Goal: Task Accomplishment & Management: Use online tool/utility

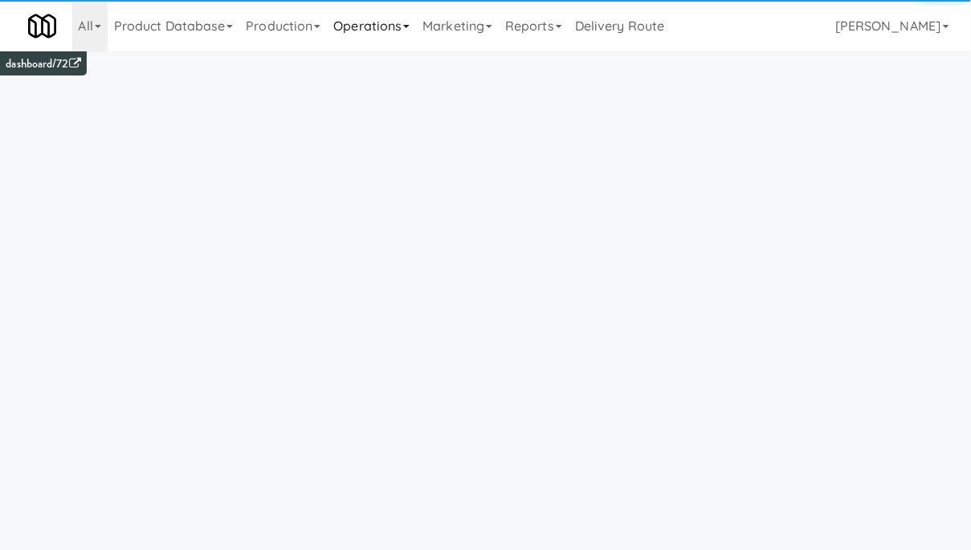
click at [378, 29] on link "Operations" at bounding box center [371, 25] width 89 height 51
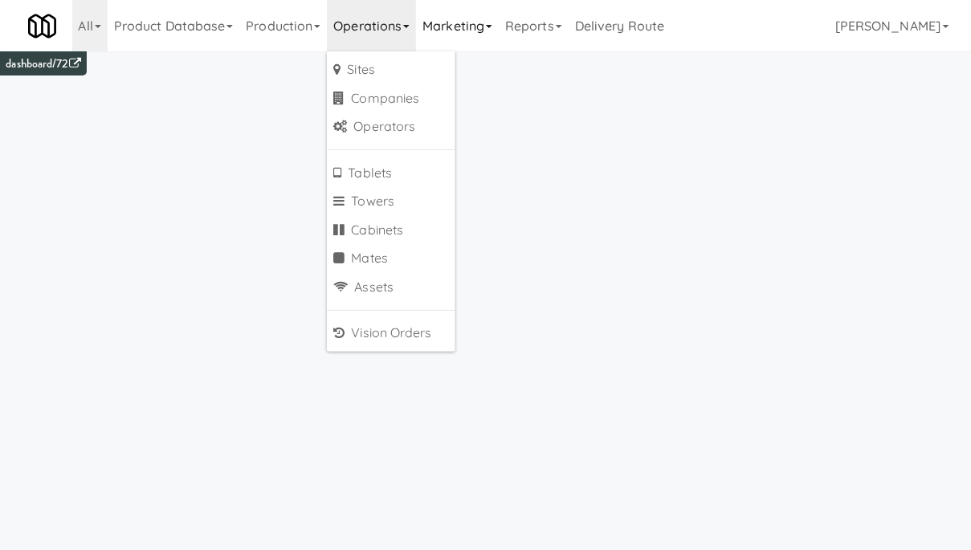
click at [456, 34] on link "Marketing" at bounding box center [457, 25] width 83 height 51
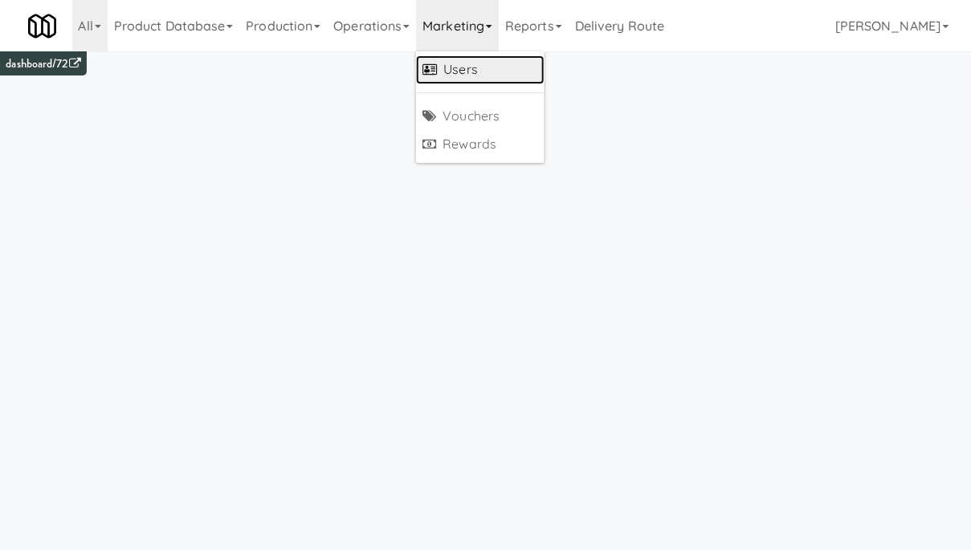
click at [467, 65] on link "Users" at bounding box center [480, 69] width 128 height 29
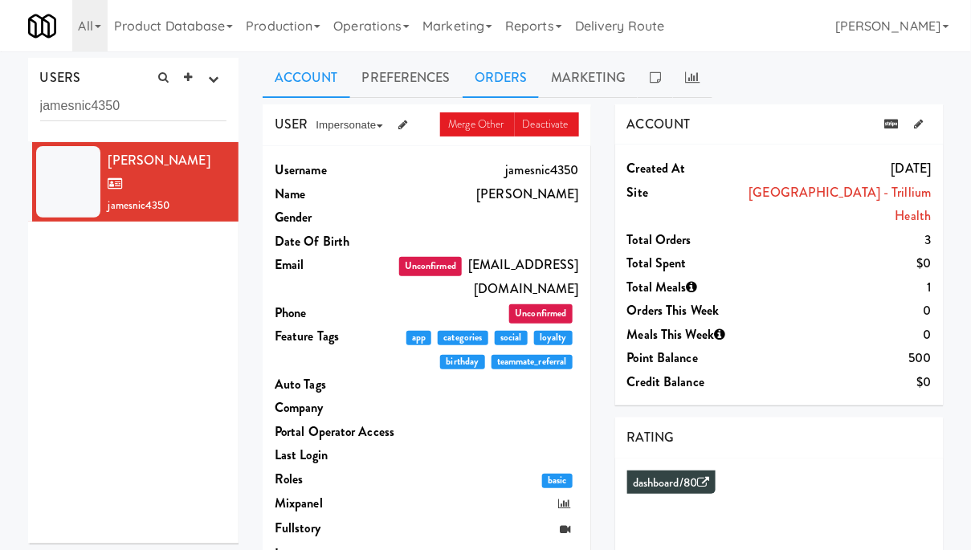
click at [499, 76] on link "Orders" at bounding box center [500, 78] width 77 height 40
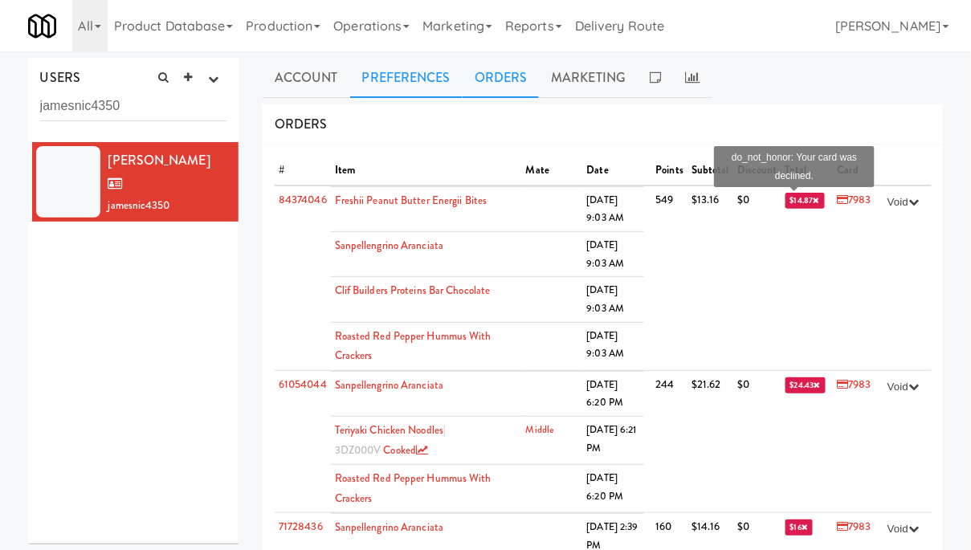
click at [409, 68] on link "Preferences" at bounding box center [406, 78] width 112 height 40
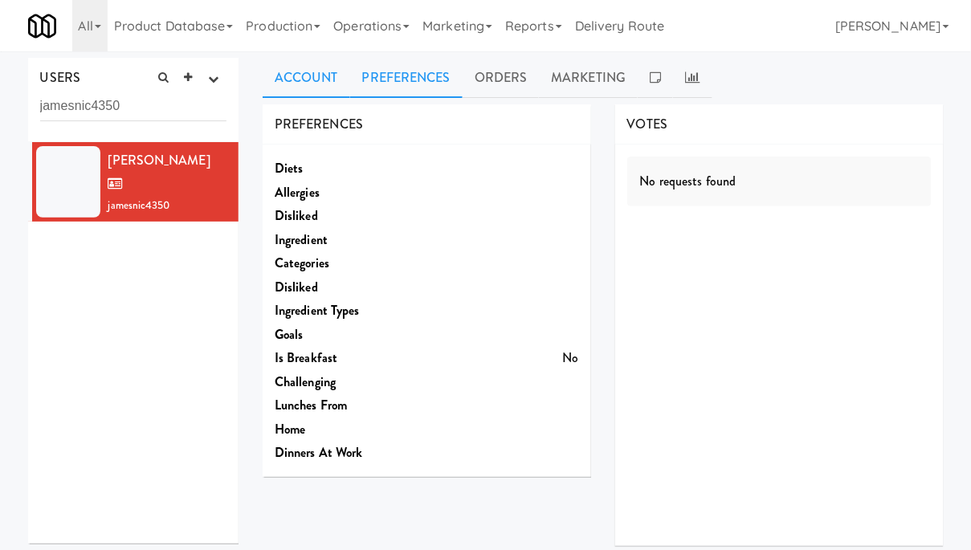
click at [319, 87] on link "Account" at bounding box center [307, 78] width 88 height 40
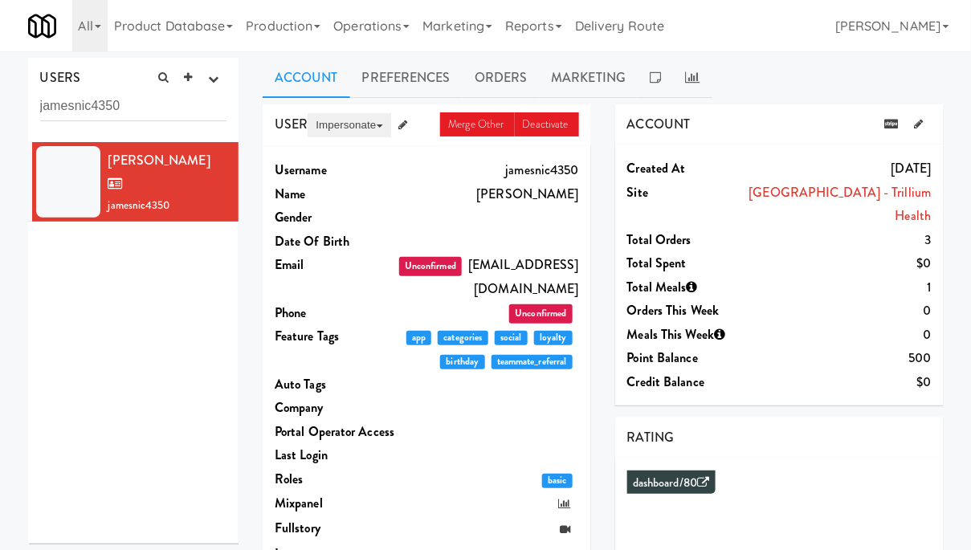
click at [355, 127] on button "Impersonate" at bounding box center [348, 125] width 83 height 24
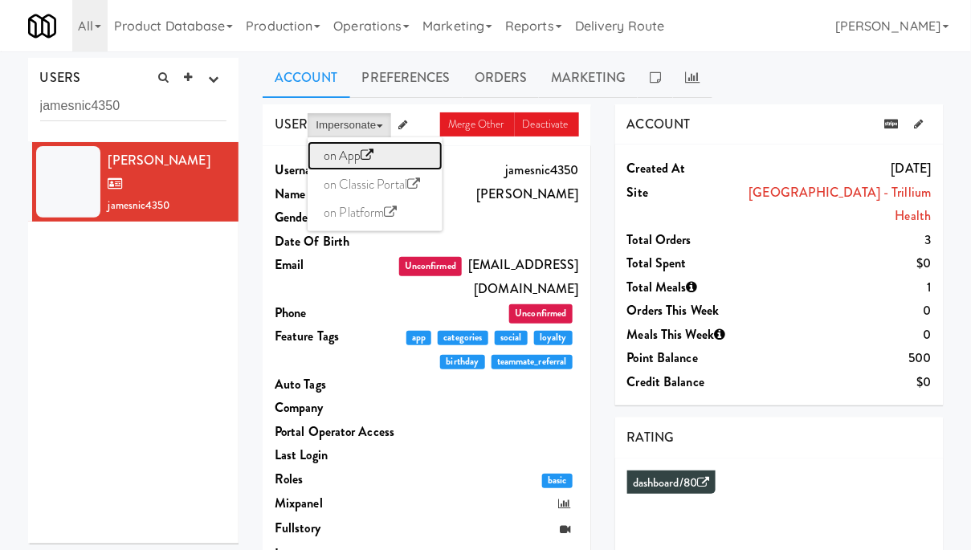
click at [349, 155] on link "on App" at bounding box center [374, 155] width 135 height 29
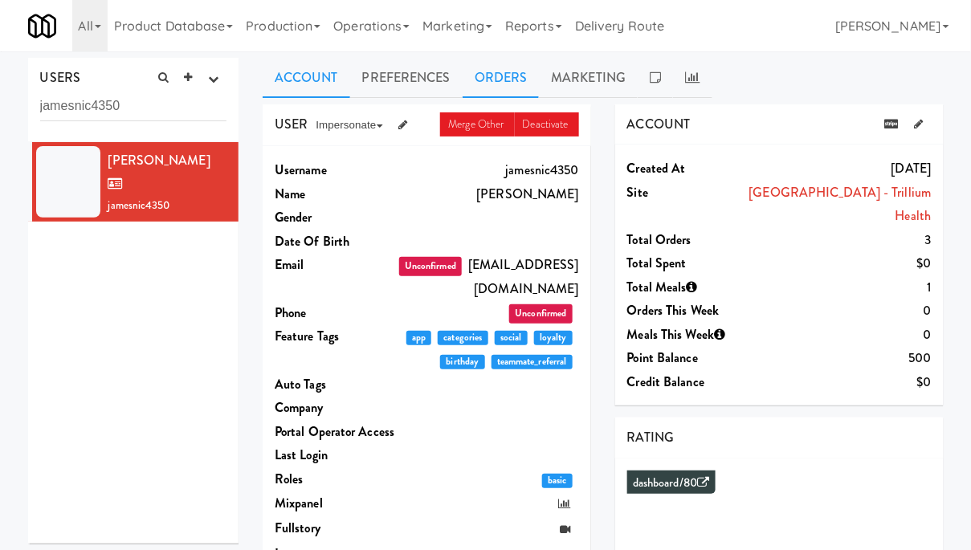
click at [495, 70] on link "Orders" at bounding box center [500, 78] width 77 height 40
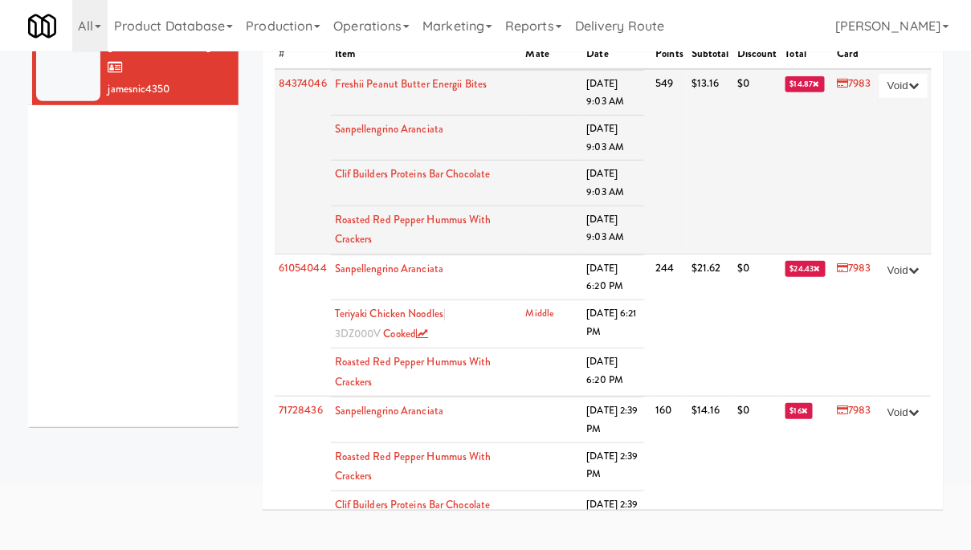
scroll to position [108, 0]
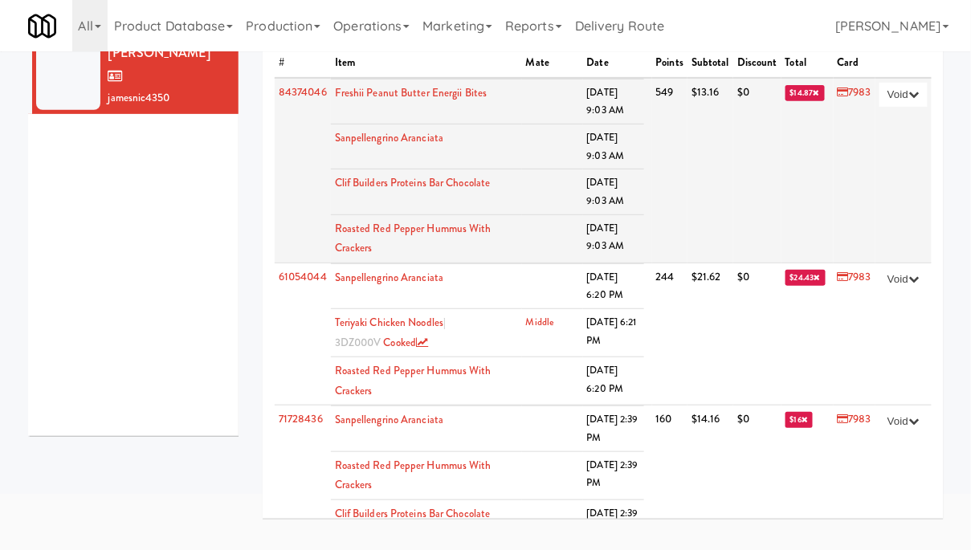
click at [552, 265] on td at bounding box center [552, 285] width 61 height 45
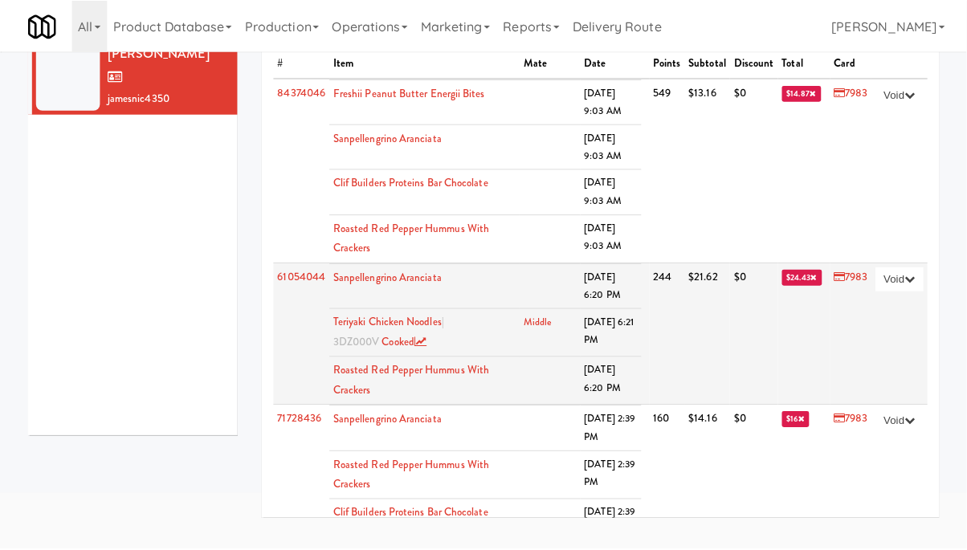
scroll to position [0, 0]
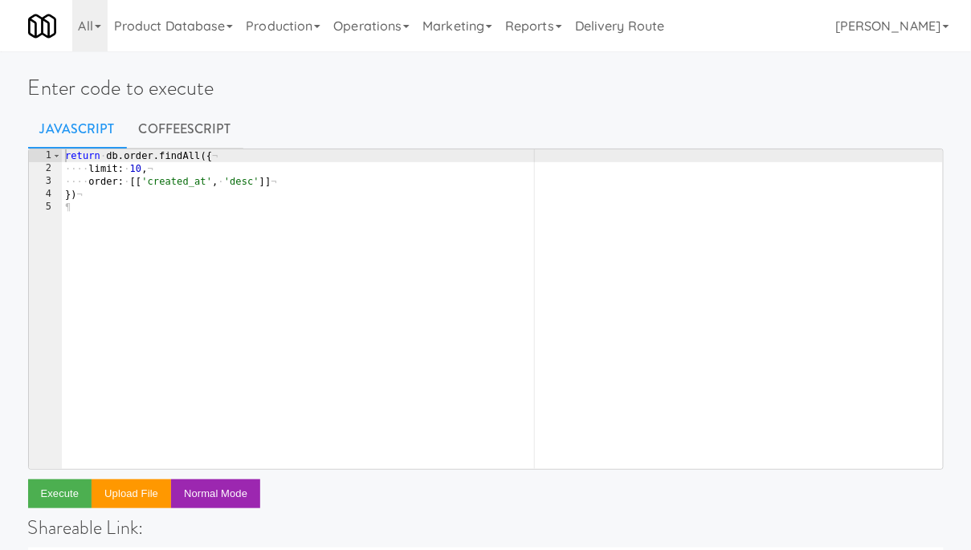
click at [265, 183] on div "return · db . order . findAll ({ ¬ ···· limit : · 10 , ¬ ···· order : · [[ 'cre…" at bounding box center [502, 321] width 881 height 345
type textarea "const u = await db.user.findByPk('')"
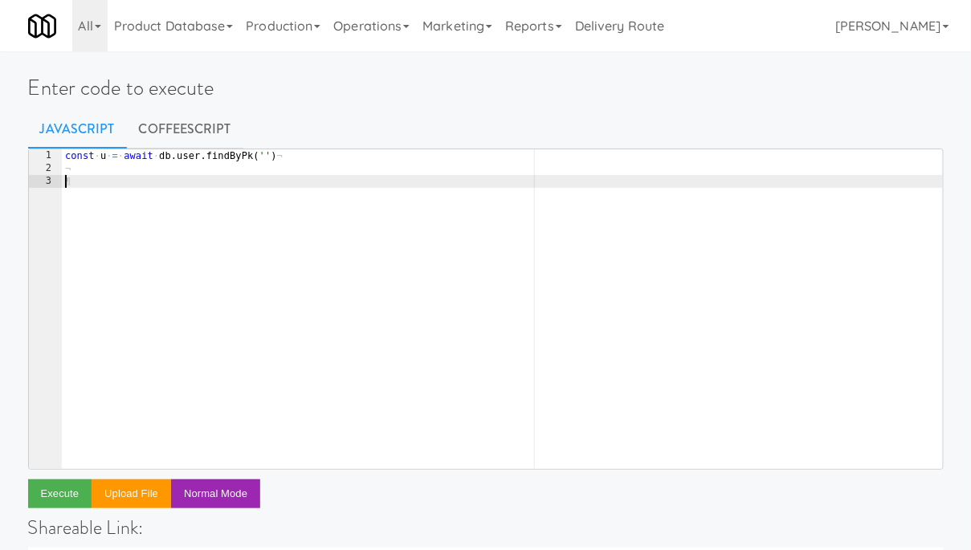
scroll to position [0, 0]
paste textarea "getUnpaidOrderCount"
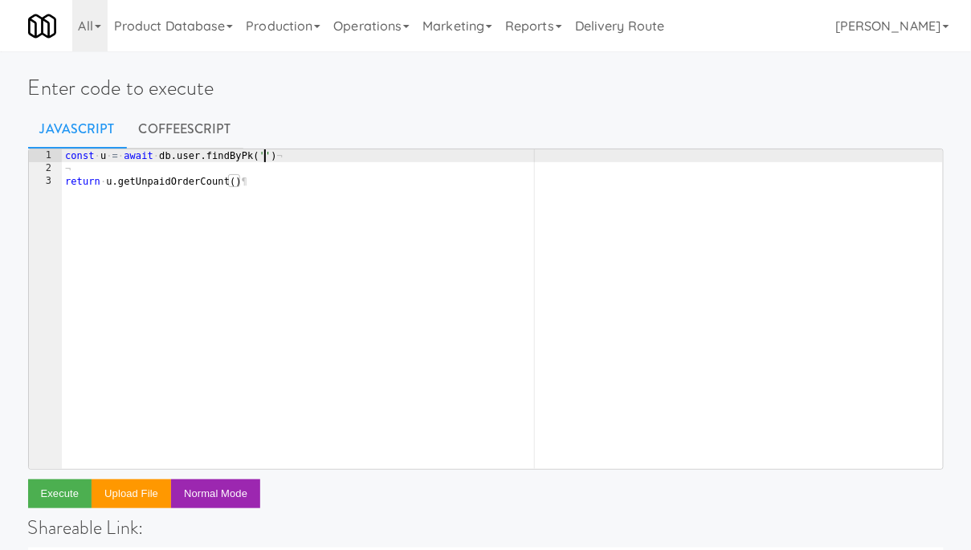
click at [264, 154] on div "const · u · = · await · db . user . findByPk ( '' ) ¬ ¬ return · u . getUnpaidO…" at bounding box center [502, 321] width 881 height 345
paste textarea "jamesnic4350"
click at [67, 485] on button "Execute" at bounding box center [60, 493] width 64 height 29
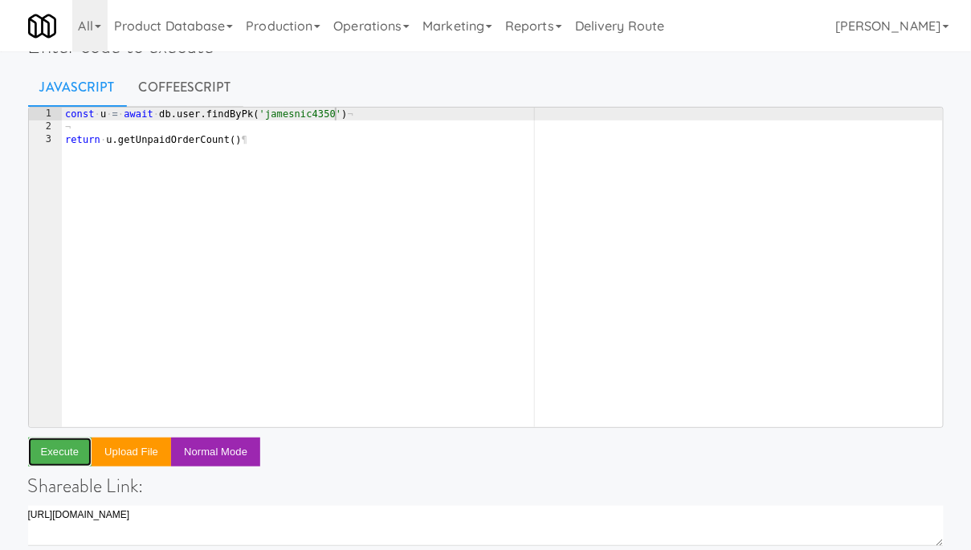
scroll to position [0, 0]
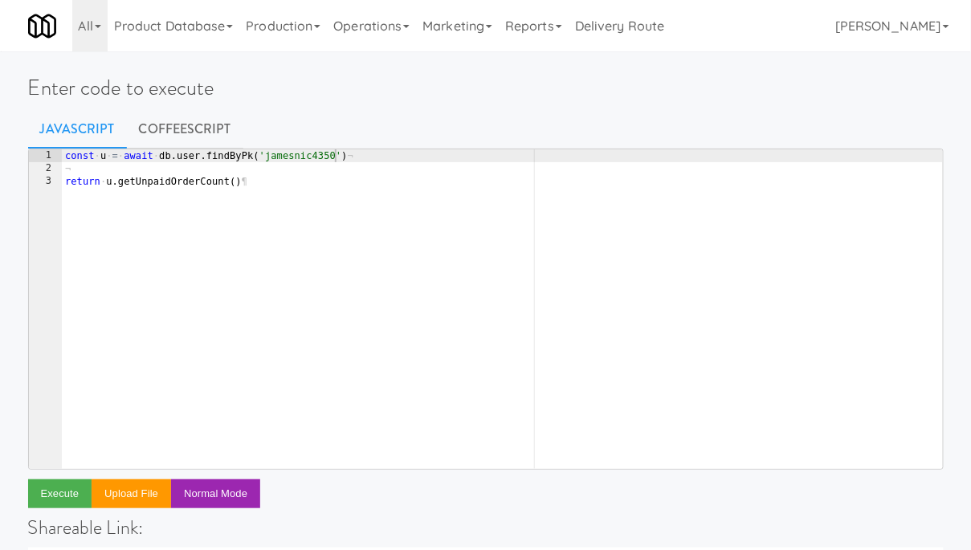
click at [340, 154] on div "const · u · = · await · db . user . findByPk ( 'jamesnic4350' ) ¬ ¬ return · u …" at bounding box center [502, 321] width 881 height 345
type textarea "const u = await db.user.findByPk('jamesnic4350', {)"
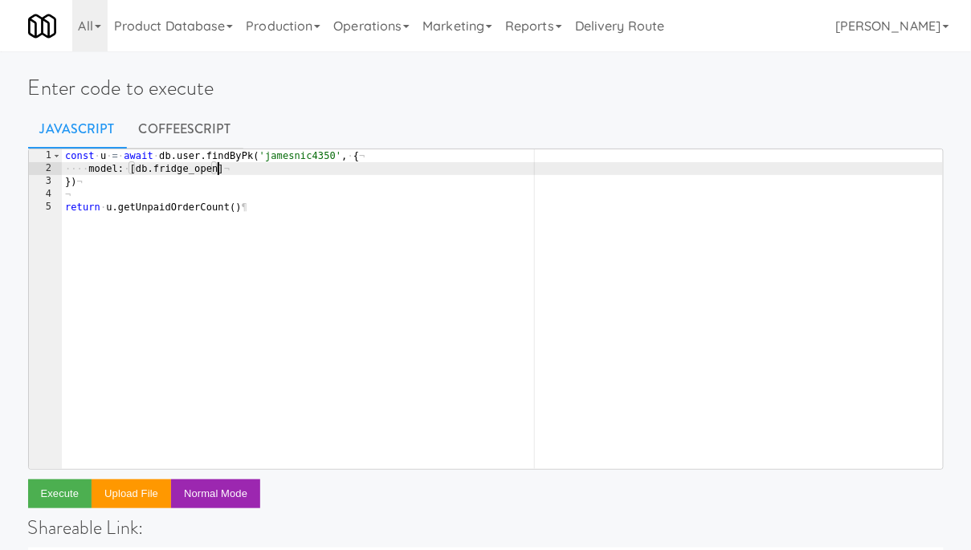
scroll to position [0, 11]
click at [107, 166] on div "const · u · = · await · db . user . findByPk ( 'jamesnic4350' , · { ¬ ···· mode…" at bounding box center [502, 321] width 881 height 345
click at [58, 508] on div "include: [db.fridge_open] 1 2 3 4 5 const · u · = · await · db . user . findByP…" at bounding box center [485, 555] width 915 height 812
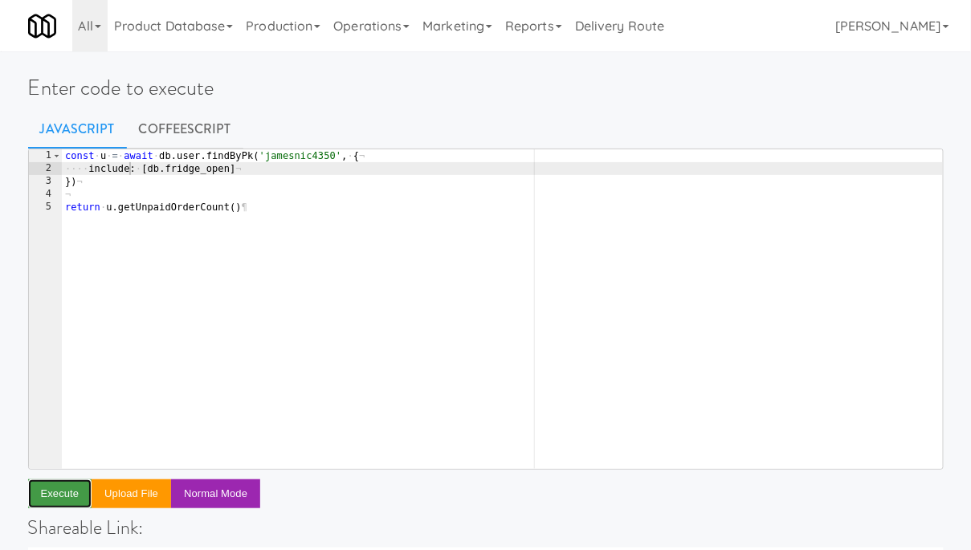
click at [59, 499] on button "Execute" at bounding box center [60, 493] width 64 height 29
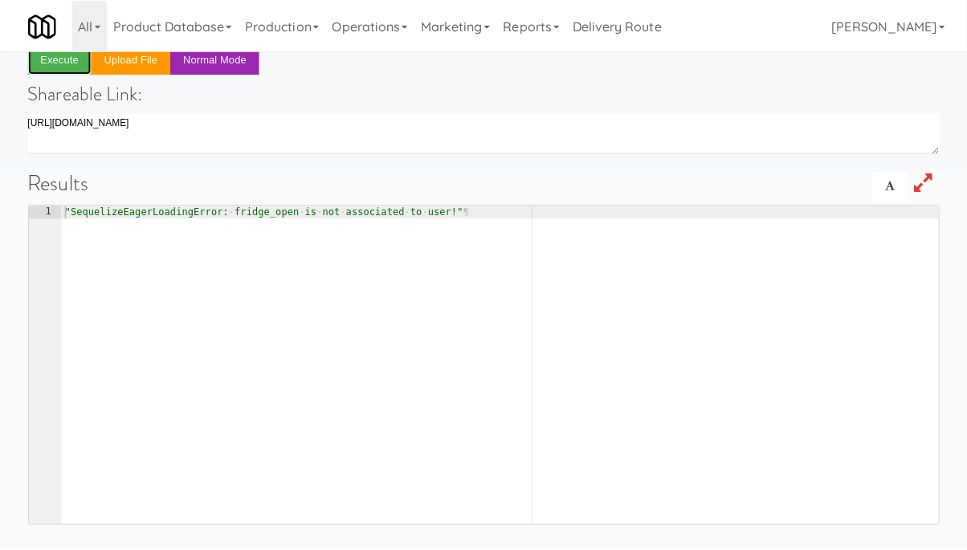
scroll to position [0, 0]
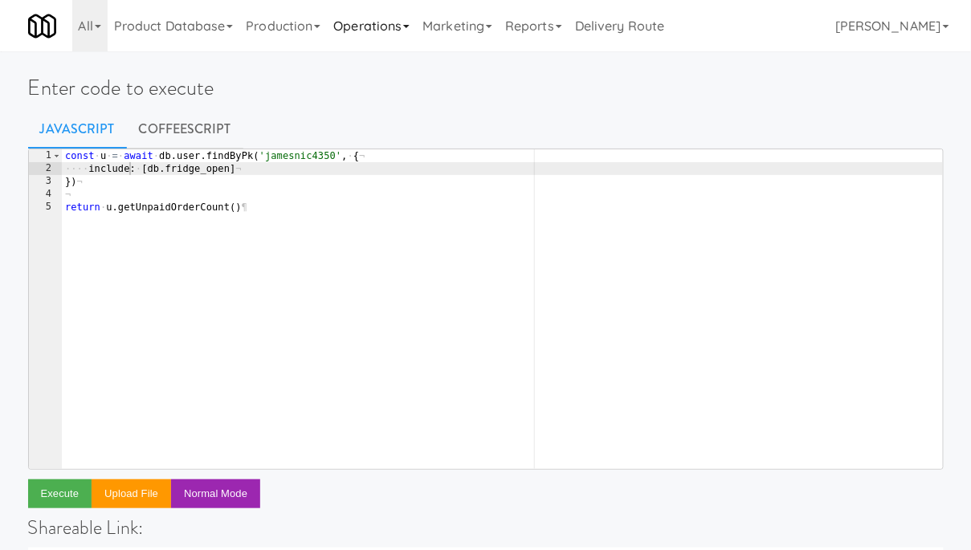
click at [375, 35] on link "Operations" at bounding box center [371, 25] width 89 height 51
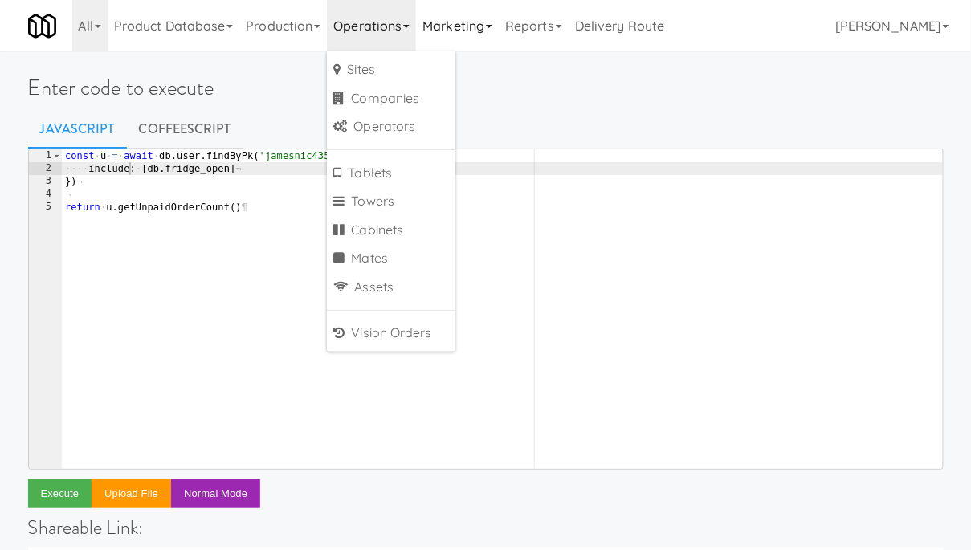
click at [433, 36] on link "Marketing" at bounding box center [457, 25] width 83 height 51
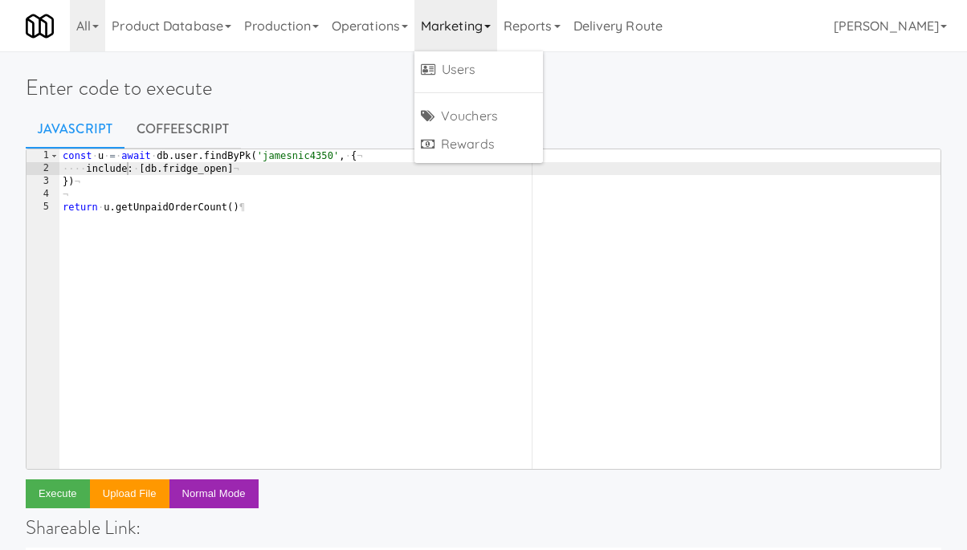
click at [309, 155] on div "const · u · = · await · db . user . findByPk ( 'jamesnic4350' , · { ¬ ···· incl…" at bounding box center [499, 321] width 881 height 345
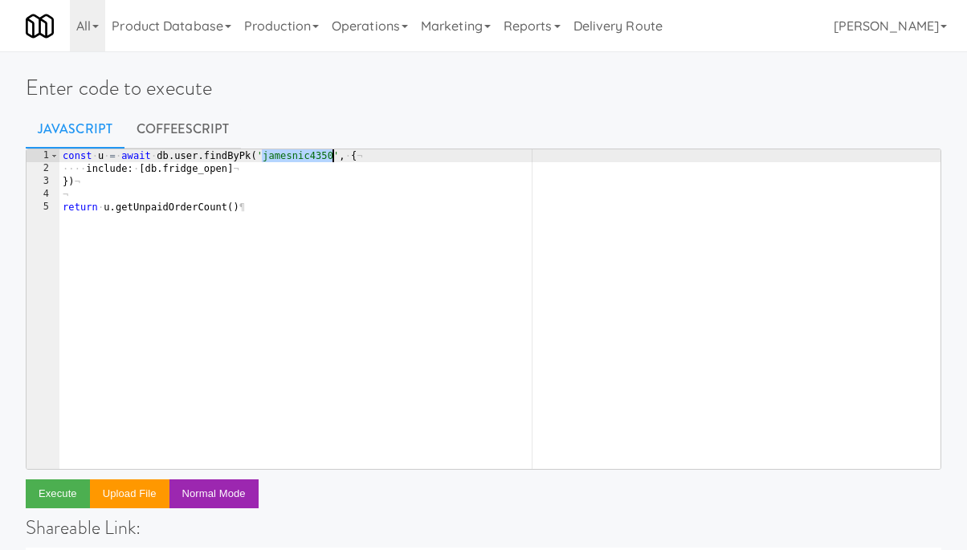
click at [309, 155] on div "const · u · = · await · db . user . findByPk ( 'jamesnic4350' , · { ¬ ···· incl…" at bounding box center [499, 321] width 881 height 345
paste textarea "denaewhe3063"
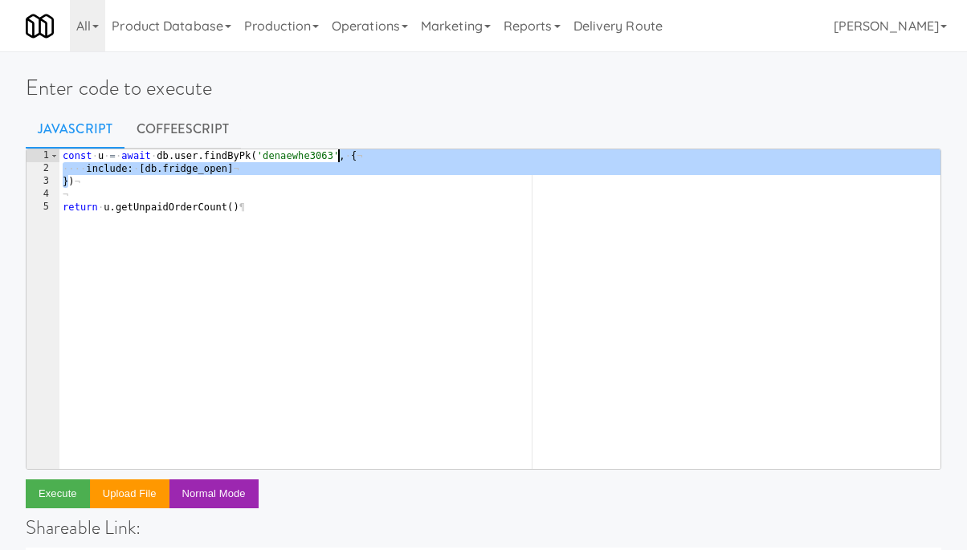
drag, startPoint x: 67, startPoint y: 183, endPoint x: 338, endPoint y: 154, distance: 272.1
click at [338, 154] on div "const · u · = · await · db . user . findByPk ( 'denaewhe3063' , · { ¬ ···· incl…" at bounding box center [499, 321] width 881 height 345
type textarea "const u = await db.user.findByPk('denaewhe3063')"
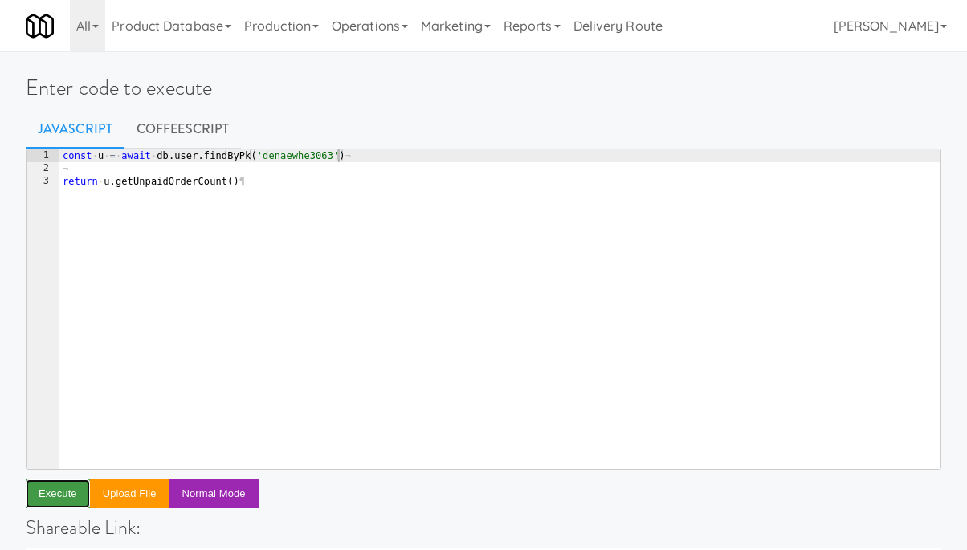
click at [64, 493] on button "Execute" at bounding box center [58, 493] width 64 height 29
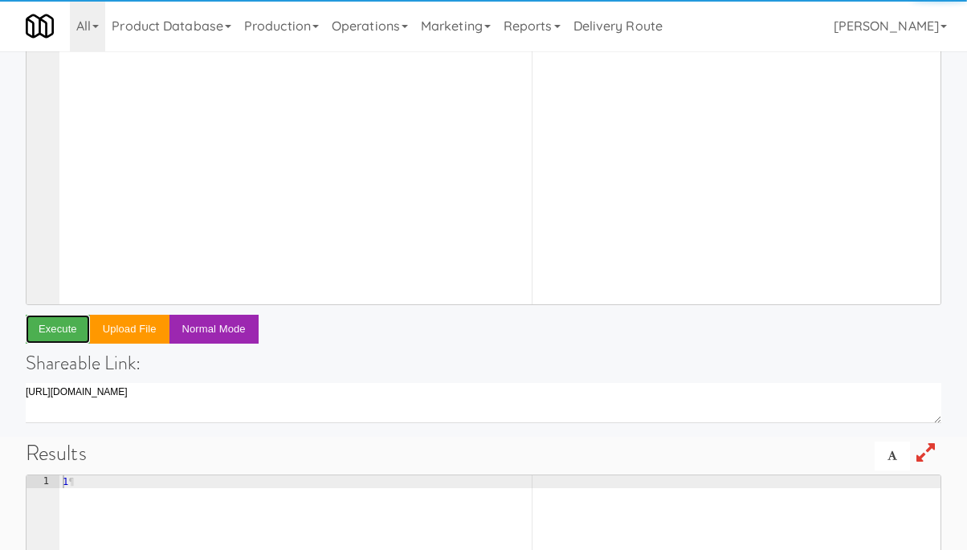
scroll to position [166, 0]
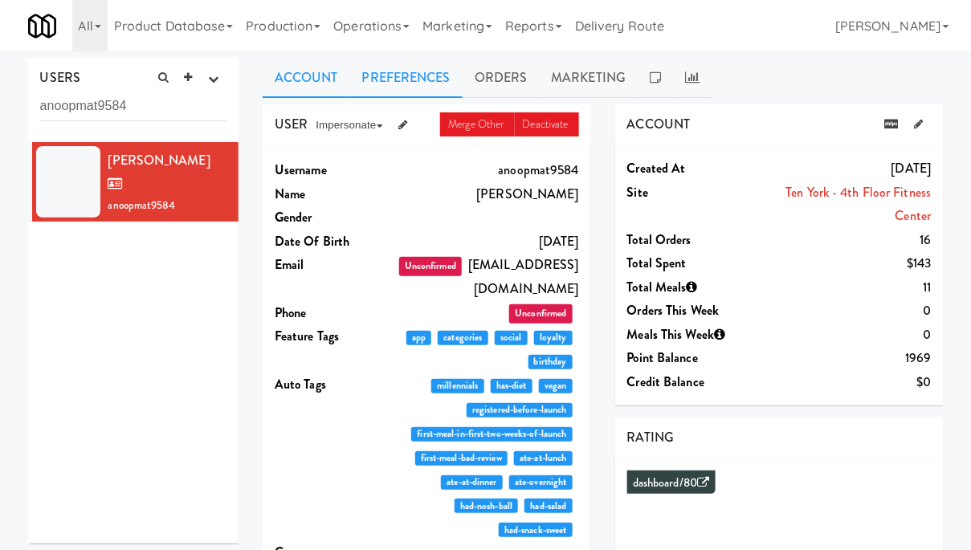
click at [432, 87] on link "Preferences" at bounding box center [406, 78] width 112 height 40
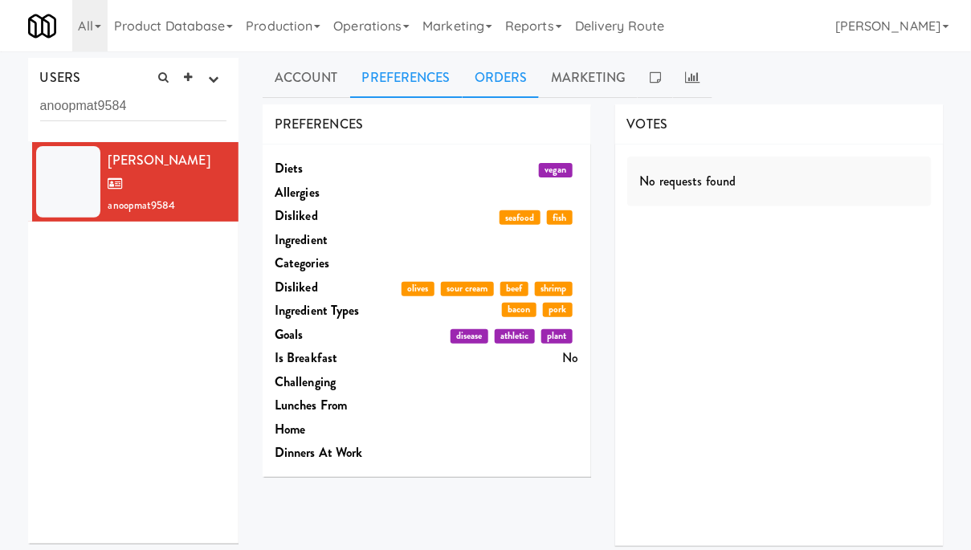
click at [524, 81] on link "Orders" at bounding box center [500, 78] width 77 height 40
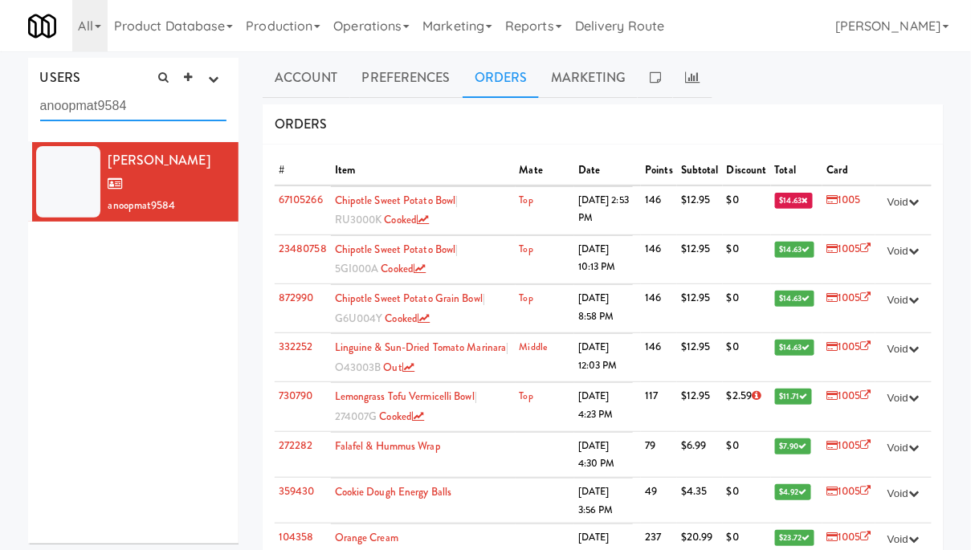
click at [190, 104] on input "anoopmat9584" at bounding box center [133, 107] width 187 height 30
paste input "mansourn8116"
click at [190, 101] on input "mansourn8116\" at bounding box center [133, 107] width 187 height 30
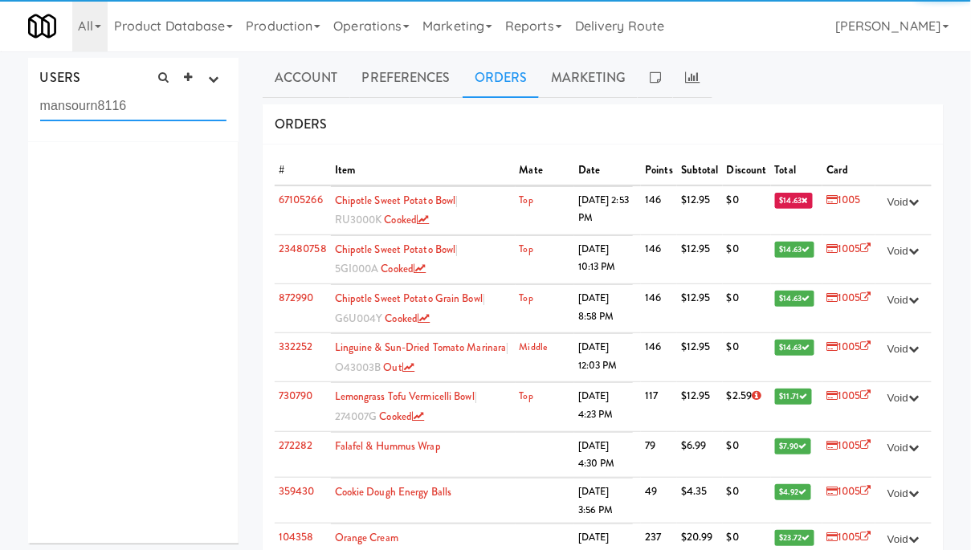
type input "mansourn8116"
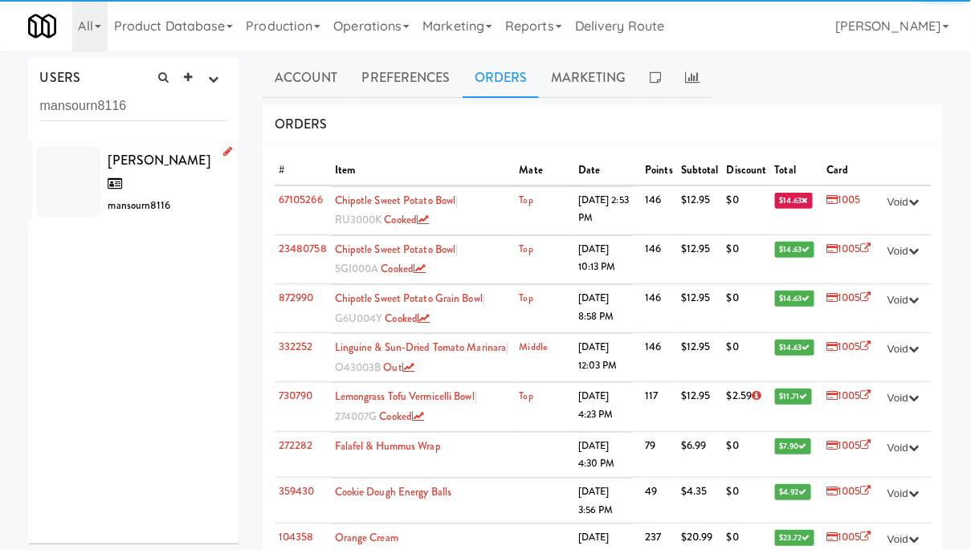
click at [147, 161] on span "Mansour Norouzi" at bounding box center [159, 172] width 102 height 43
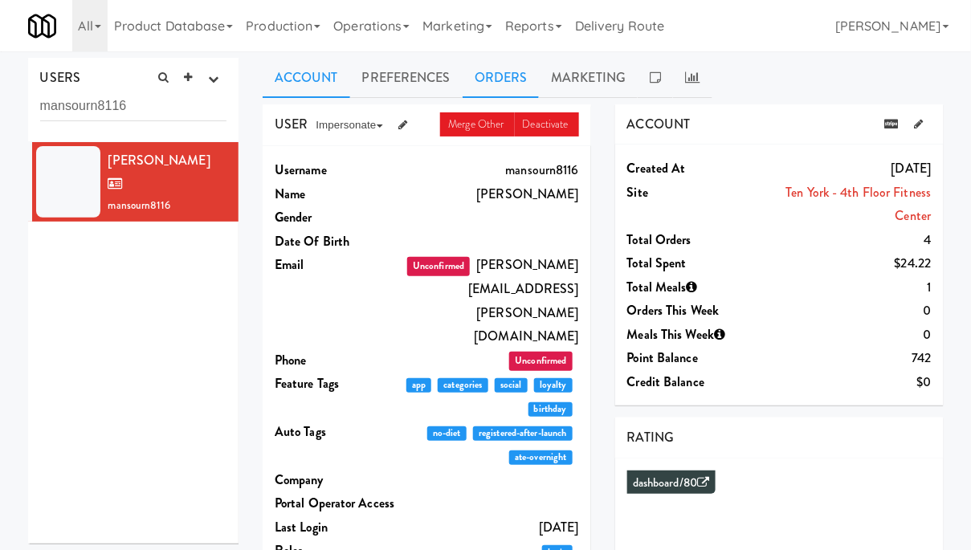
click at [507, 79] on link "Orders" at bounding box center [500, 78] width 77 height 40
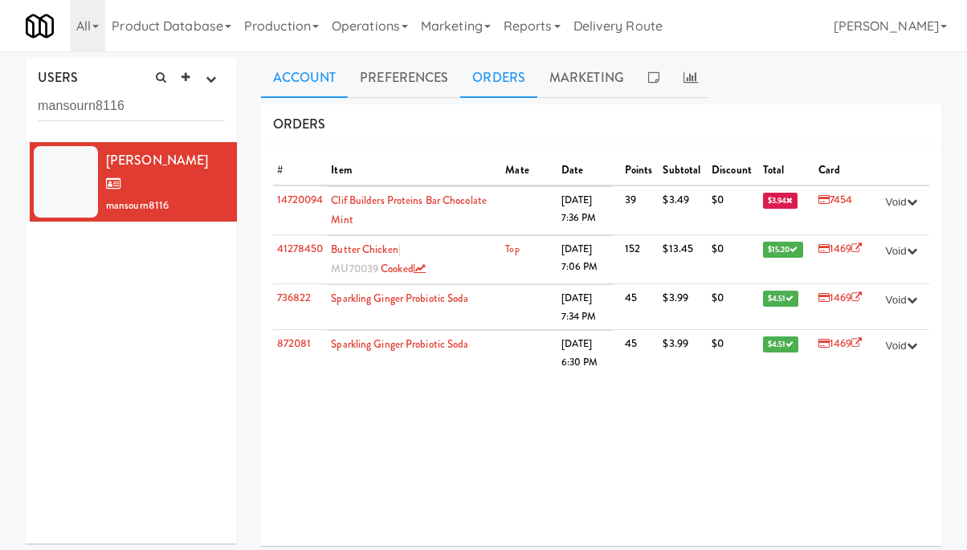
click at [310, 82] on link "Account" at bounding box center [305, 78] width 88 height 40
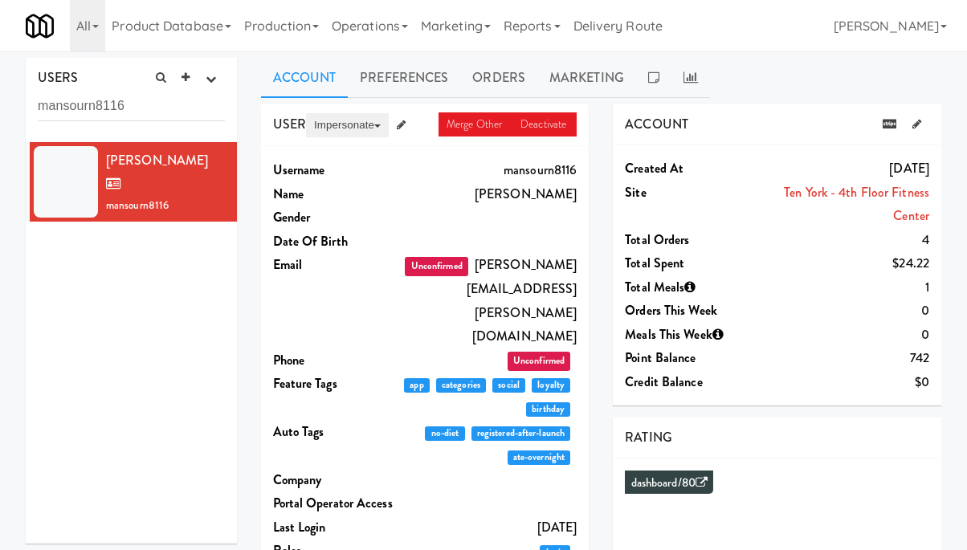
click at [357, 131] on button "Impersonate" at bounding box center [347, 125] width 83 height 24
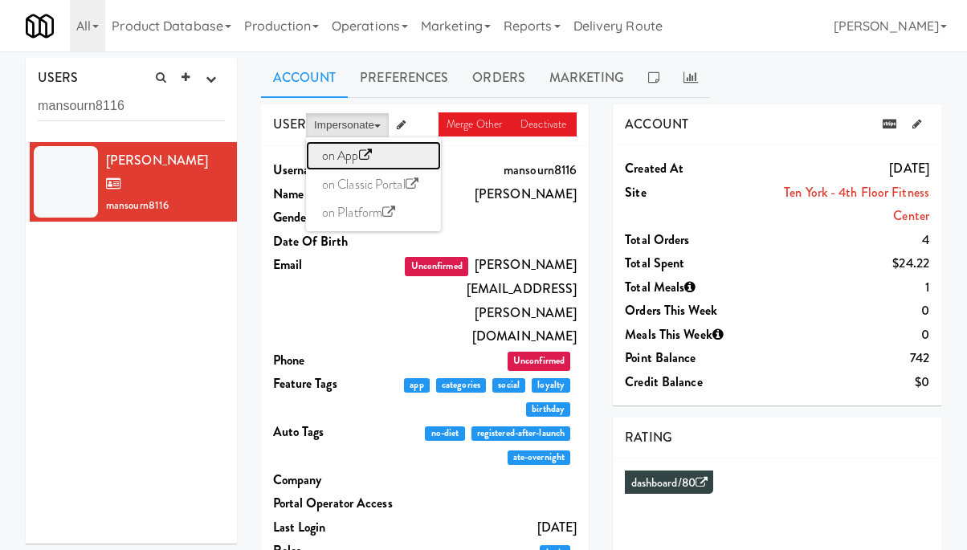
click at [340, 158] on link "on App" at bounding box center [373, 155] width 135 height 29
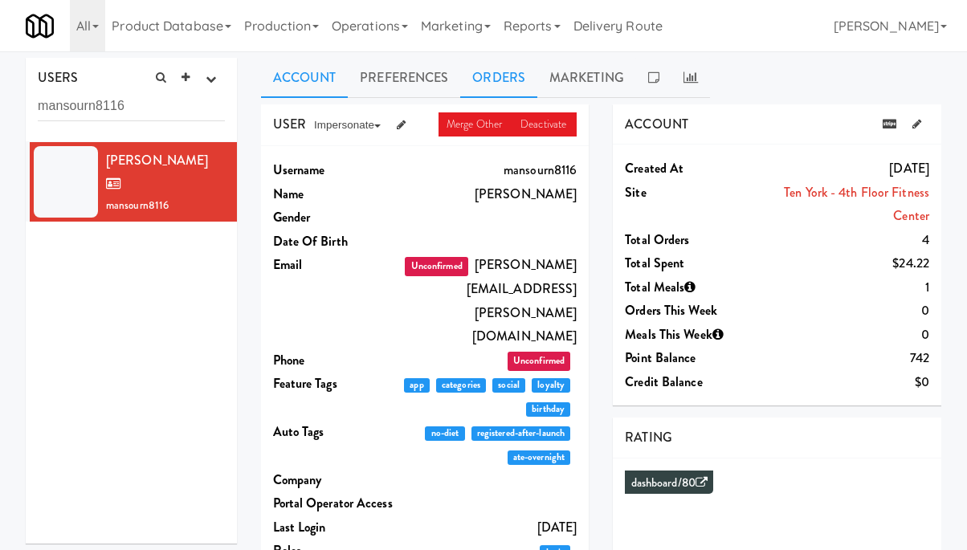
click at [512, 79] on link "Orders" at bounding box center [498, 78] width 77 height 40
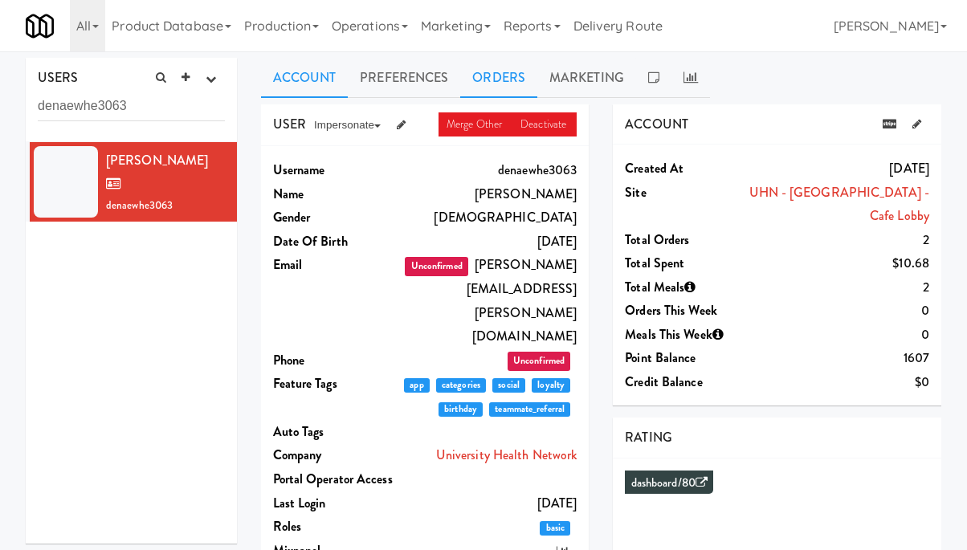
click at [503, 79] on link "Orders" at bounding box center [498, 78] width 77 height 40
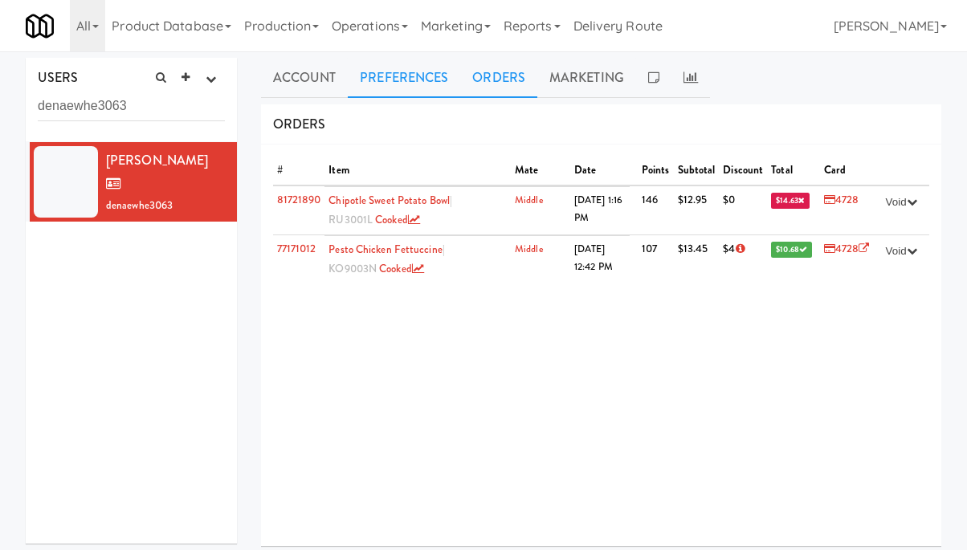
click at [446, 79] on link "Preferences" at bounding box center [404, 78] width 112 height 40
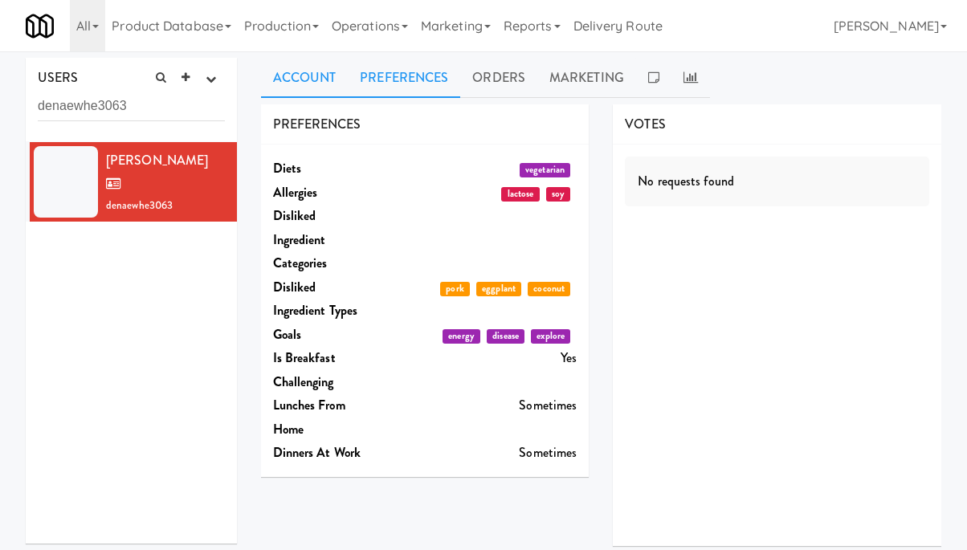
click at [332, 75] on link "Account" at bounding box center [305, 78] width 88 height 40
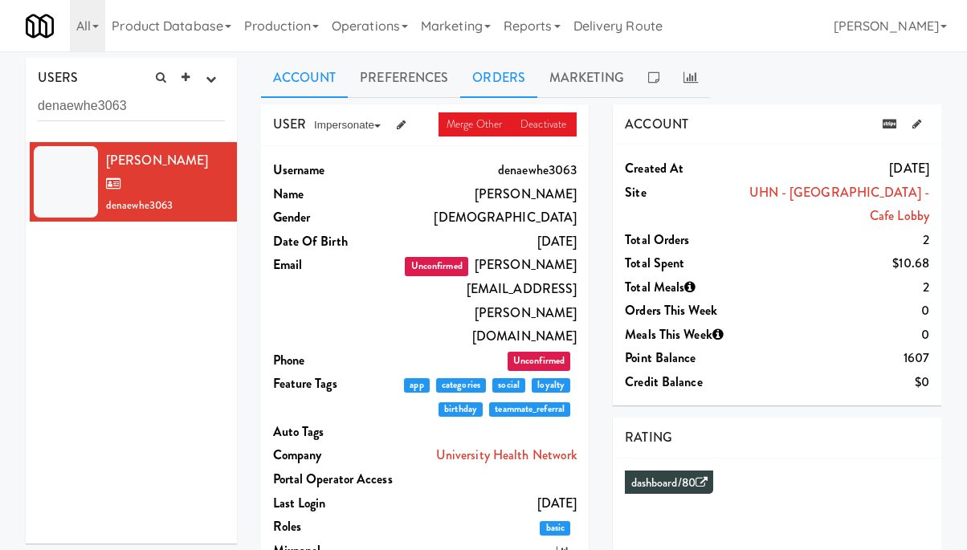
click at [487, 77] on link "Orders" at bounding box center [498, 78] width 77 height 40
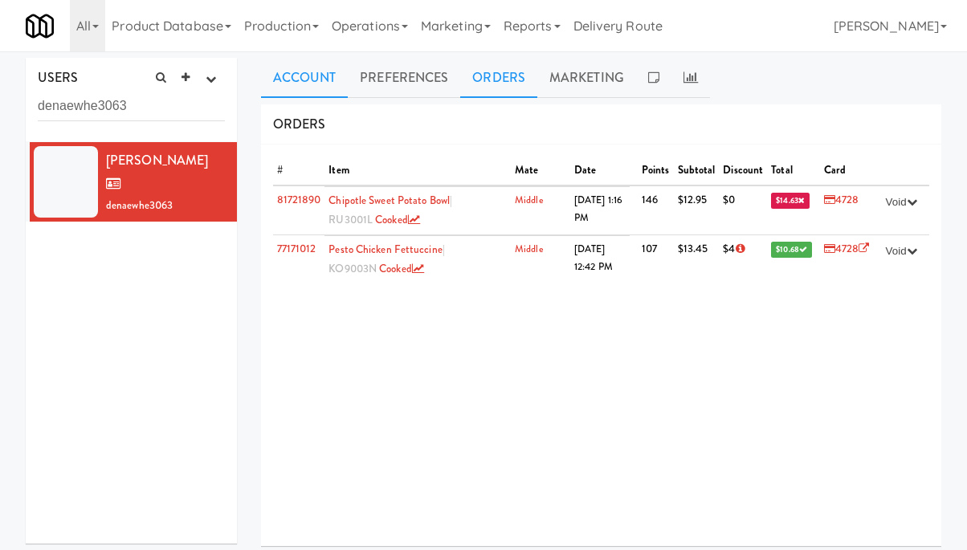
click at [321, 67] on link "Account" at bounding box center [305, 78] width 88 height 40
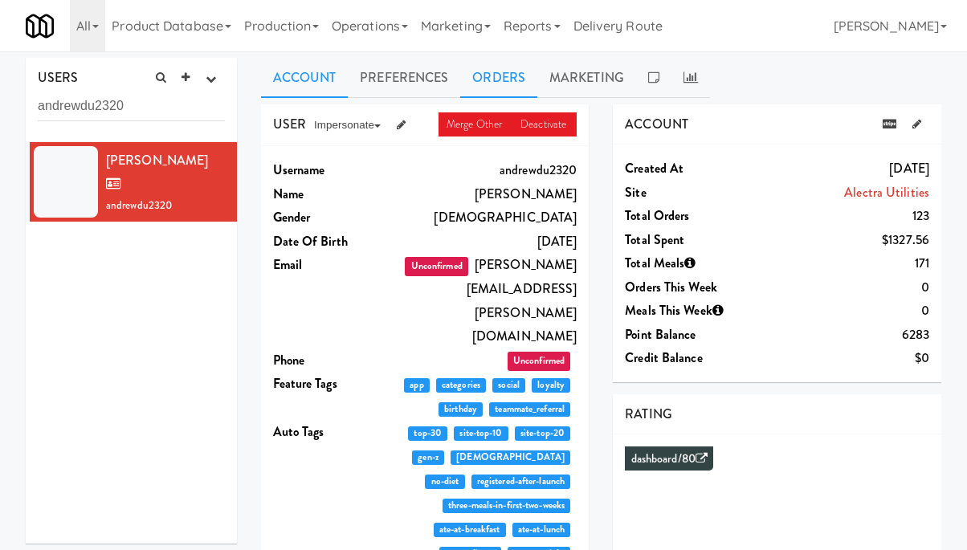
click at [511, 80] on link "Orders" at bounding box center [498, 78] width 77 height 40
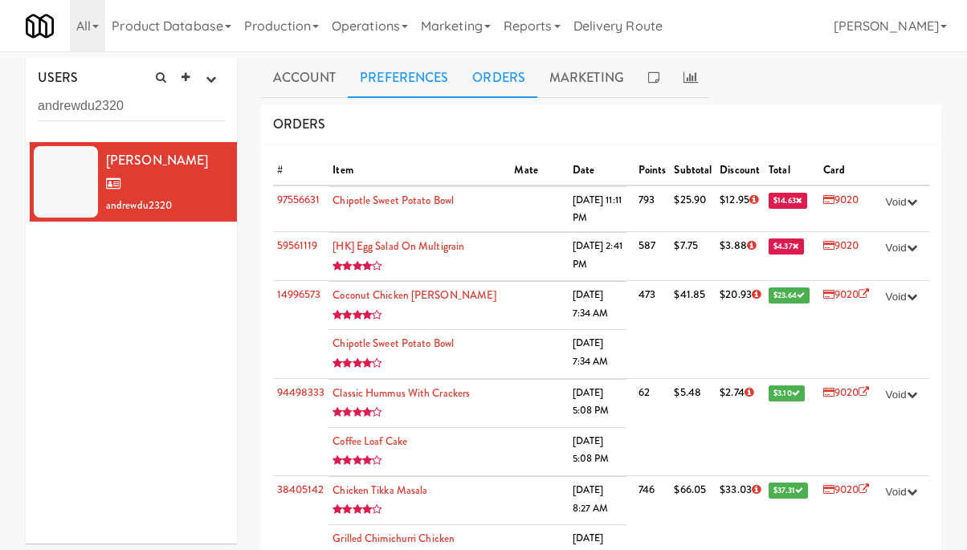
click at [401, 92] on link "Preferences" at bounding box center [404, 78] width 112 height 40
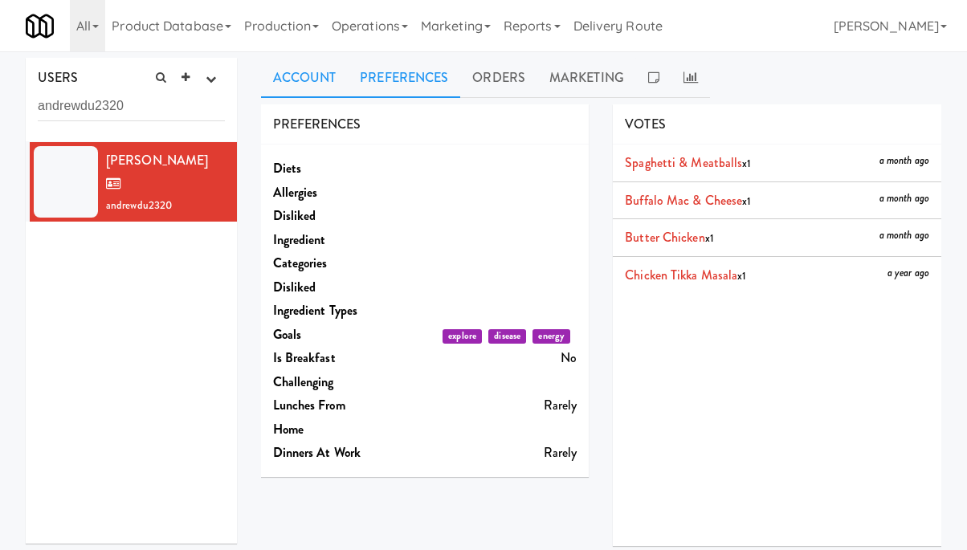
click at [305, 85] on link "Account" at bounding box center [305, 78] width 88 height 40
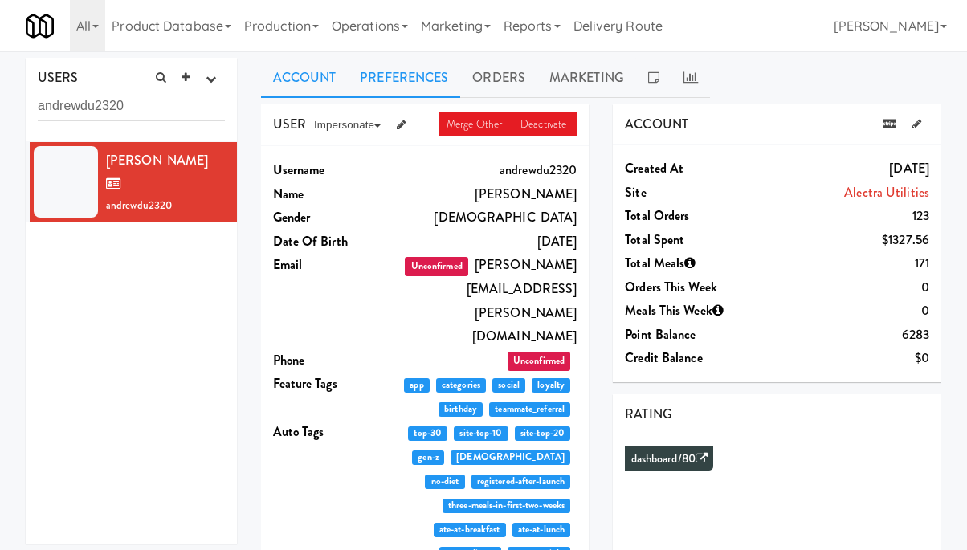
click at [402, 91] on link "Preferences" at bounding box center [404, 78] width 112 height 40
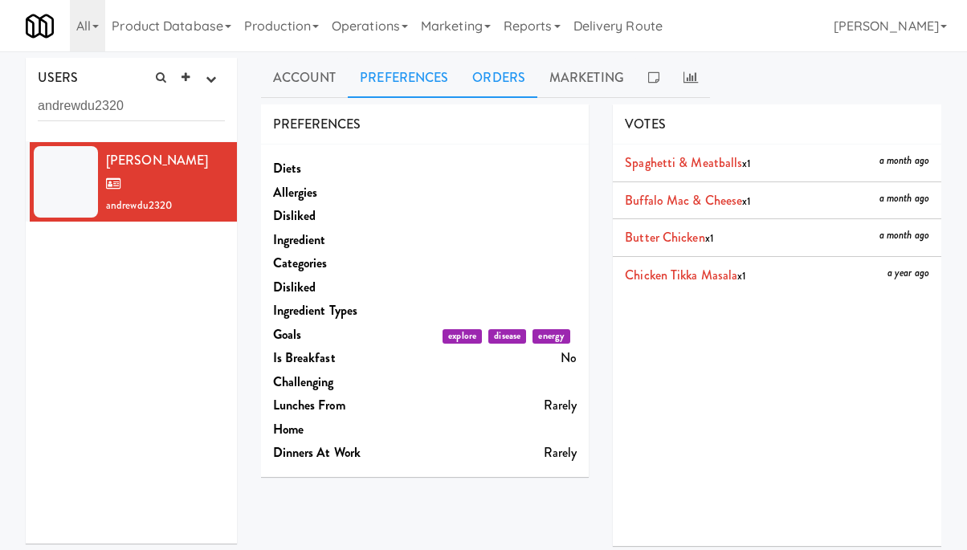
click at [495, 79] on link "Orders" at bounding box center [498, 78] width 77 height 40
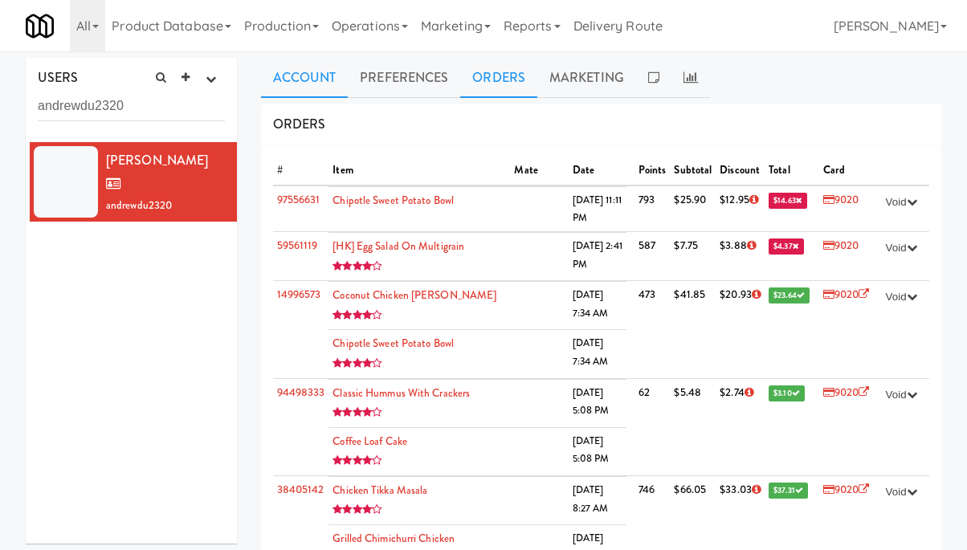
click at [307, 71] on link "Account" at bounding box center [305, 78] width 88 height 40
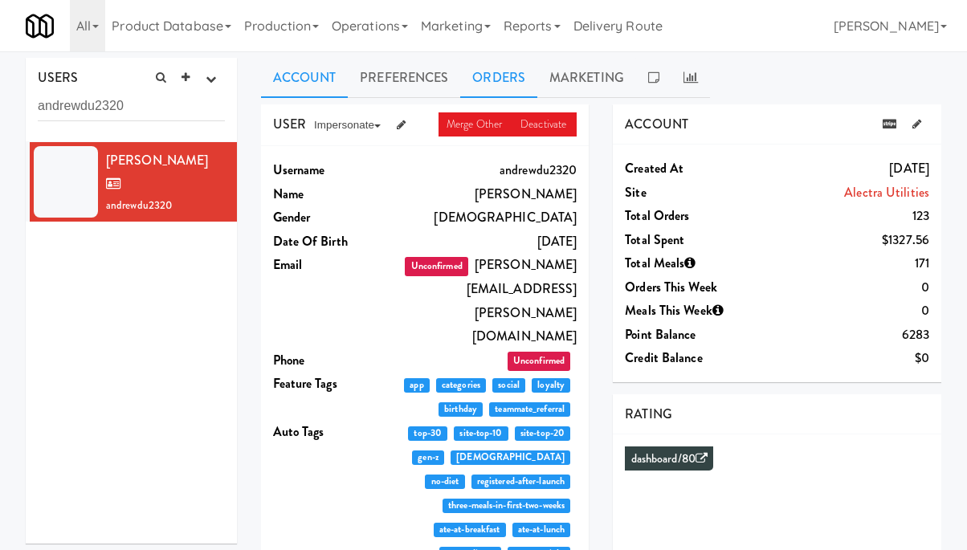
click at [485, 76] on link "Orders" at bounding box center [498, 78] width 77 height 40
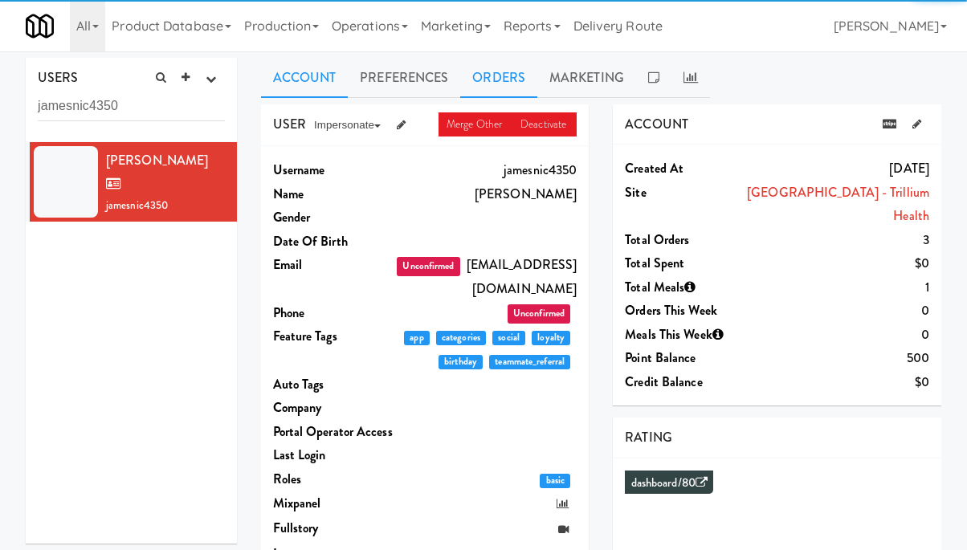
click at [507, 80] on link "Orders" at bounding box center [498, 78] width 77 height 40
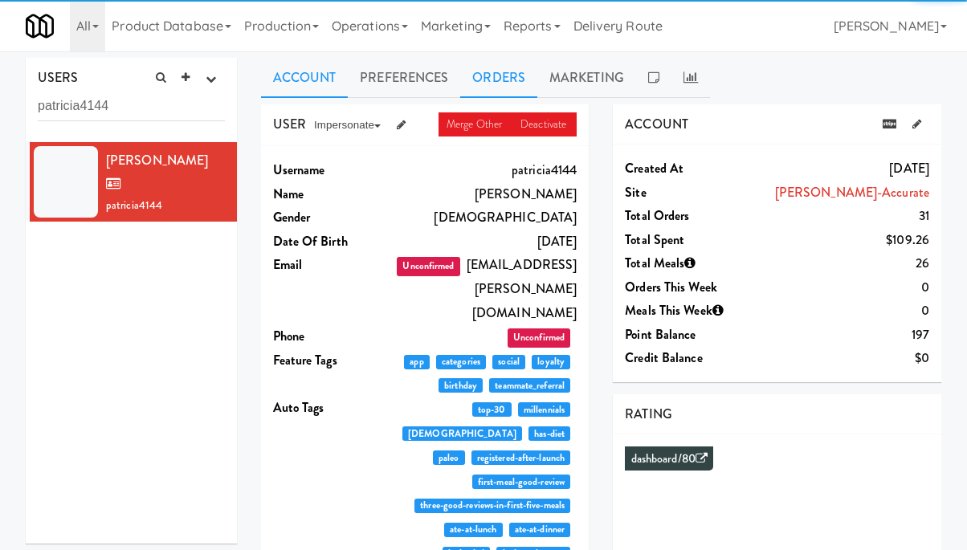
click at [483, 76] on link "Orders" at bounding box center [498, 78] width 77 height 40
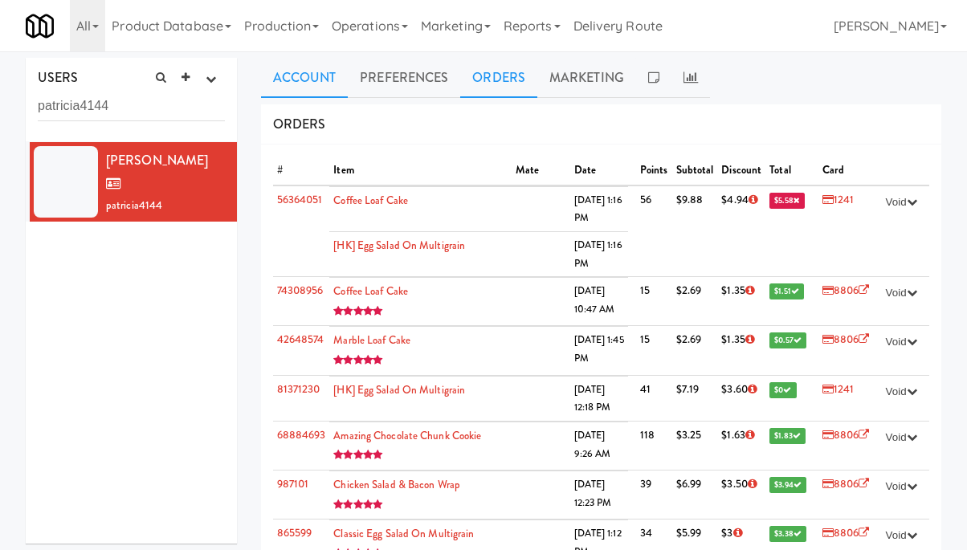
click at [314, 71] on link "Account" at bounding box center [305, 78] width 88 height 40
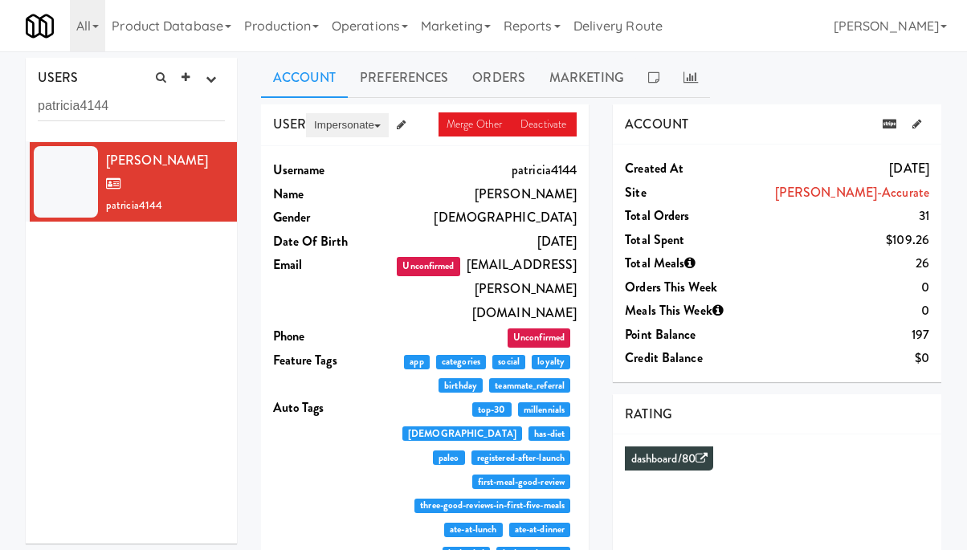
click at [354, 124] on button "Impersonate" at bounding box center [347, 125] width 83 height 24
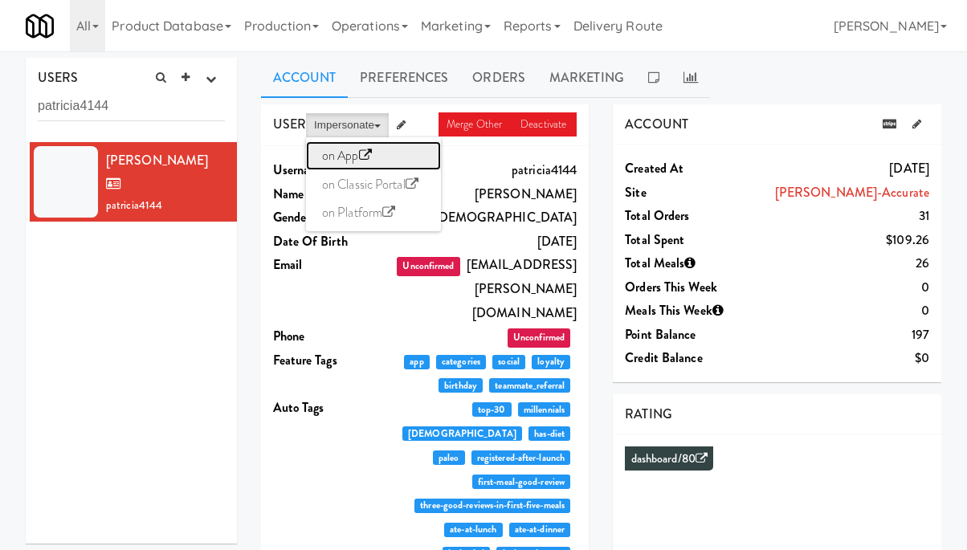
click at [356, 155] on link "on App" at bounding box center [373, 155] width 135 height 29
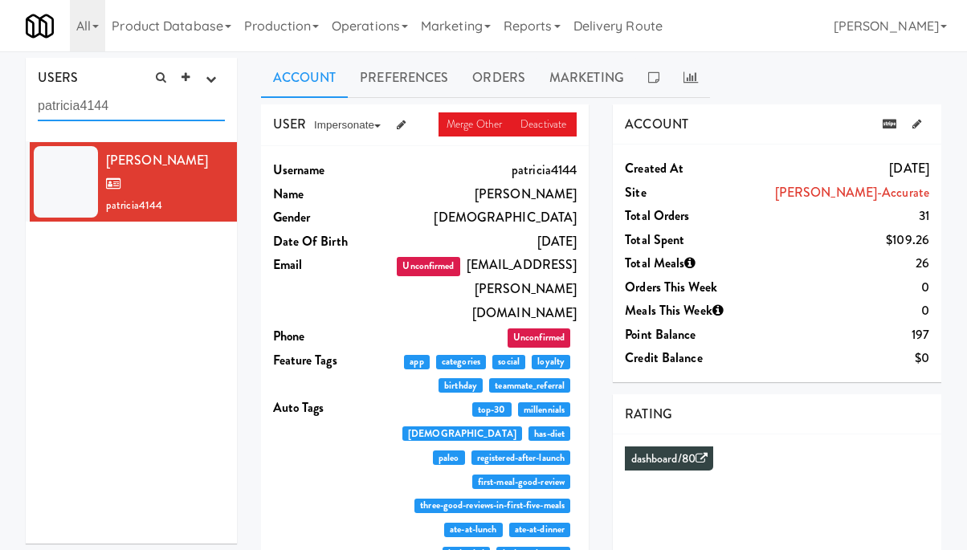
click at [141, 114] on input "patricia4144" at bounding box center [131, 107] width 187 height 30
paste input "etinosaa2846""
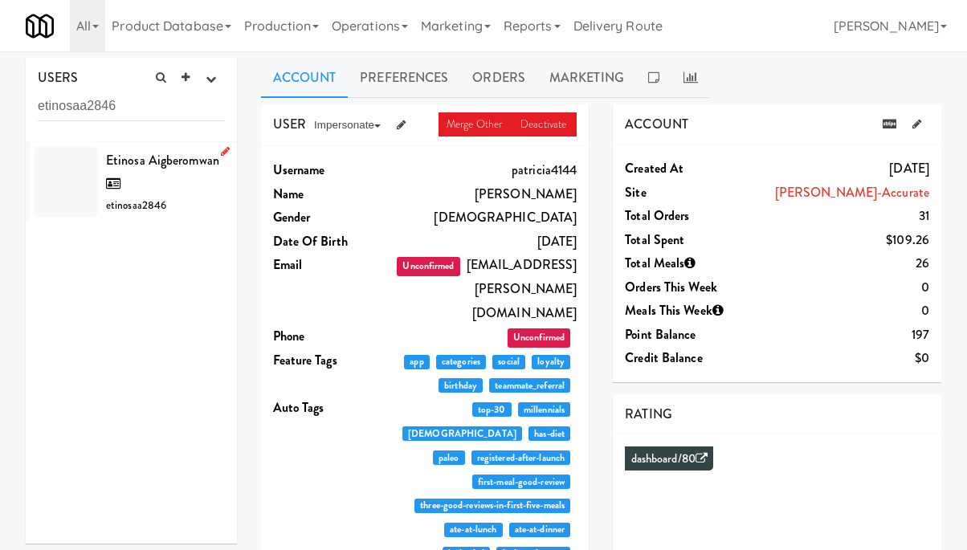
click at [154, 181] on div "Etinosa Aigberomwan etinosaa2846" at bounding box center [165, 182] width 119 height 67
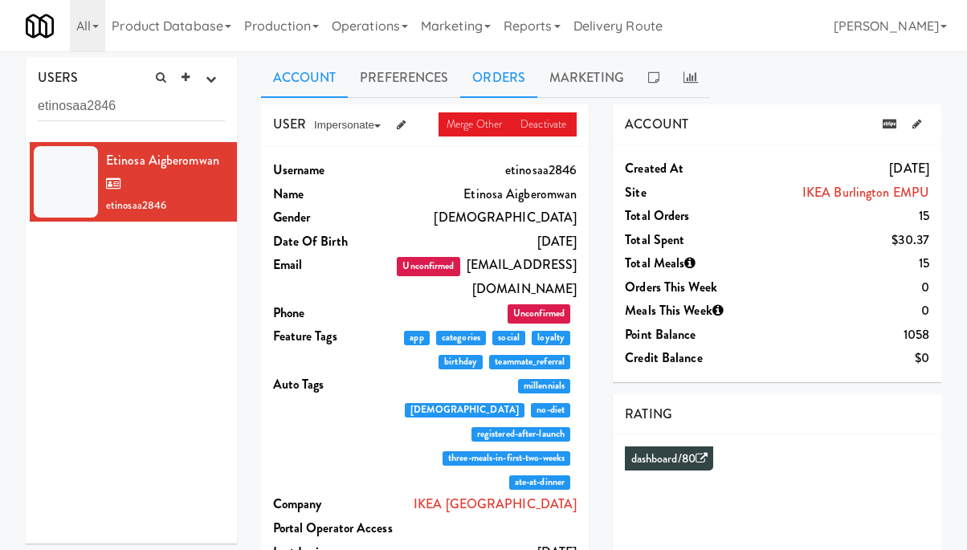
click at [511, 74] on link "Orders" at bounding box center [498, 78] width 77 height 40
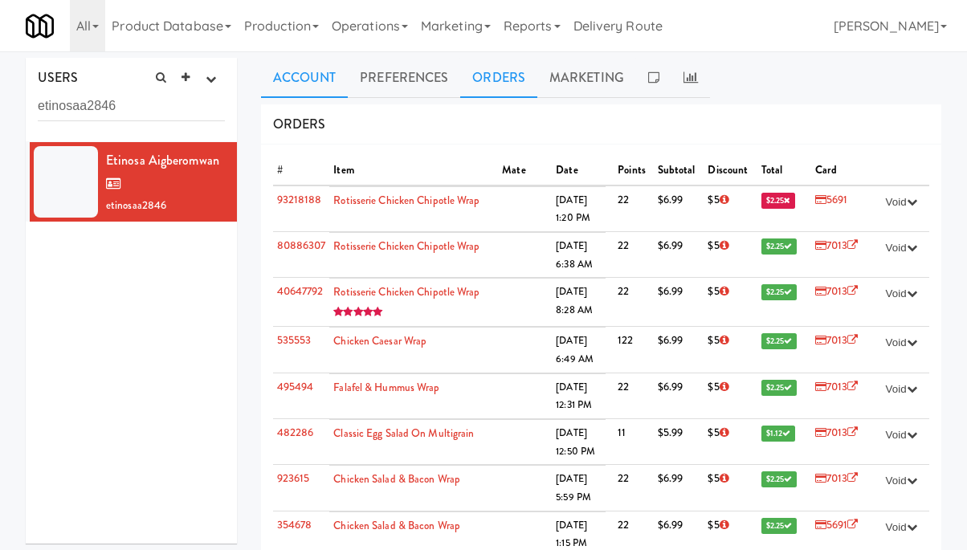
click at [317, 75] on link "Account" at bounding box center [305, 78] width 88 height 40
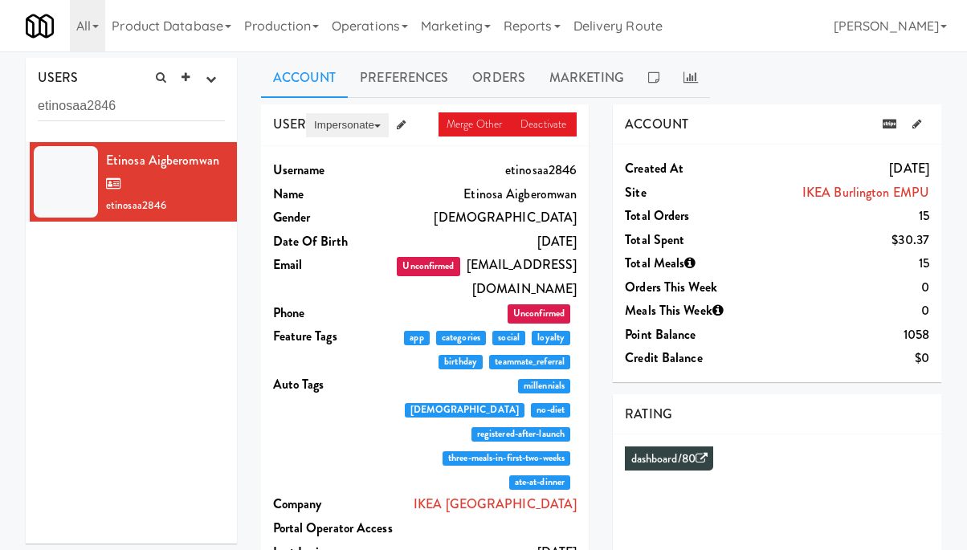
click at [356, 125] on button "Impersonate" at bounding box center [347, 125] width 83 height 24
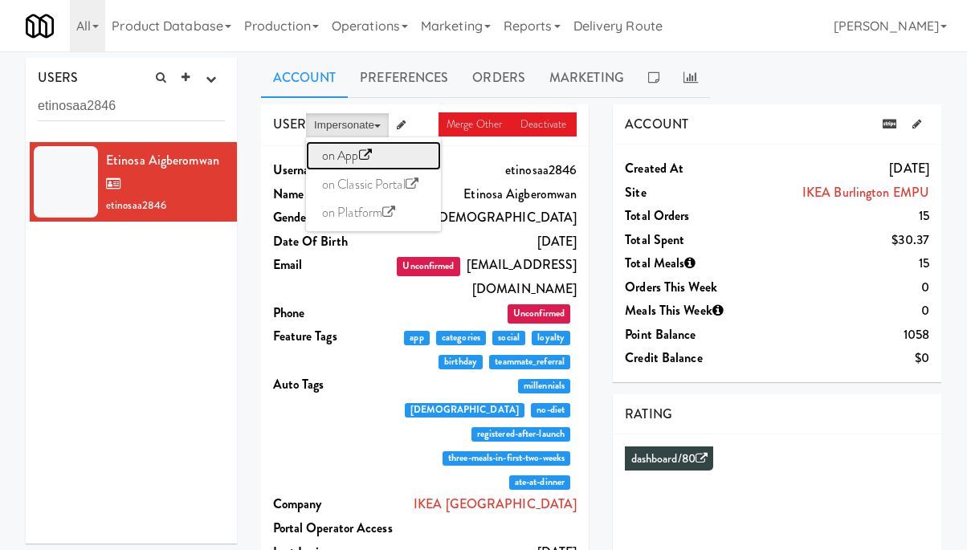
click at [355, 152] on link "on App" at bounding box center [373, 155] width 135 height 29
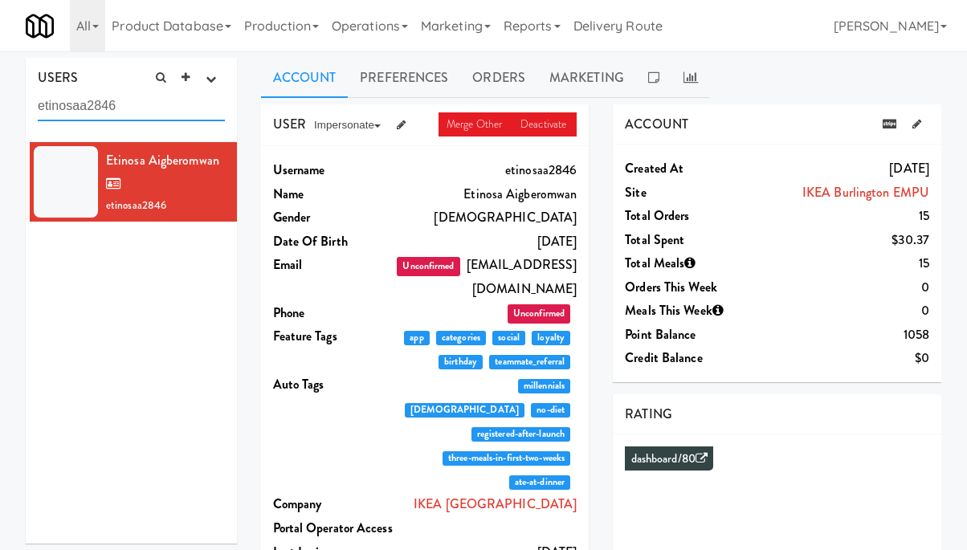
click at [105, 108] on input "etinosaa2846" at bounding box center [131, 107] width 187 height 30
paste input "dianneca9782"
type input "dianneca9782"
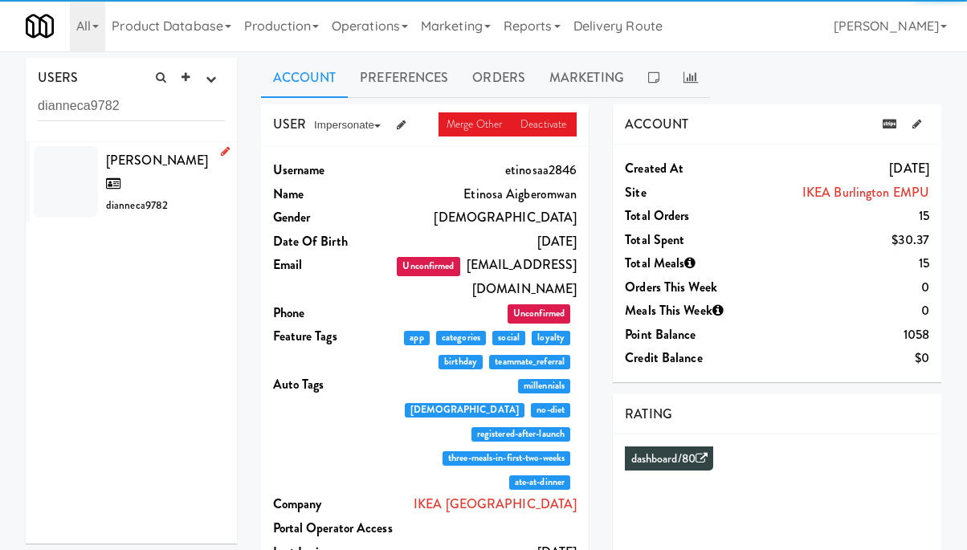
click at [166, 198] on span "dianneca9782" at bounding box center [137, 205] width 62 height 15
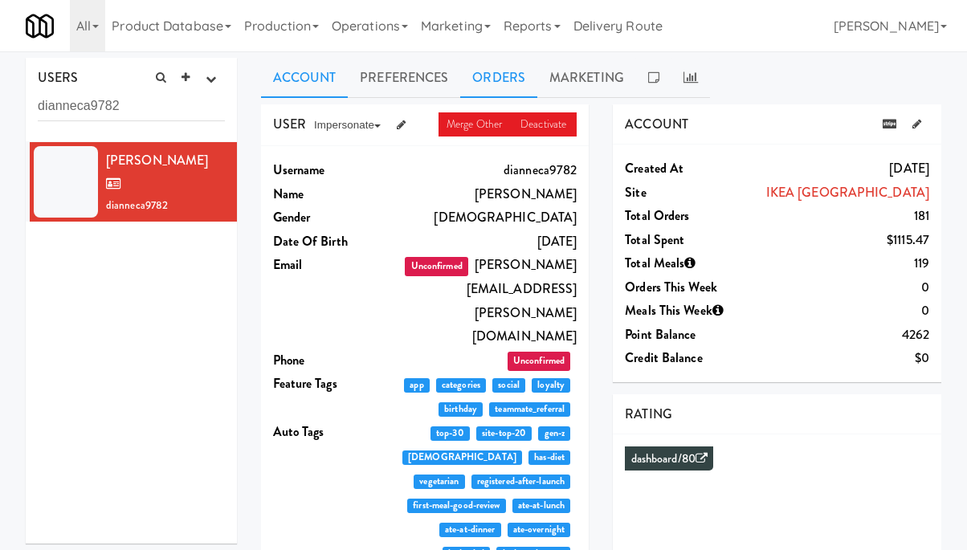
click at [496, 78] on link "Orders" at bounding box center [498, 78] width 77 height 40
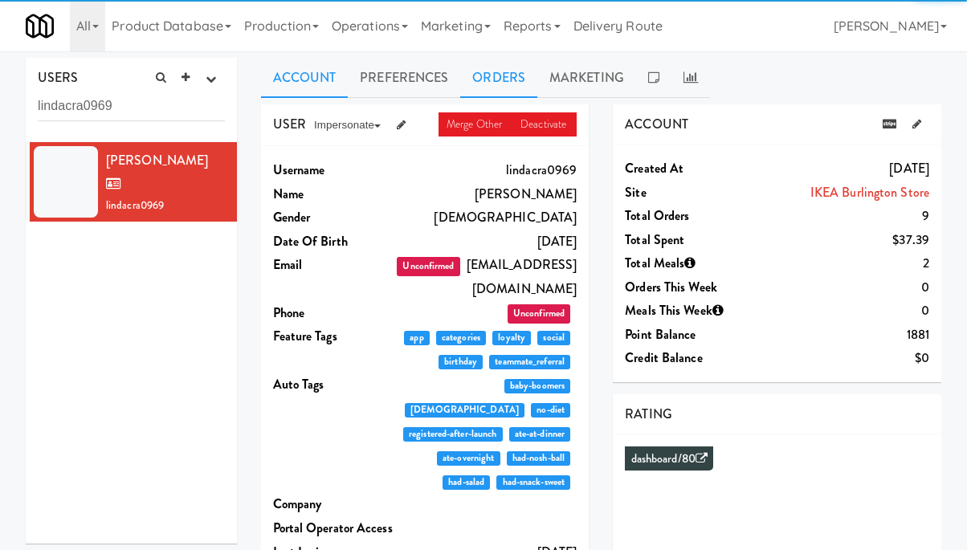
click at [519, 69] on link "Orders" at bounding box center [498, 78] width 77 height 40
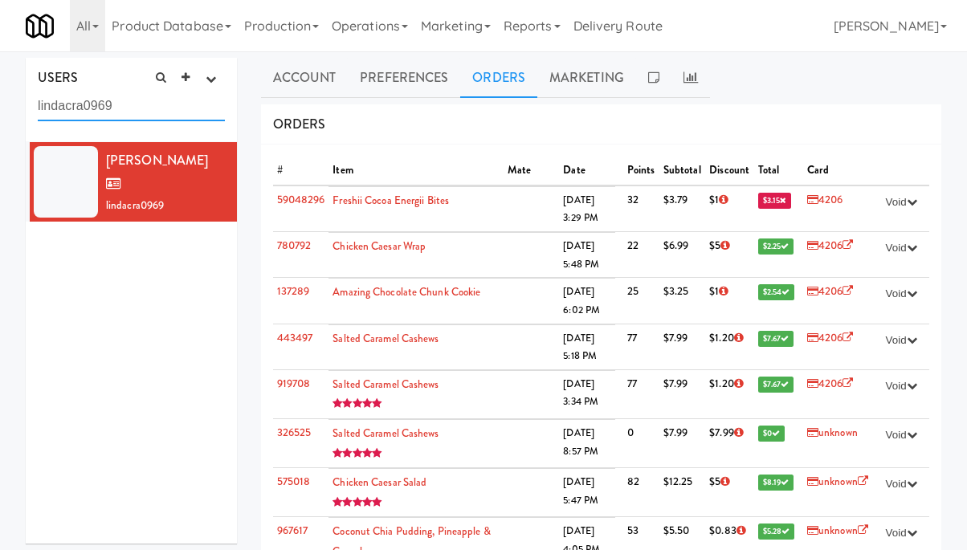
click at [121, 104] on input "lindacra0969" at bounding box center [131, 107] width 187 height 30
paste input "hajradaw3222"
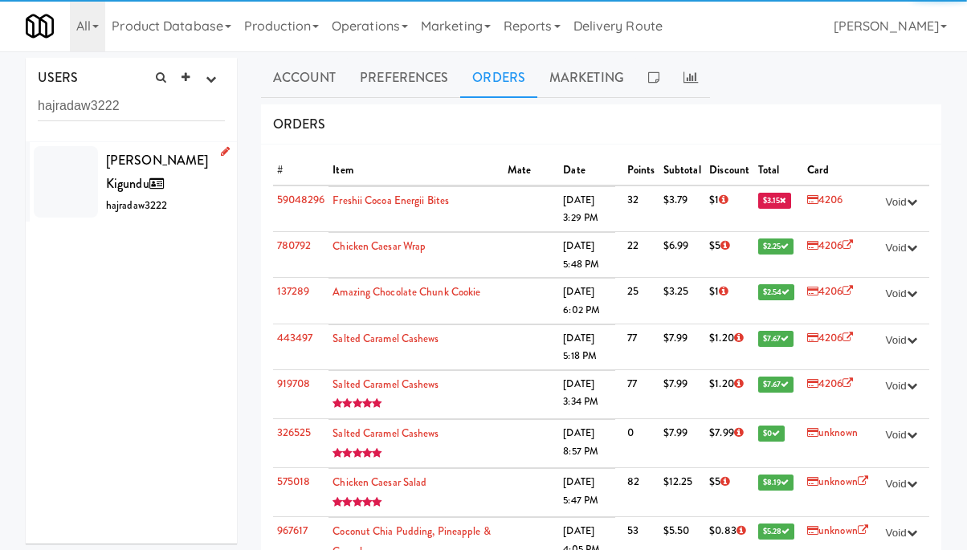
click at [156, 185] on div "Hajra Dawood Kigundu hajradaw3222" at bounding box center [165, 182] width 119 height 67
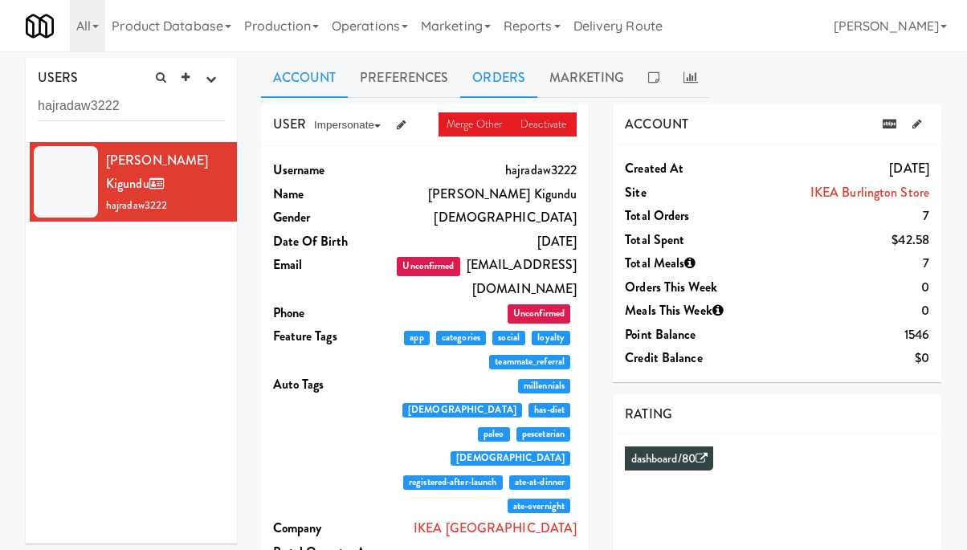
click at [499, 76] on link "Orders" at bounding box center [498, 78] width 77 height 40
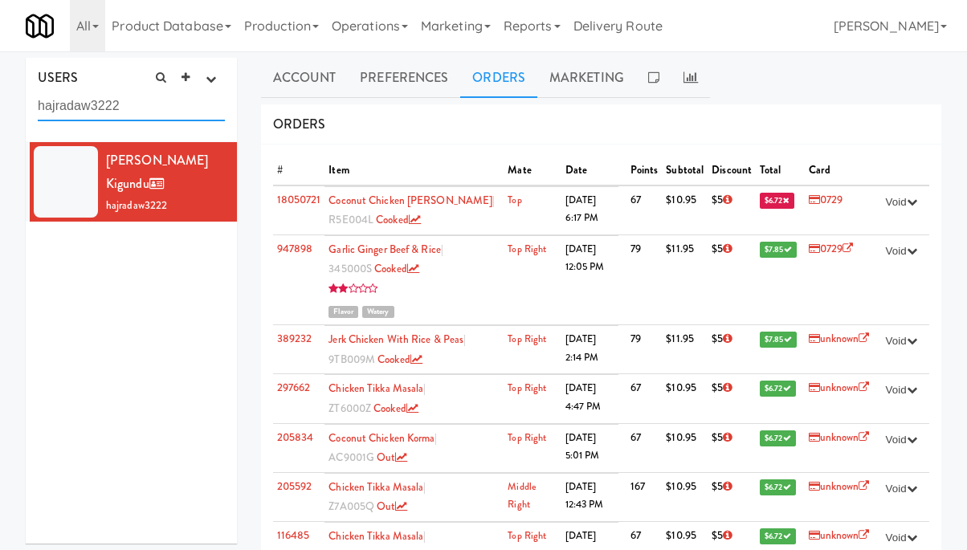
click at [104, 104] on input "hajradaw3222" at bounding box center [131, 107] width 187 height 30
paste input "raymondm7623"
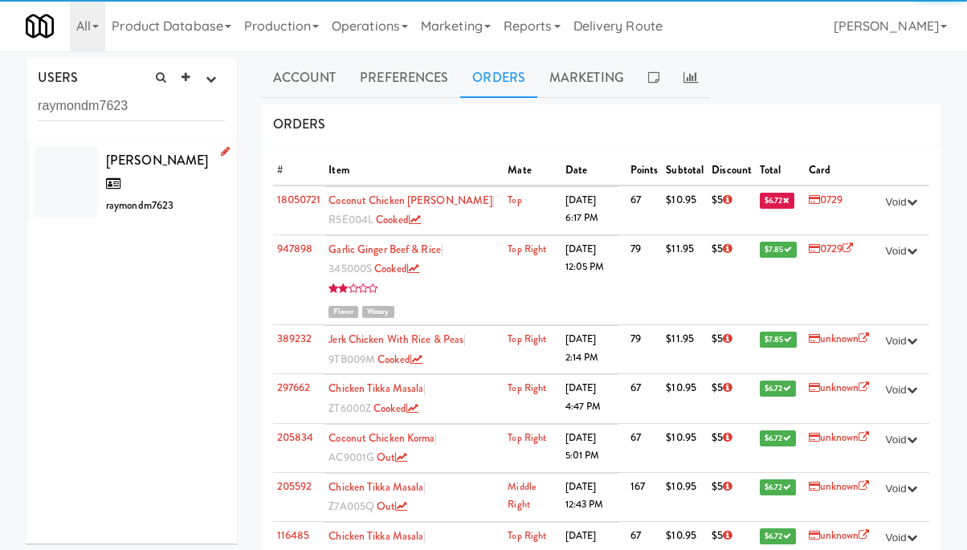
click at [177, 183] on div "Raymond Mattar raymondm7623" at bounding box center [165, 182] width 119 height 67
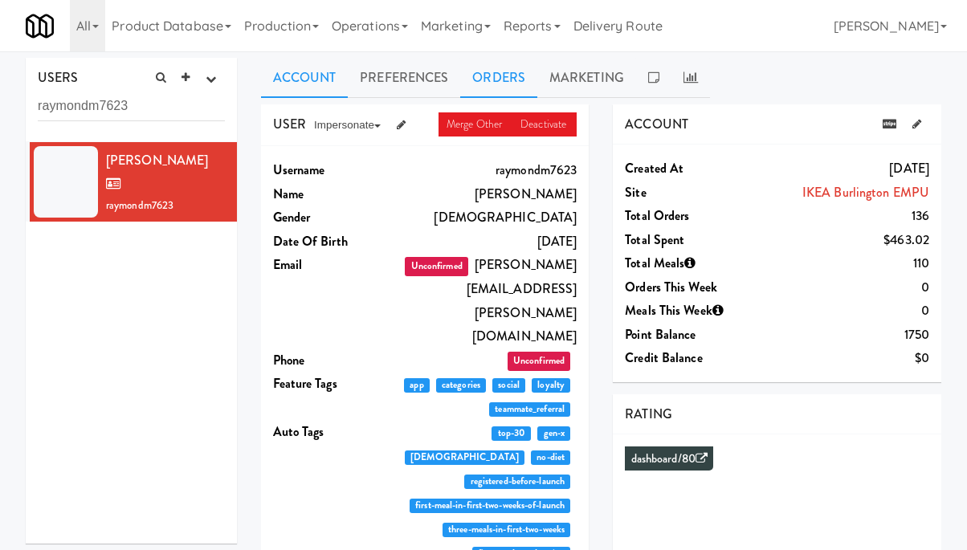
click at [501, 82] on link "Orders" at bounding box center [498, 78] width 77 height 40
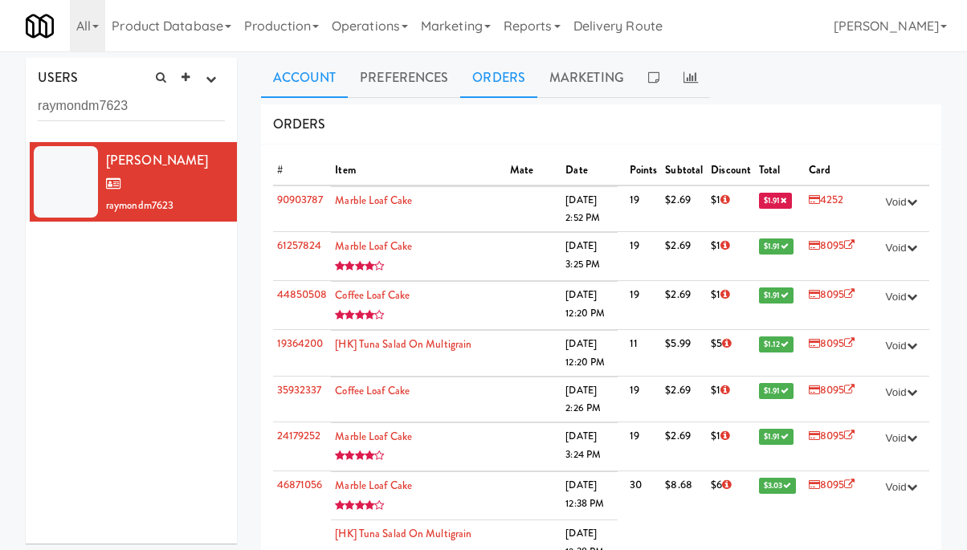
click at [327, 88] on link "Account" at bounding box center [305, 78] width 88 height 40
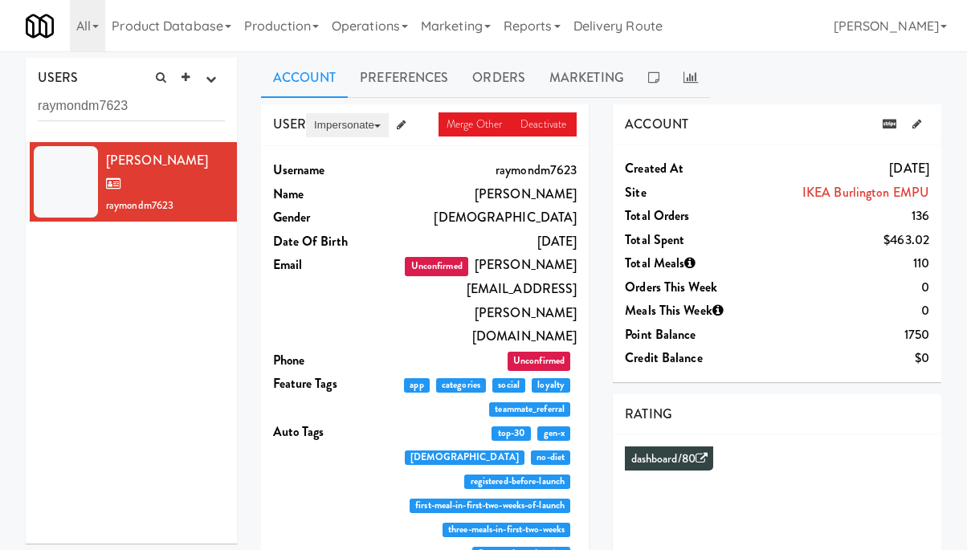
click at [353, 124] on button "Impersonate" at bounding box center [347, 125] width 83 height 24
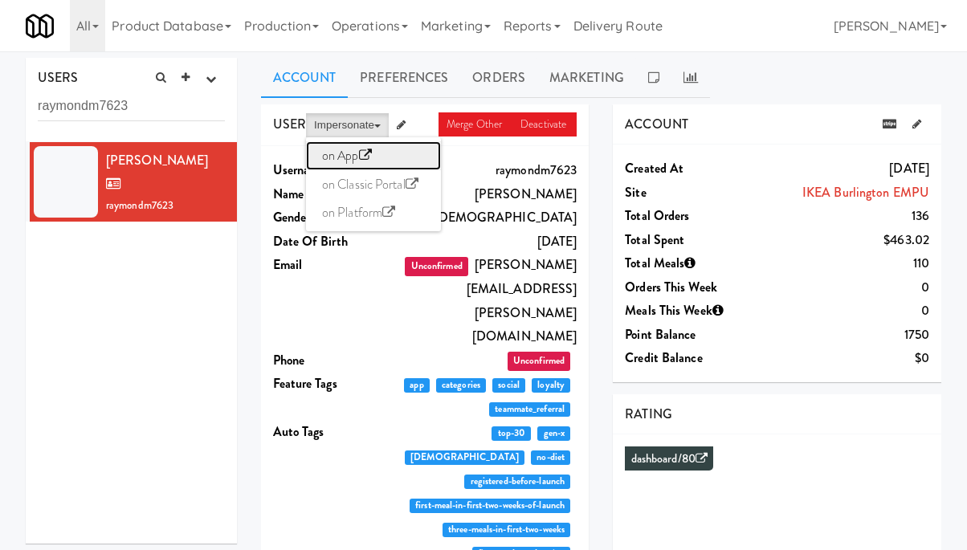
click at [354, 153] on link "on App" at bounding box center [373, 155] width 135 height 29
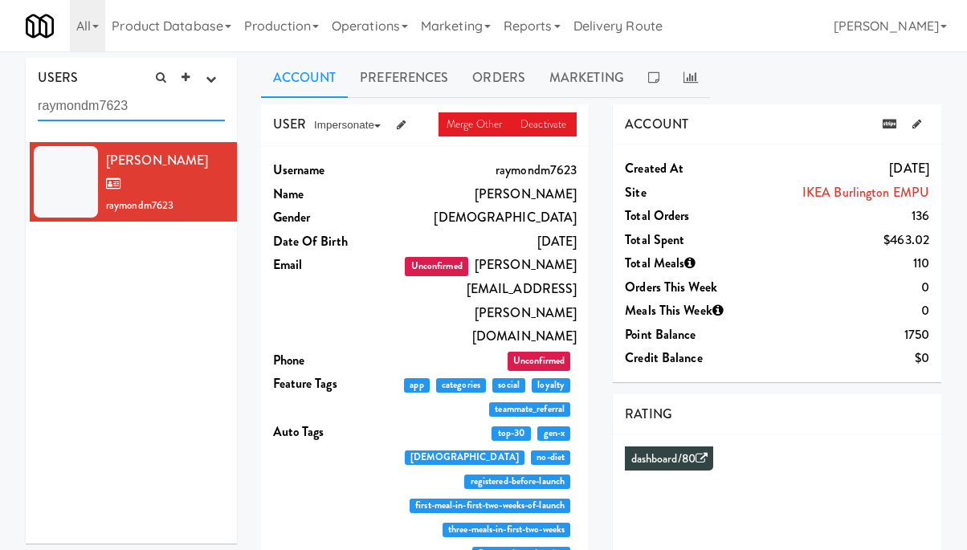
click at [165, 104] on input "raymondm7623" at bounding box center [131, 107] width 187 height 30
paste input "zaheerjo4308"
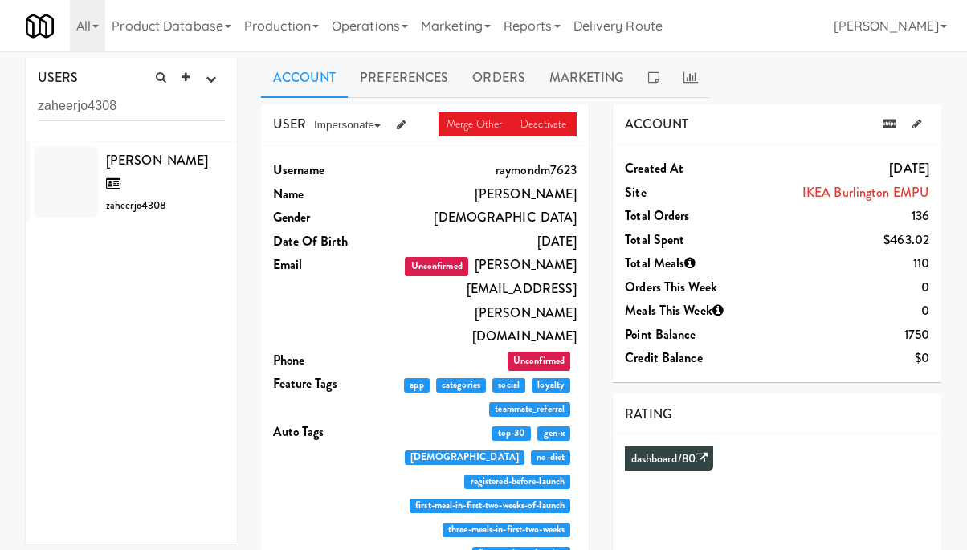
click at [173, 165] on span "Zaheer Johbson" at bounding box center [157, 172] width 102 height 43
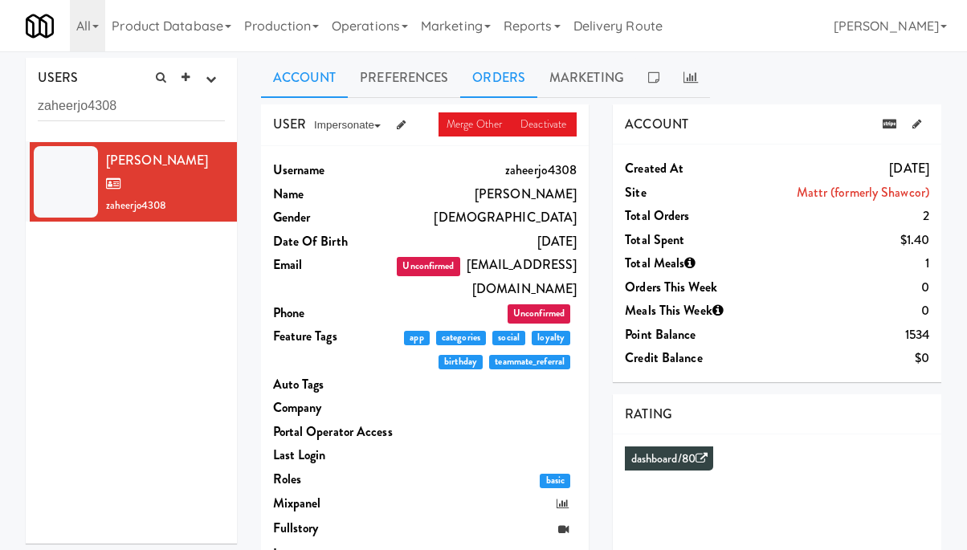
click at [493, 79] on link "Orders" at bounding box center [498, 78] width 77 height 40
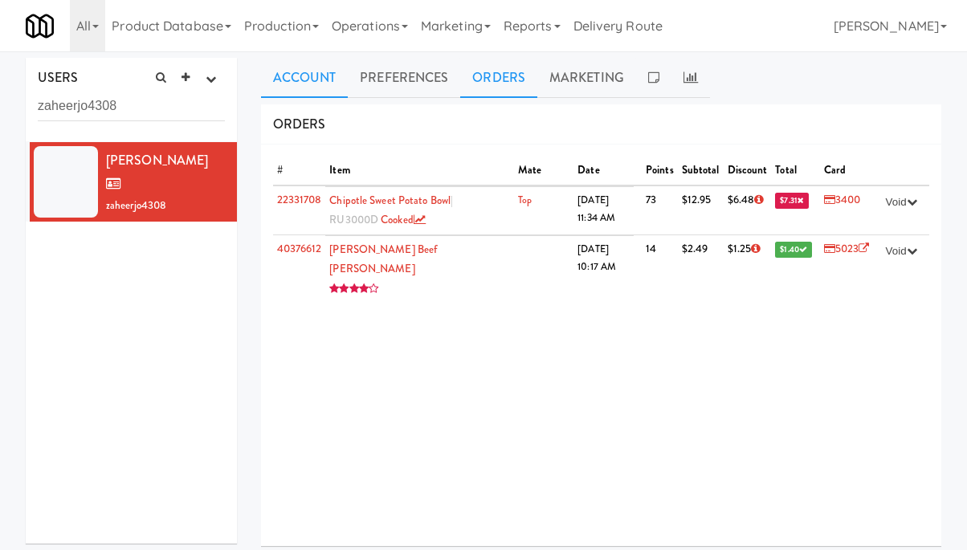
click at [303, 76] on link "Account" at bounding box center [305, 78] width 88 height 40
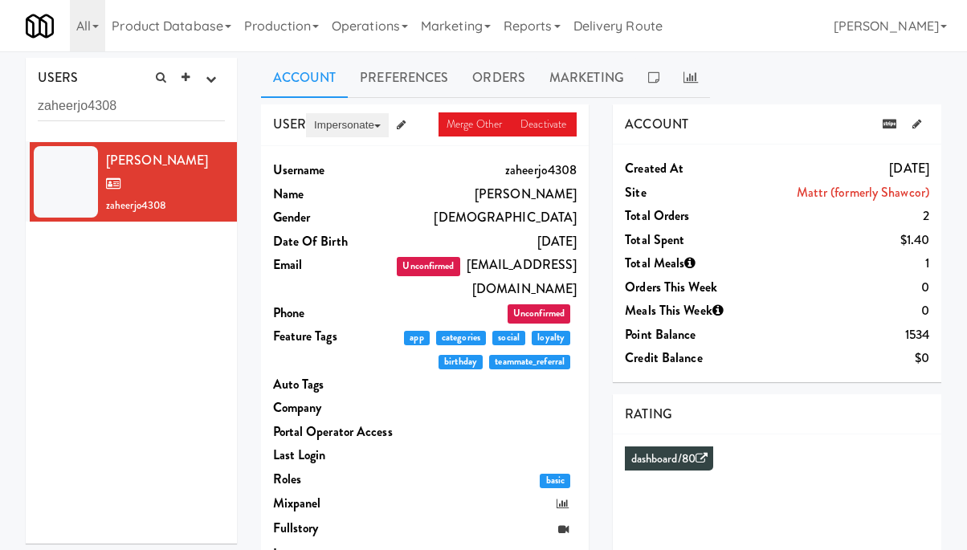
click at [352, 124] on button "Impersonate" at bounding box center [347, 125] width 83 height 24
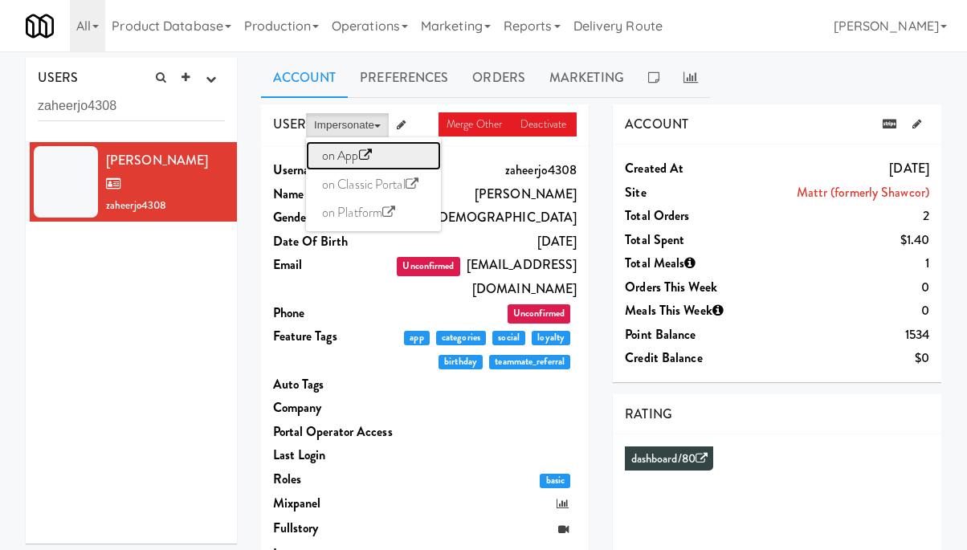
click at [345, 154] on link "on App" at bounding box center [373, 155] width 135 height 29
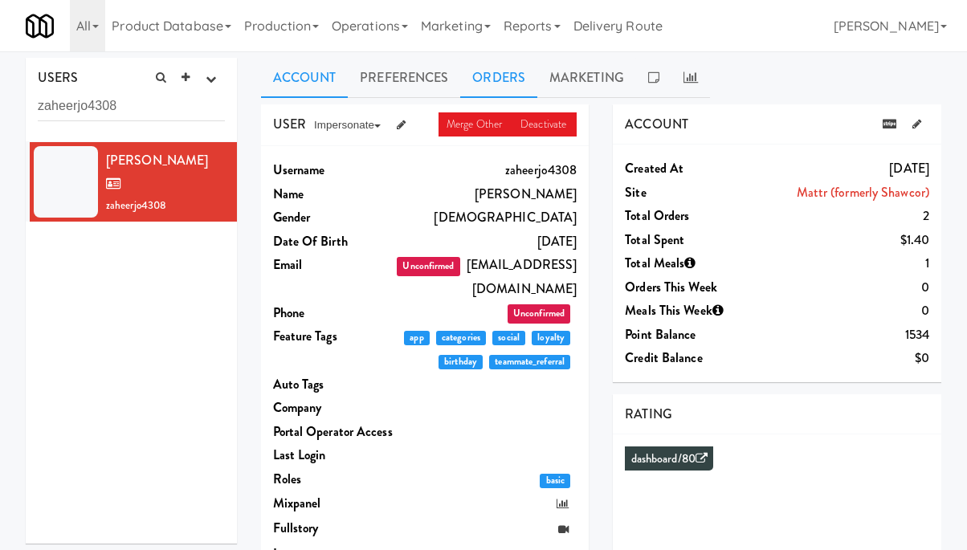
click at [493, 79] on link "Orders" at bounding box center [498, 78] width 77 height 40
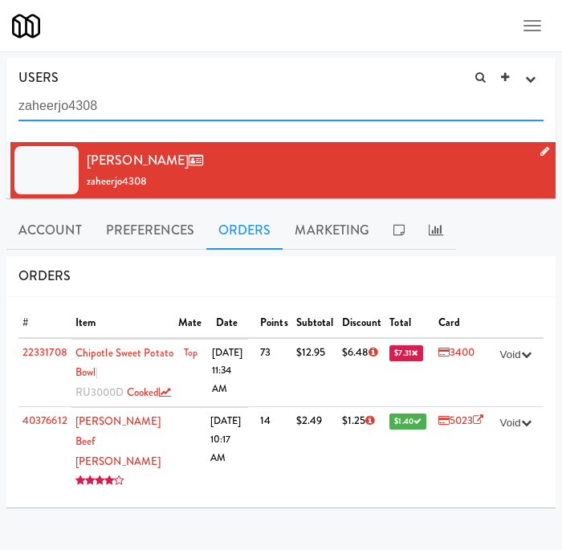
click at [138, 104] on input "zaheerjo4308" at bounding box center [280, 107] width 525 height 30
type input "dannys7815"
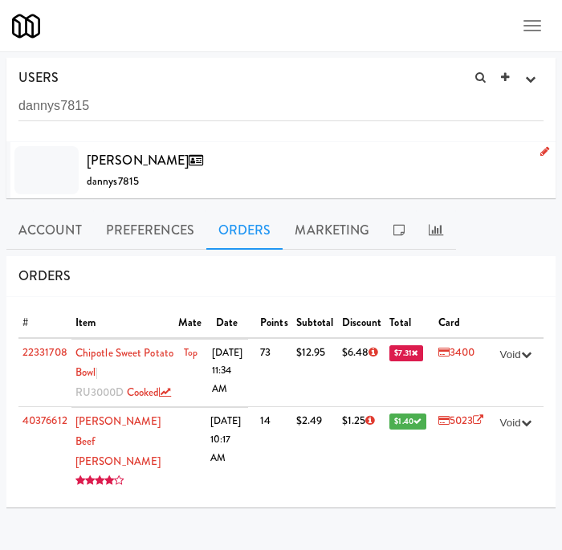
click at [521, 173] on div "Danny S dannys7815" at bounding box center [315, 170] width 457 height 43
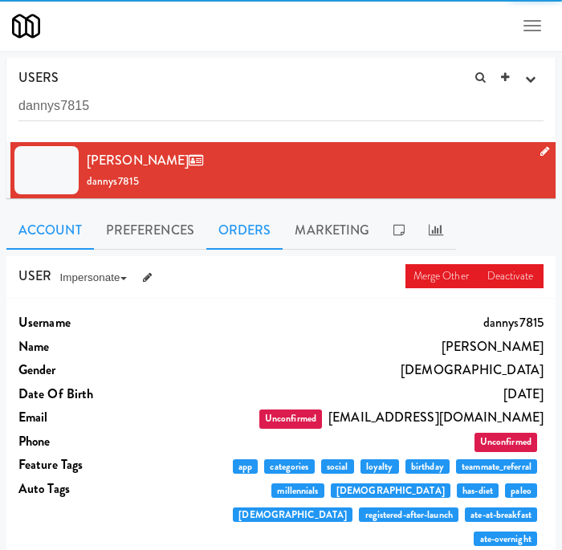
click at [246, 234] on link "Orders" at bounding box center [244, 230] width 77 height 40
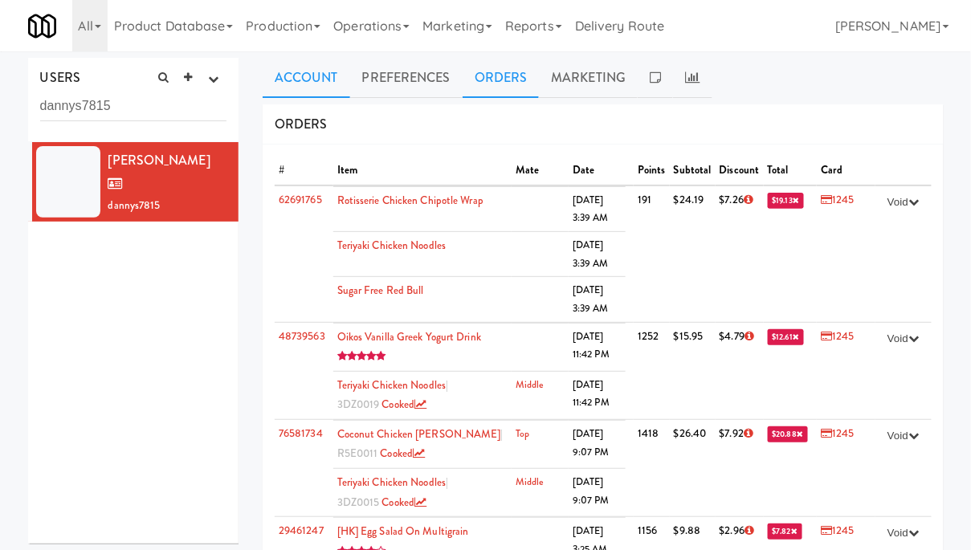
click at [322, 77] on link "Account" at bounding box center [307, 78] width 88 height 40
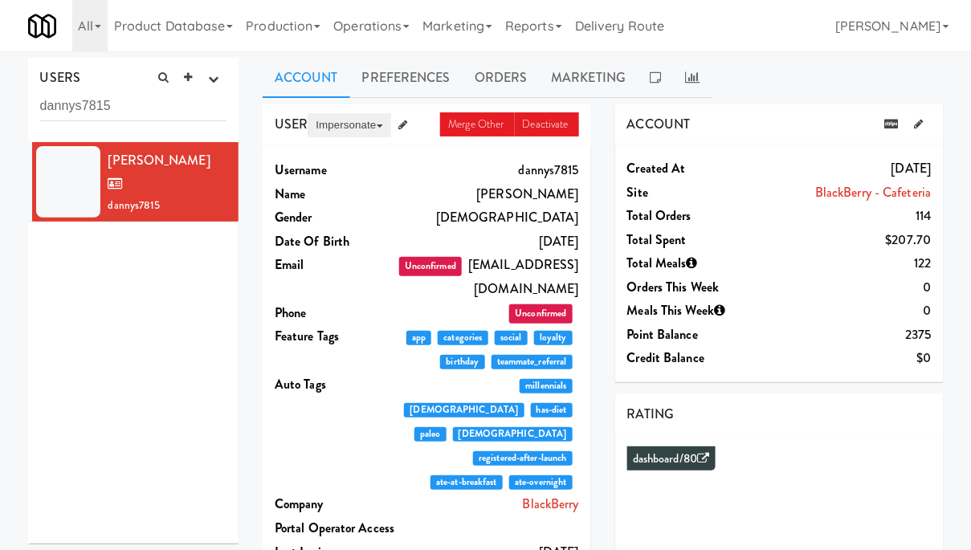
click at [379, 118] on button "Impersonate" at bounding box center [348, 125] width 83 height 24
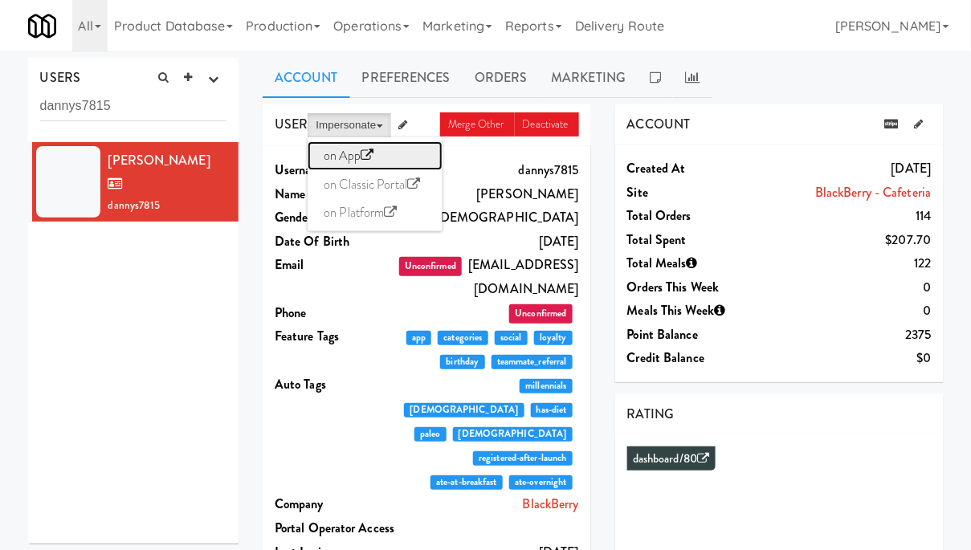
click at [348, 156] on link "on App" at bounding box center [374, 155] width 135 height 29
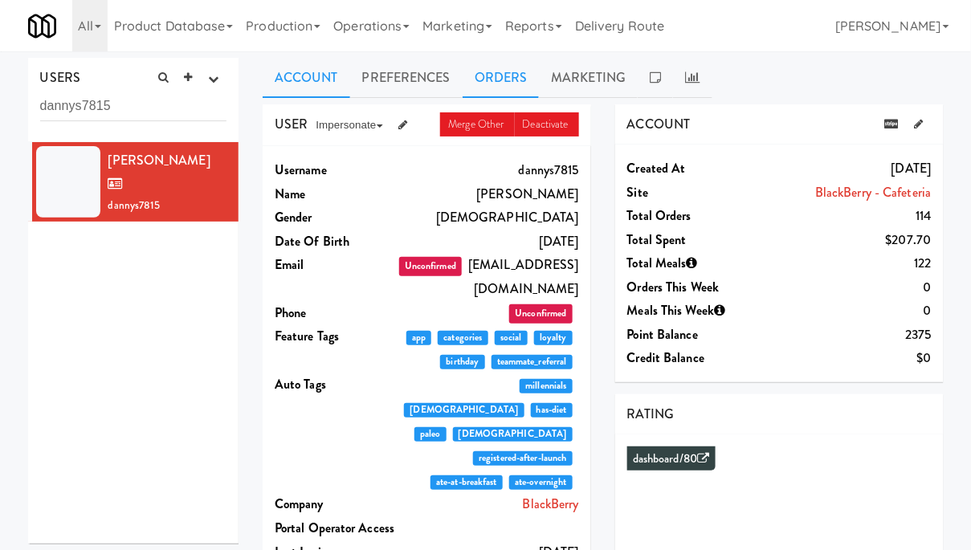
click at [488, 79] on link "Orders" at bounding box center [500, 78] width 77 height 40
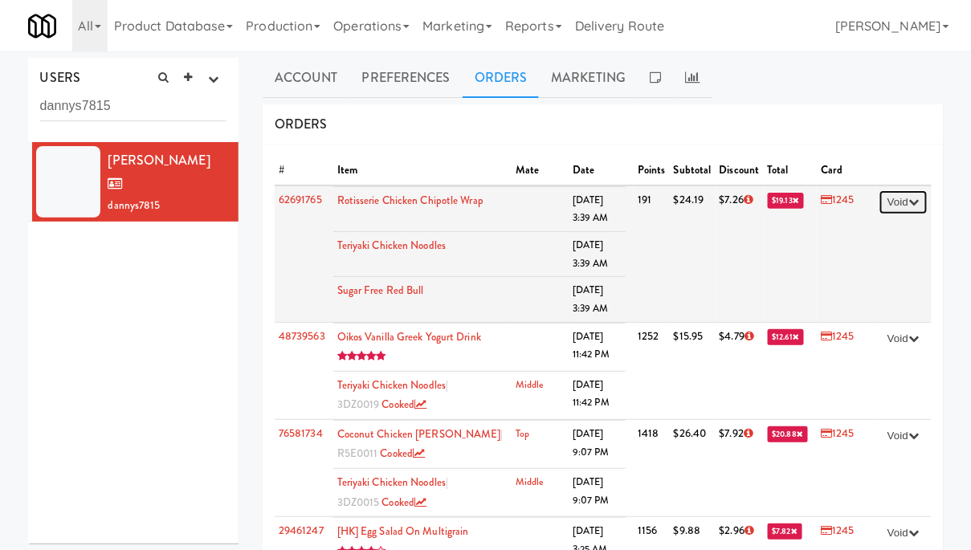
click at [909, 202] on icon "button" at bounding box center [913, 202] width 10 height 10
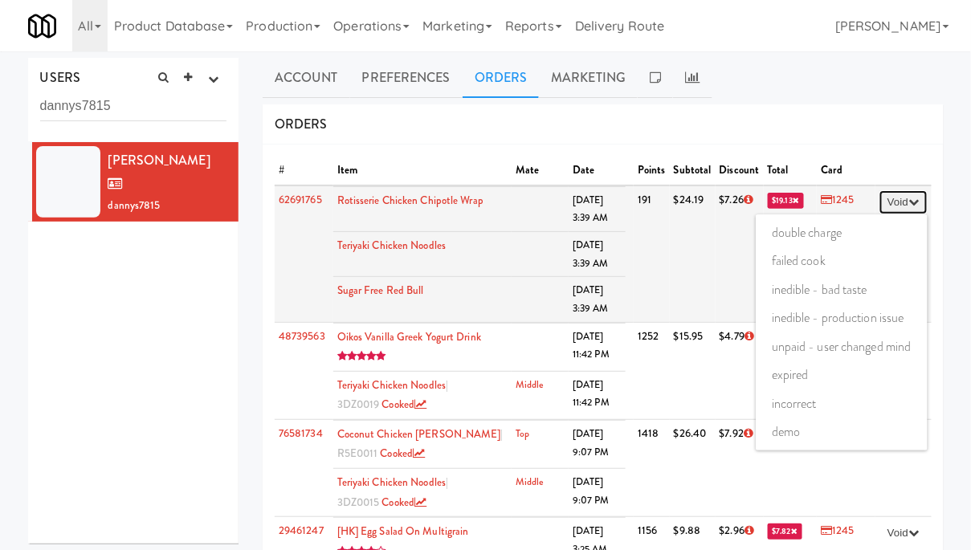
click at [909, 202] on icon "button" at bounding box center [913, 202] width 10 height 10
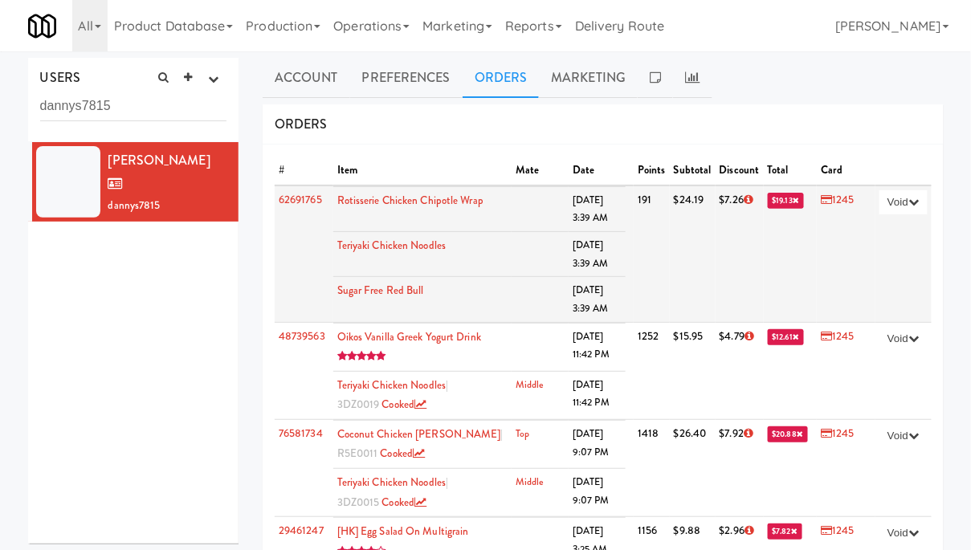
click at [910, 229] on td "Void double charge failed cook inedible - bad taste inedible - production issue…" at bounding box center [902, 253] width 55 height 136
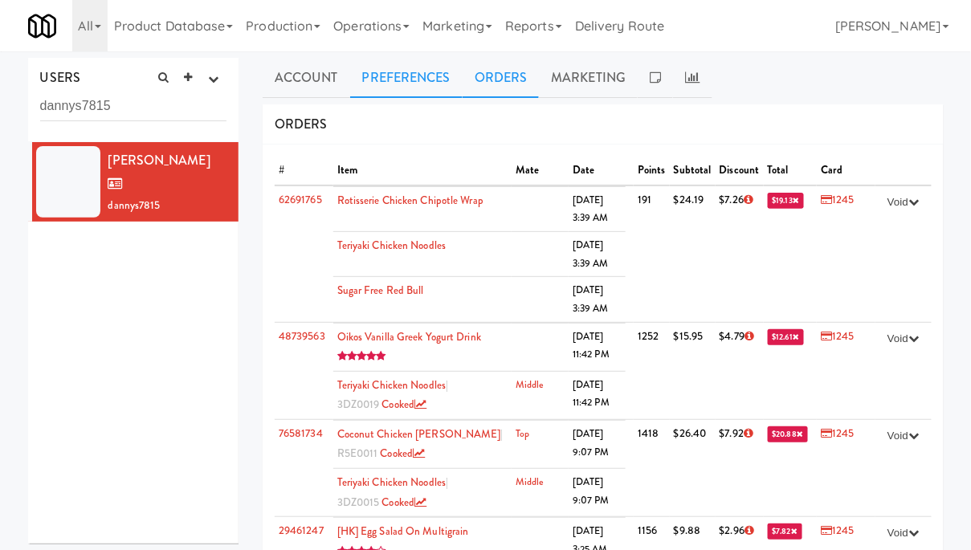
click at [405, 70] on link "Preferences" at bounding box center [406, 78] width 112 height 40
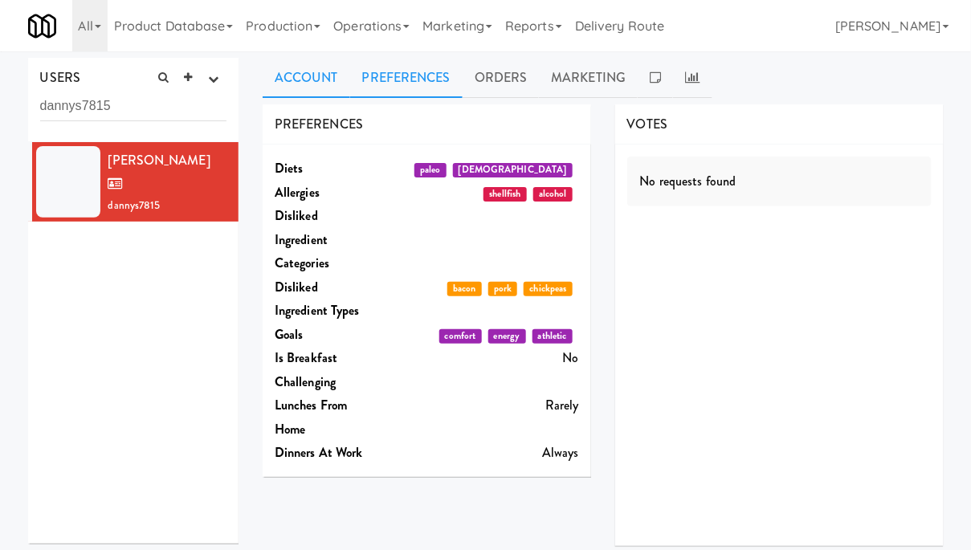
click at [312, 78] on link "Account" at bounding box center [307, 78] width 88 height 40
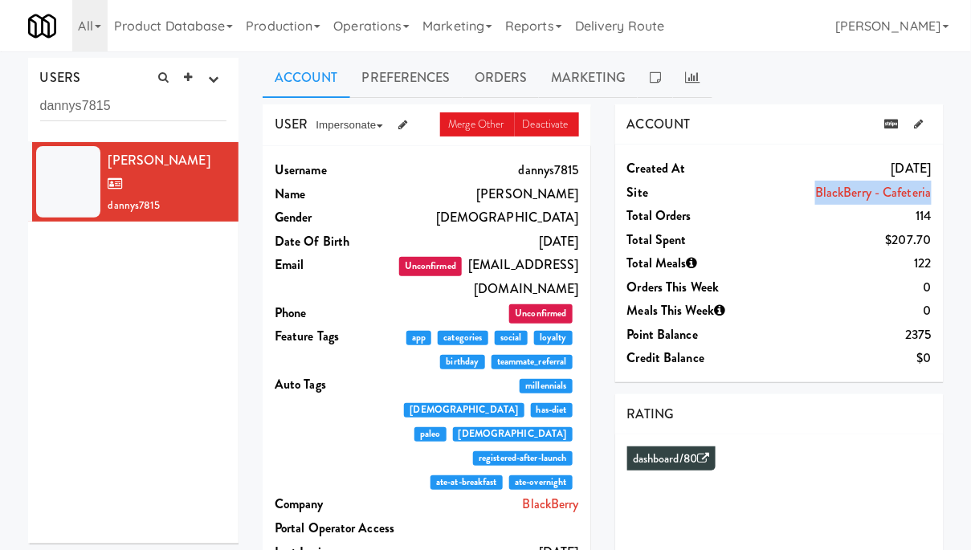
click at [791, 197] on div "BlackBerry - Cafeteria" at bounding box center [839, 193] width 182 height 24
drag, startPoint x: 805, startPoint y: 195, endPoint x: 911, endPoint y: 196, distance: 106.0
click at [914, 195] on div "BlackBerry - Cafeteria" at bounding box center [839, 193] width 182 height 24
click at [808, 192] on div "BlackBerry - Cafeteria" at bounding box center [839, 193] width 182 height 24
drag, startPoint x: 802, startPoint y: 192, endPoint x: 918, endPoint y: 193, distance: 115.6
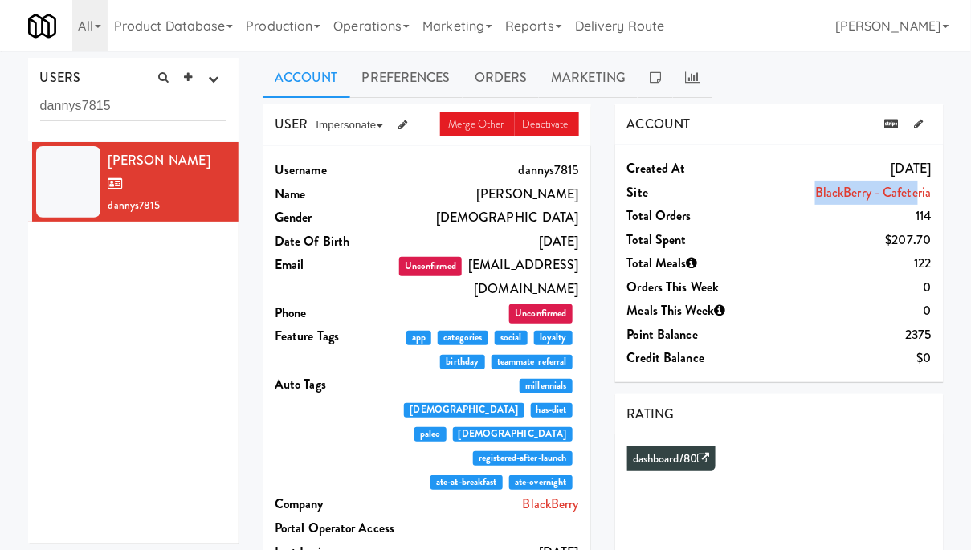
click at [919, 193] on div "BlackBerry - Cafeteria" at bounding box center [839, 193] width 182 height 24
copy link "BlackBerry - Cafete"
click at [351, 134] on button "Impersonate" at bounding box center [348, 125] width 83 height 24
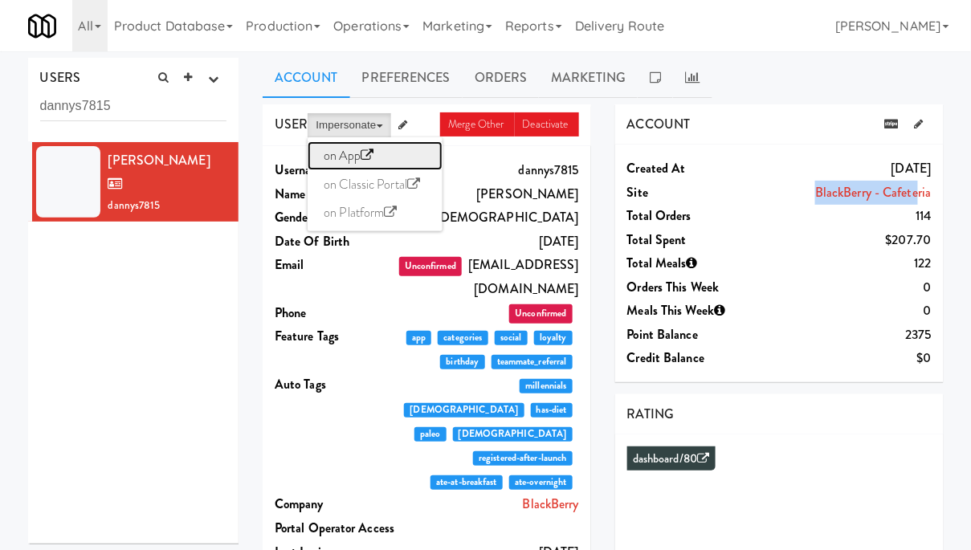
click at [356, 154] on link "on App" at bounding box center [374, 155] width 135 height 29
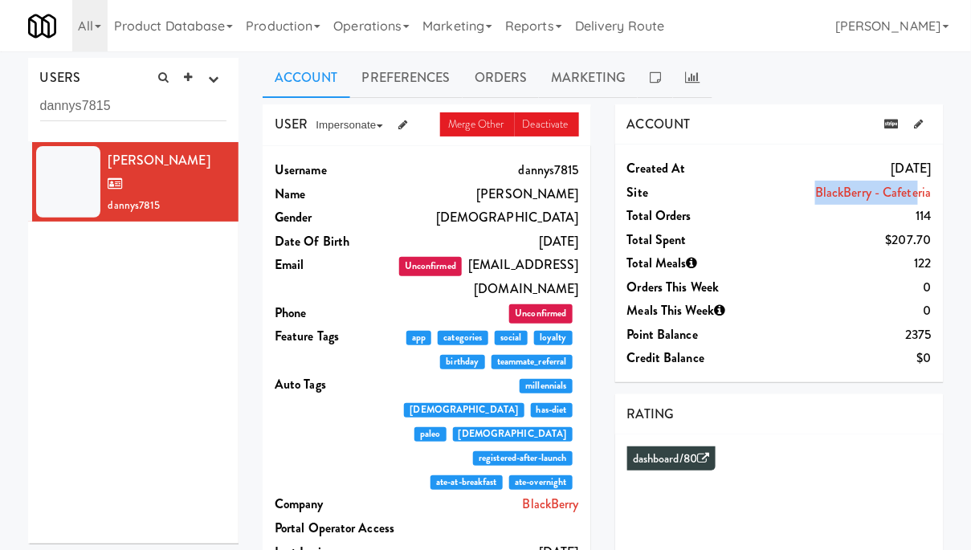
click at [803, 80] on ul "Account Preferences Orders Marketing" at bounding box center [603, 78] width 681 height 40
click at [804, 151] on div "Created at Aug 22, 2024 Site BlackBerry - Cafeteria Total Orders 114 Total Spen…" at bounding box center [779, 264] width 328 height 238
click at [518, 73] on link "Orders" at bounding box center [500, 78] width 77 height 40
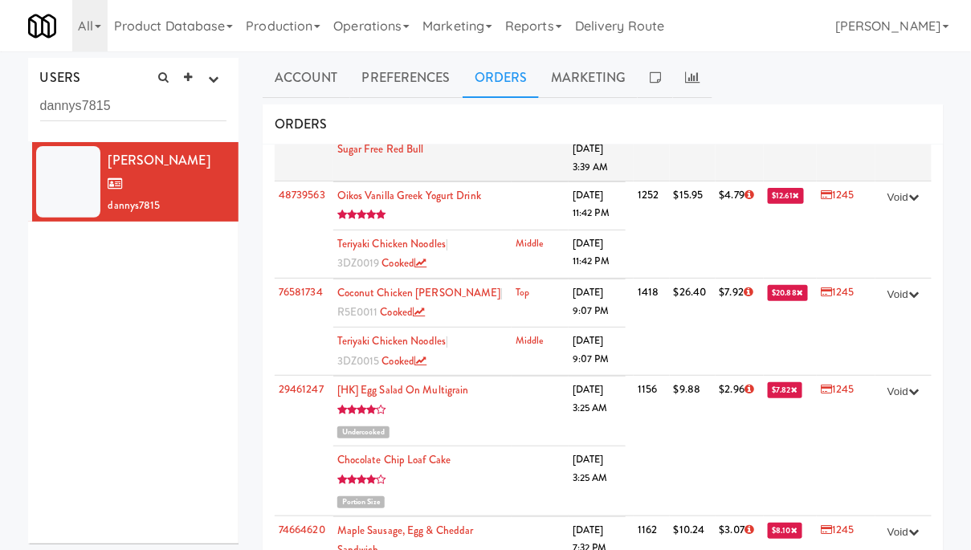
scroll to position [161, 0]
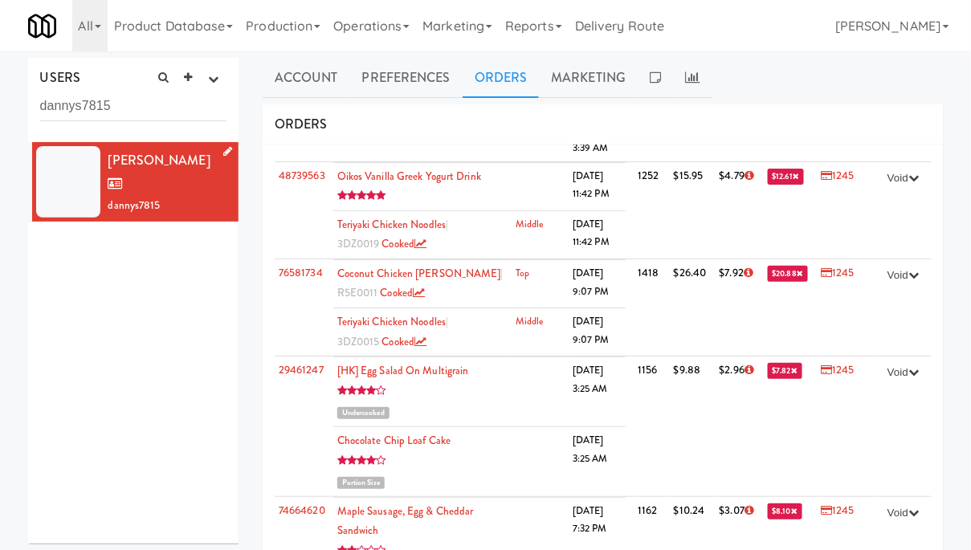
click at [136, 198] on span "dannys7815" at bounding box center [134, 205] width 52 height 15
copy span "dannys7815"
click at [308, 77] on link "Account" at bounding box center [307, 78] width 88 height 40
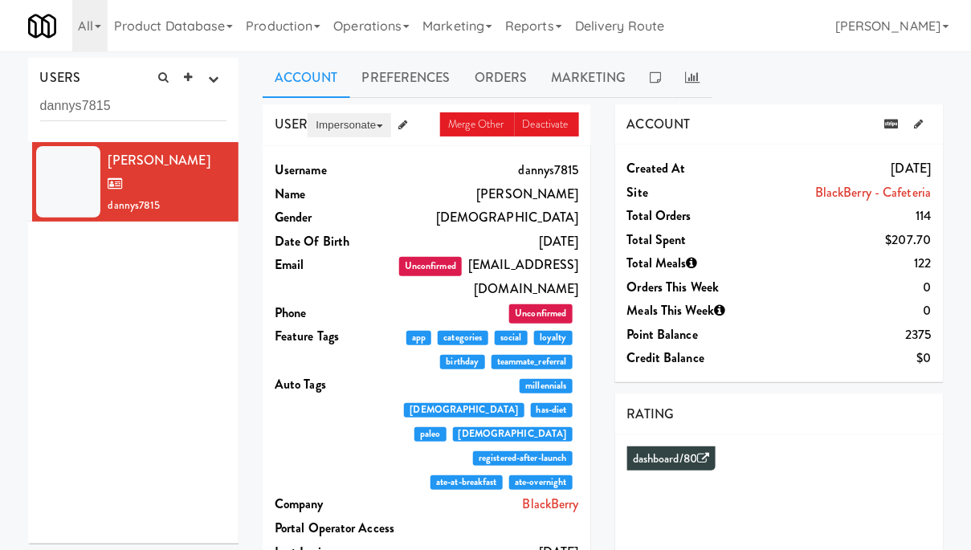
click at [347, 123] on button "Impersonate" at bounding box center [348, 125] width 83 height 24
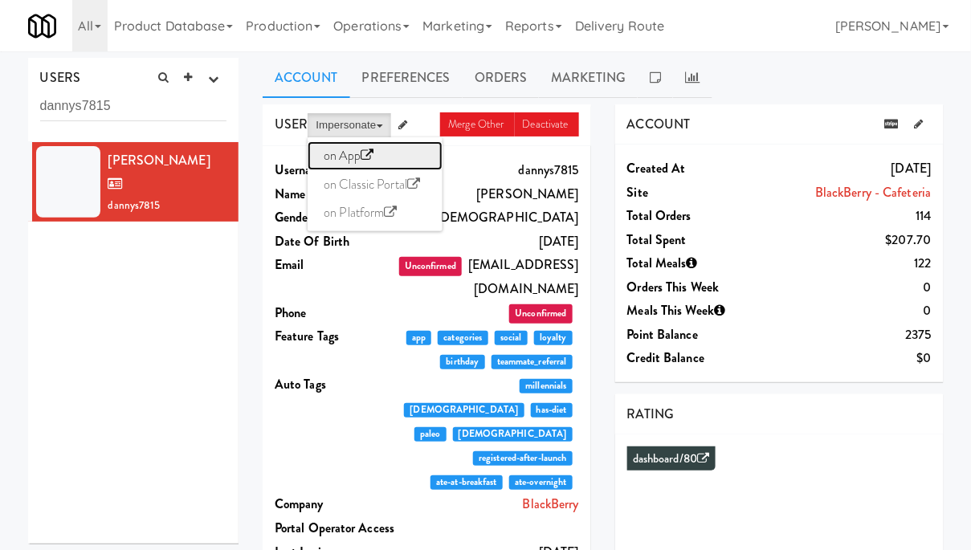
click at [345, 155] on link "on App" at bounding box center [374, 155] width 135 height 29
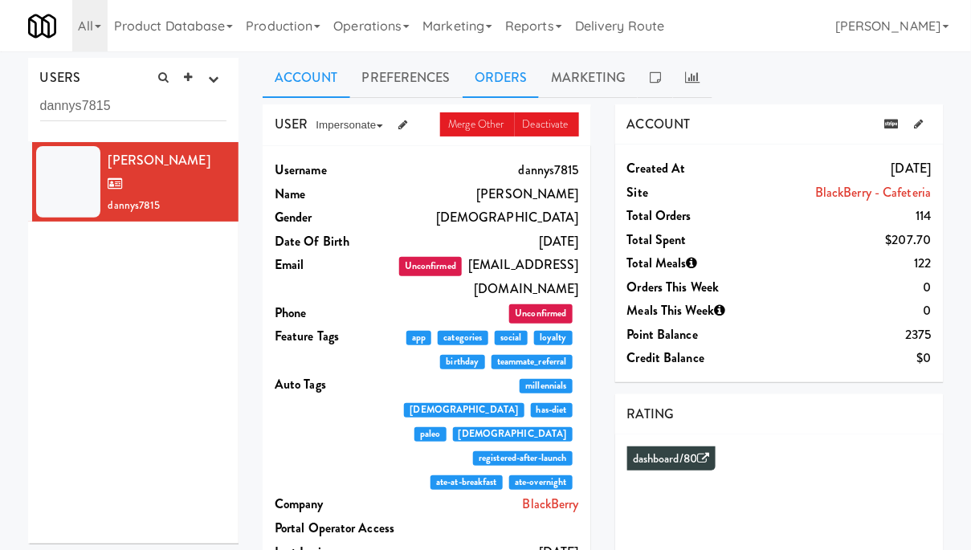
click at [502, 72] on link "Orders" at bounding box center [500, 78] width 77 height 40
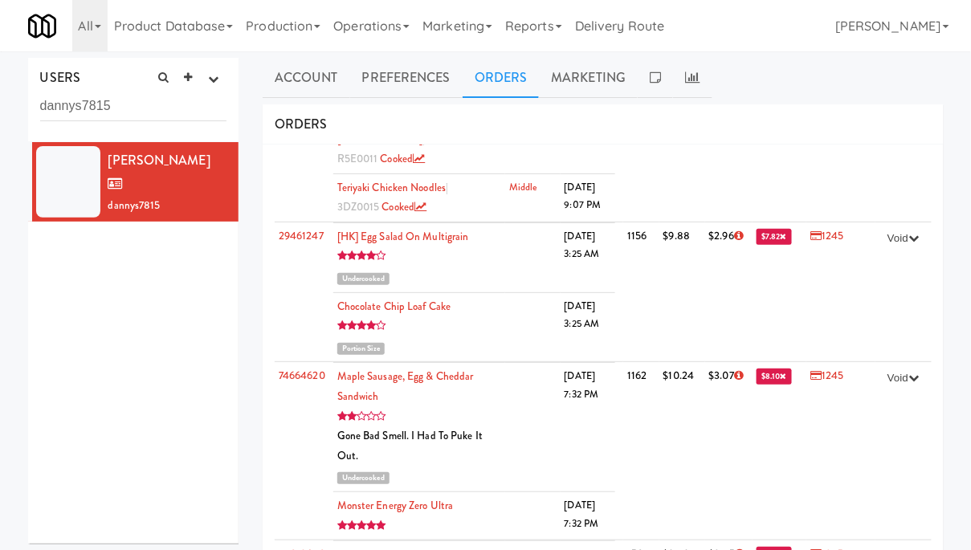
scroll to position [170, 0]
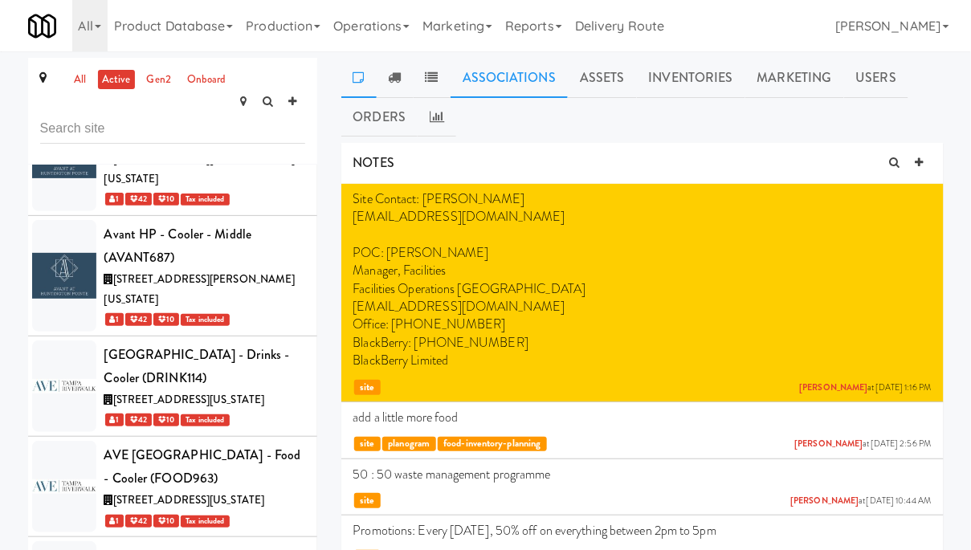
click at [483, 77] on link "Associations" at bounding box center [508, 78] width 117 height 40
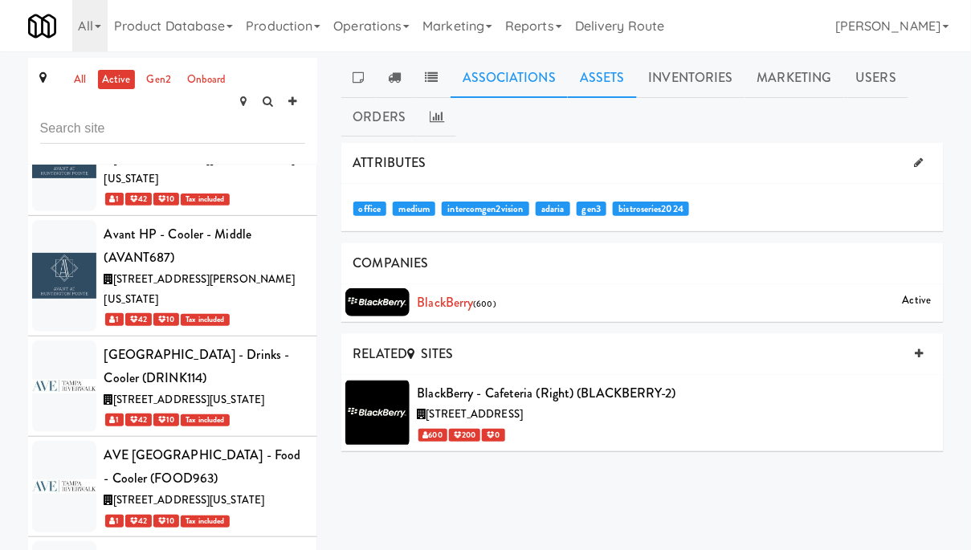
click at [600, 74] on link "Assets" at bounding box center [602, 78] width 69 height 40
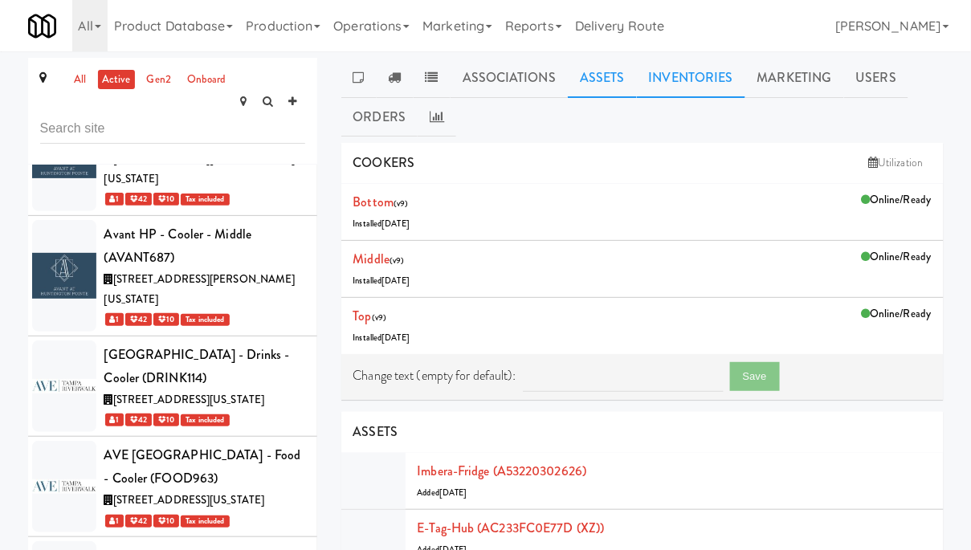
click at [674, 80] on link "Inventories" at bounding box center [691, 78] width 108 height 40
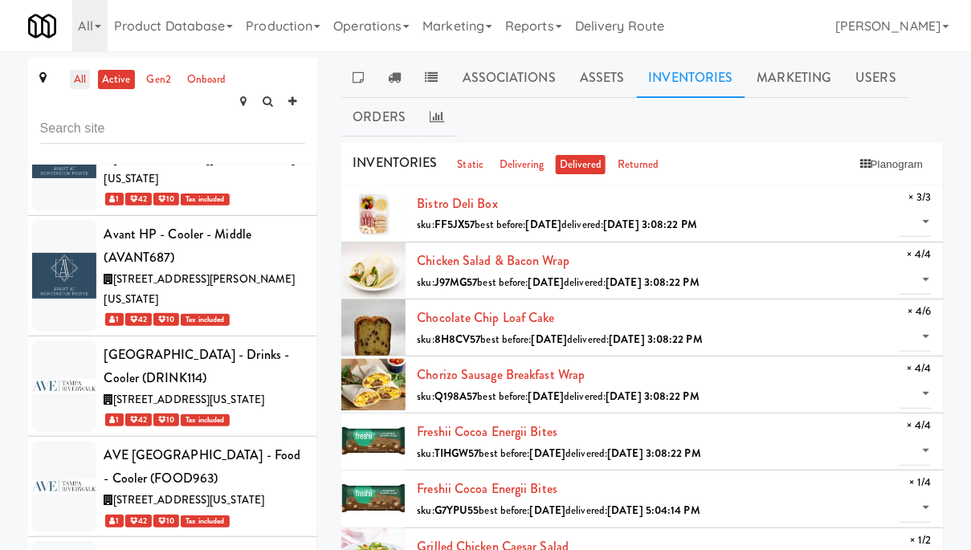
click at [83, 83] on link "all" at bounding box center [80, 80] width 20 height 20
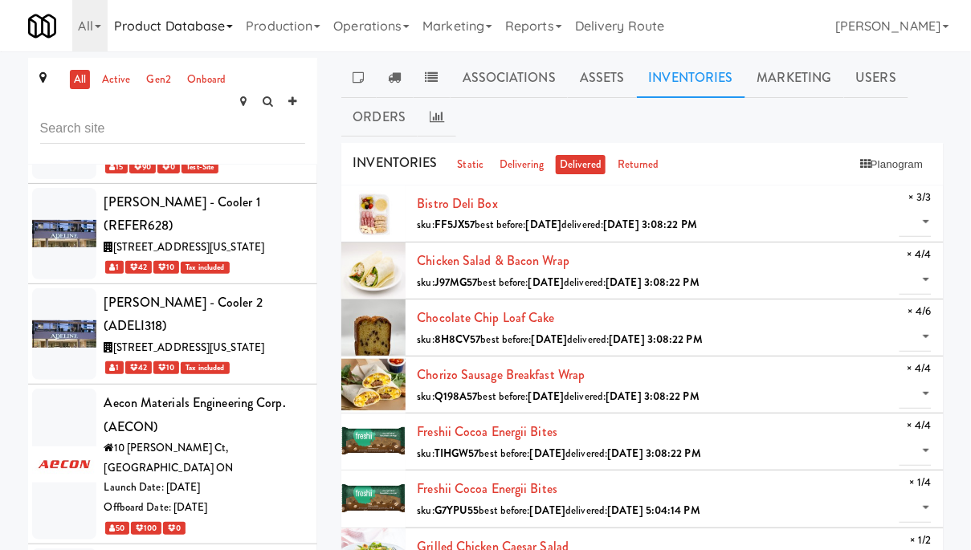
scroll to position [24678, 0]
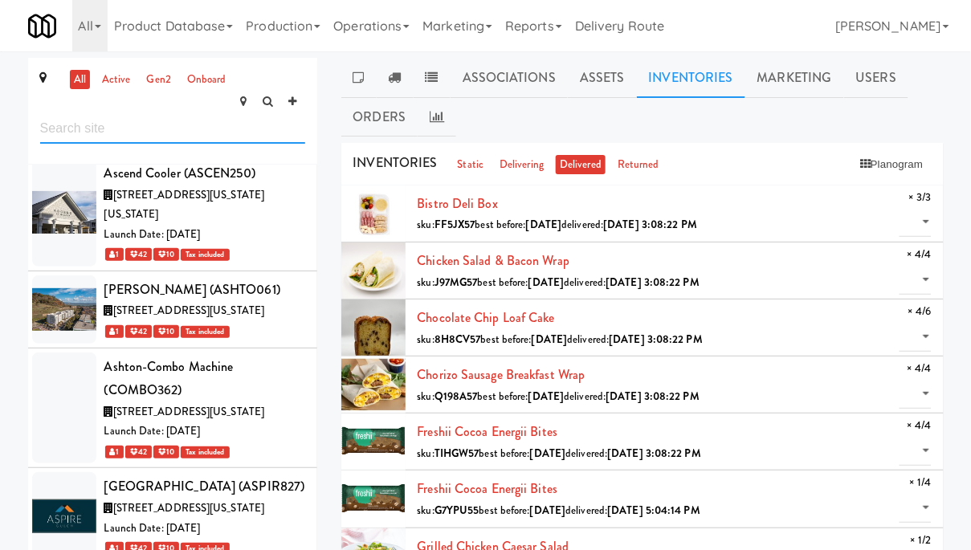
click at [150, 114] on input "text" at bounding box center [172, 129] width 265 height 30
paste input "BlackBerry - Cafete"
type input "BlackBerry - Cafete"
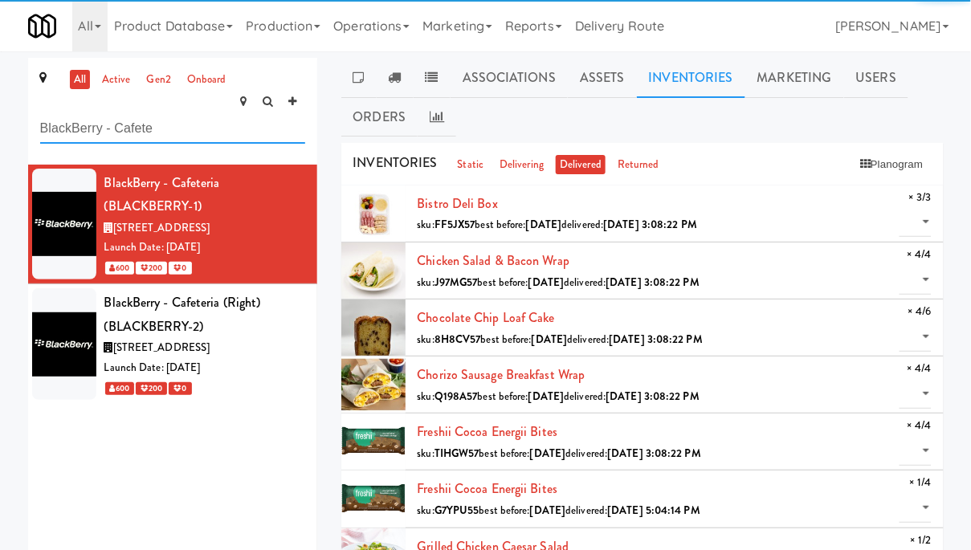
scroll to position [0, 0]
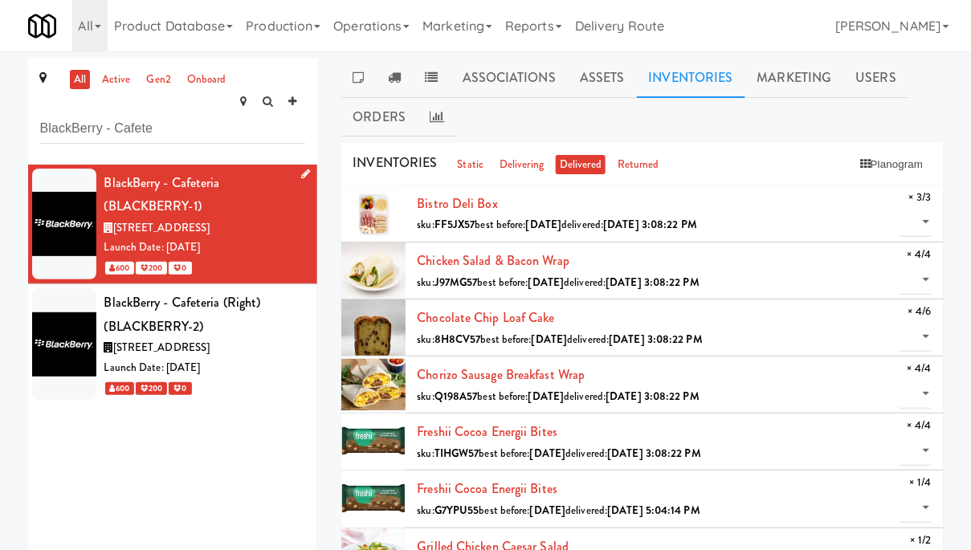
click at [306, 169] on icon at bounding box center [305, 174] width 9 height 10
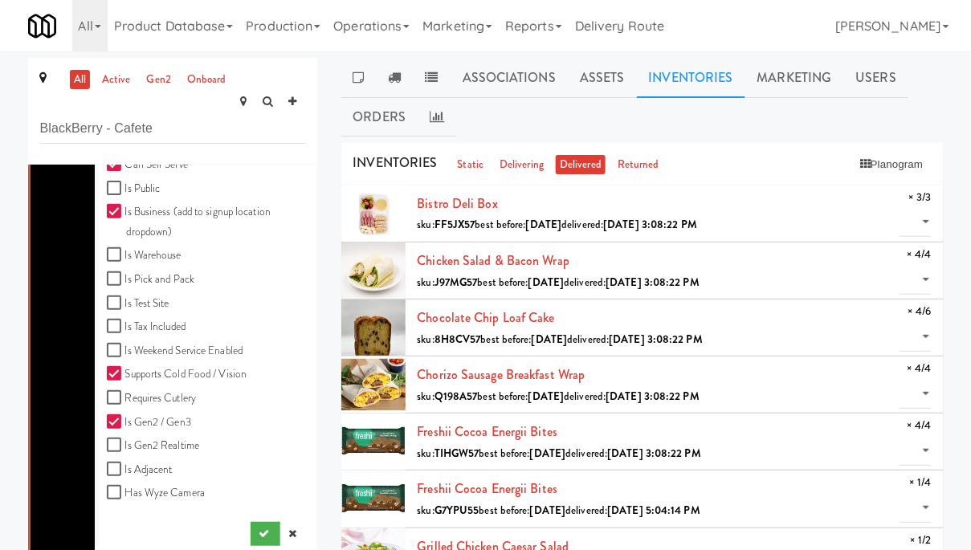
scroll to position [605, 0]
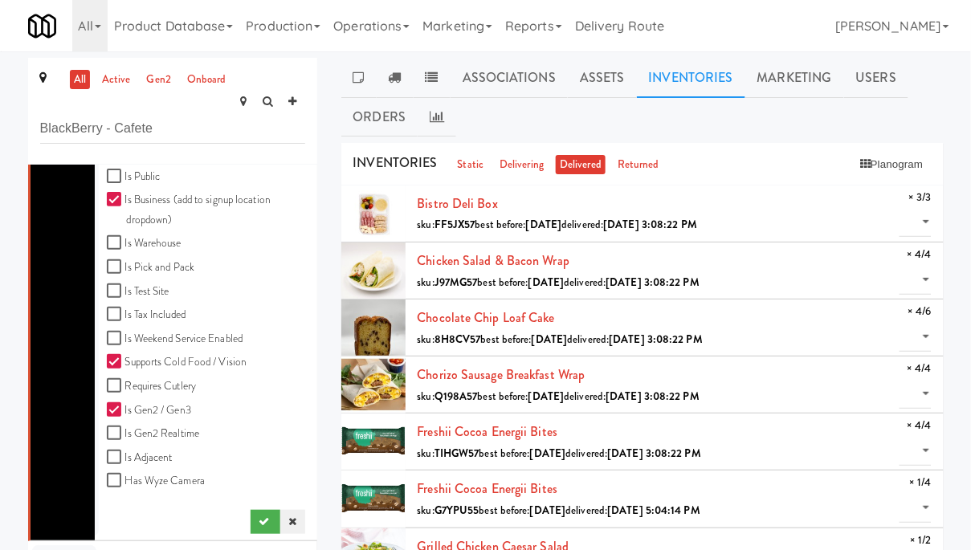
click at [300, 510] on link at bounding box center [292, 522] width 24 height 24
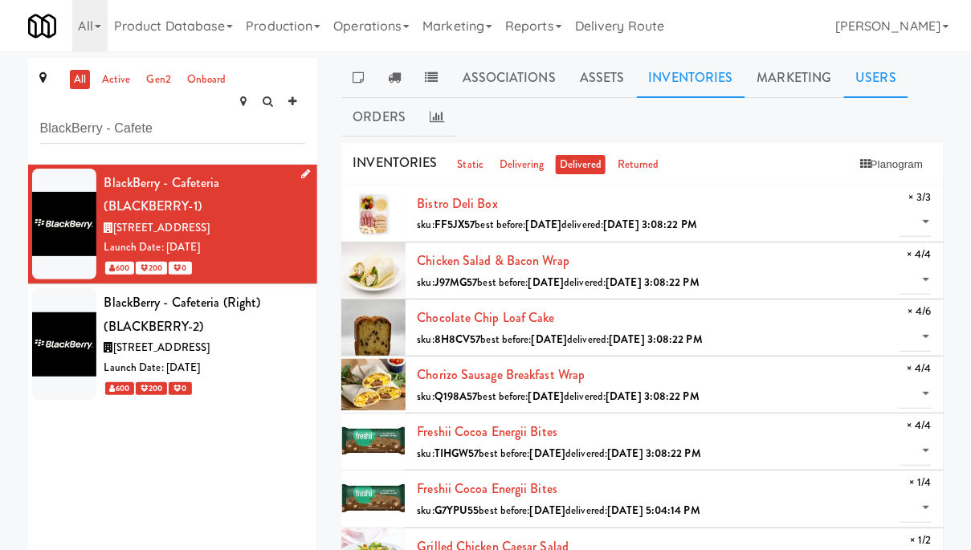
click at [862, 84] on link "Users" at bounding box center [876, 78] width 65 height 40
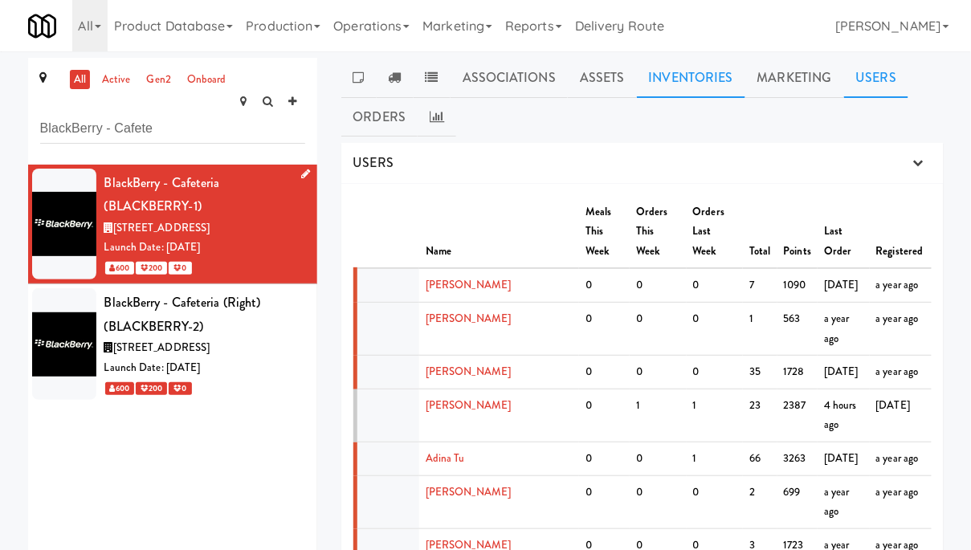
click at [670, 79] on link "Inventories" at bounding box center [691, 78] width 108 height 40
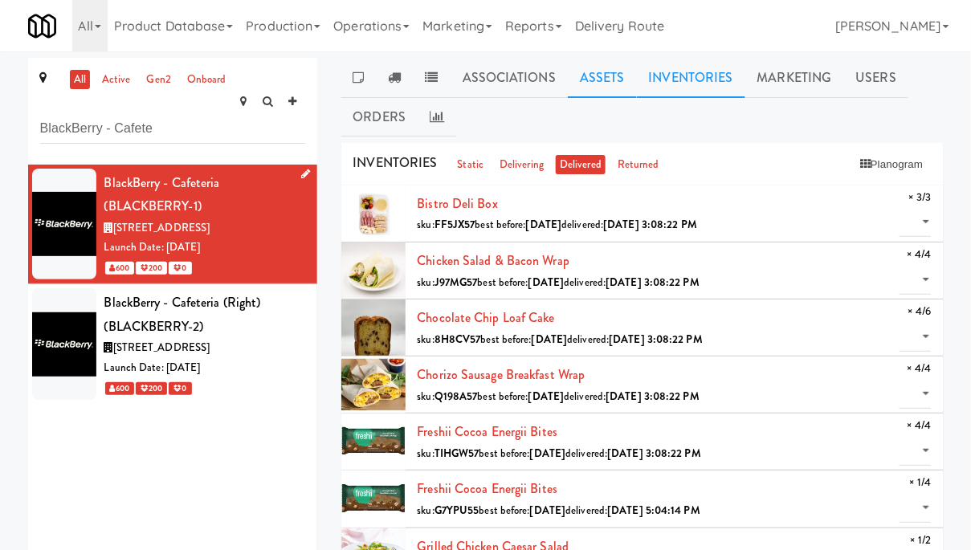
click at [605, 82] on link "Assets" at bounding box center [602, 78] width 69 height 40
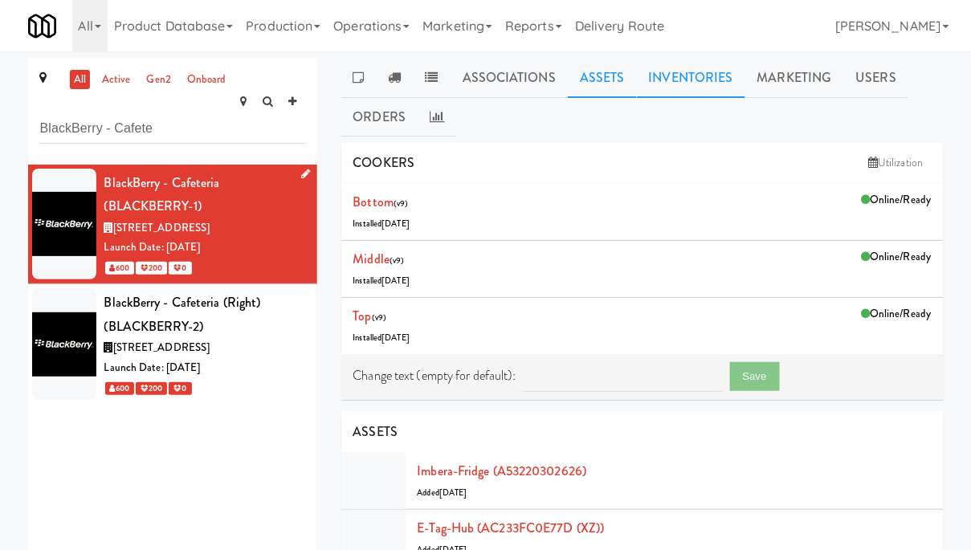
click at [678, 79] on link "Inventories" at bounding box center [691, 78] width 108 height 40
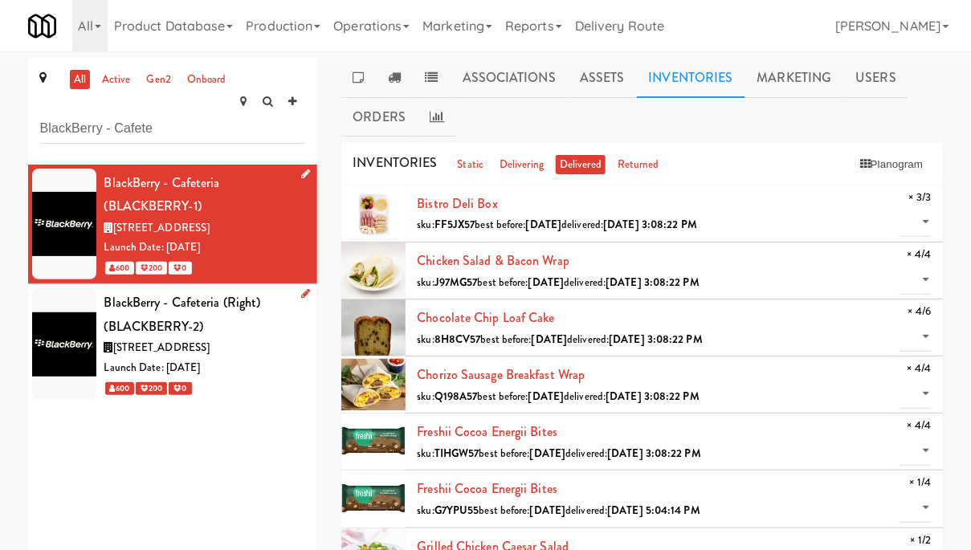
click at [175, 340] on span "2200 University Ave E, Waterloo ON" at bounding box center [161, 347] width 97 height 15
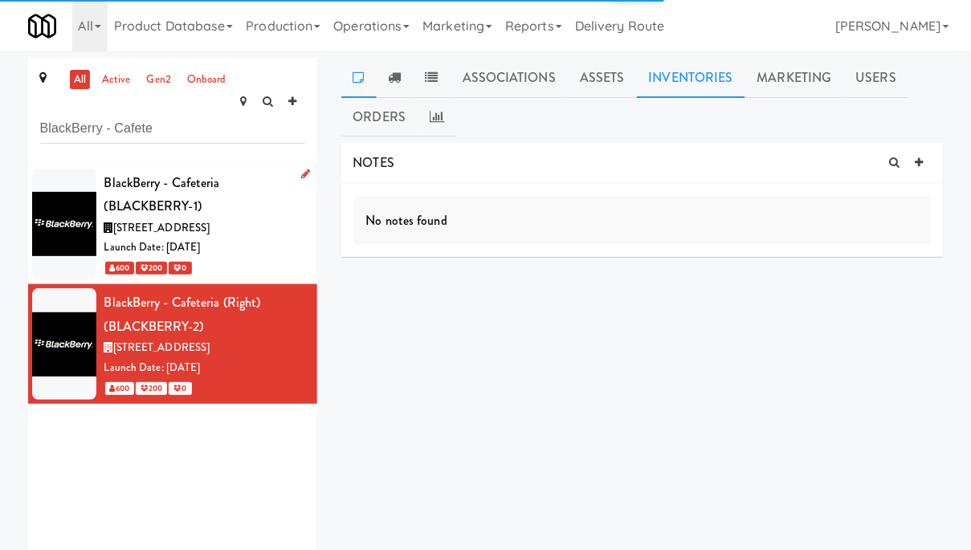
click at [686, 81] on link "Inventories" at bounding box center [691, 78] width 108 height 40
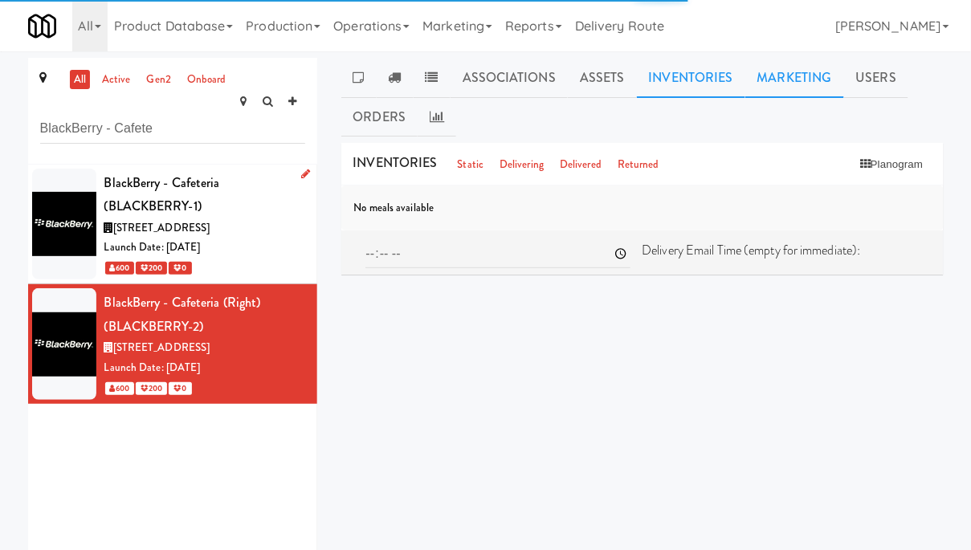
click at [788, 72] on link "Marketing" at bounding box center [794, 78] width 99 height 40
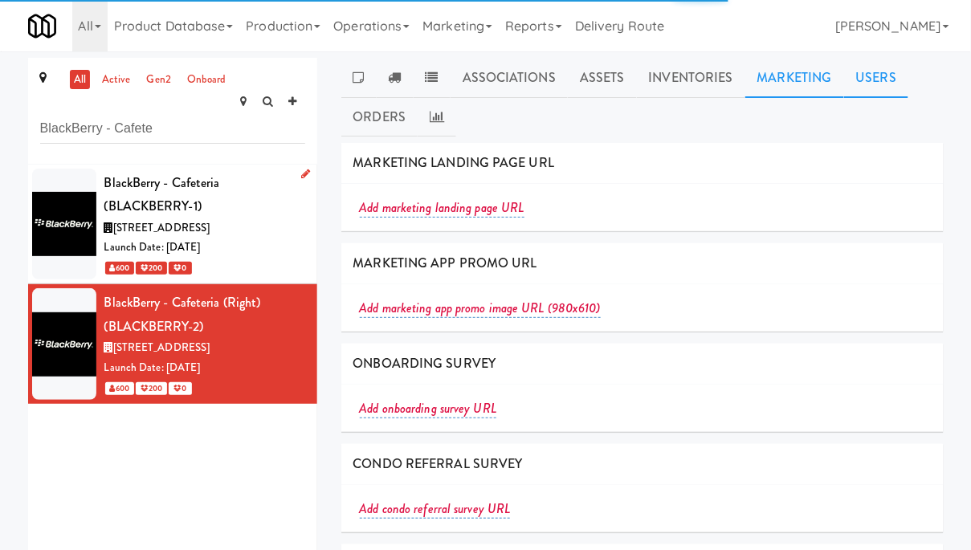
click at [873, 69] on link "Users" at bounding box center [876, 78] width 65 height 40
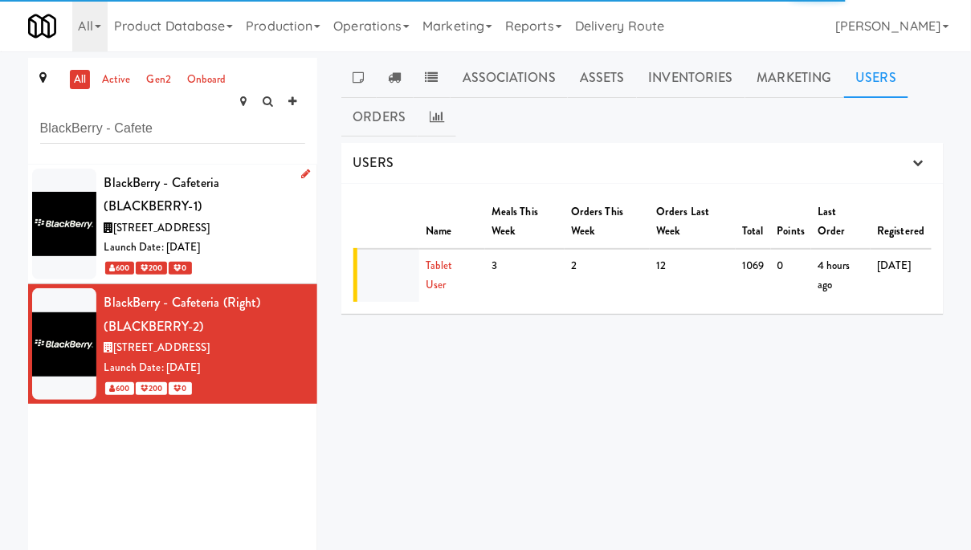
click at [210, 220] on span "2200 University Ave E, Waterloo ON" at bounding box center [161, 227] width 97 height 15
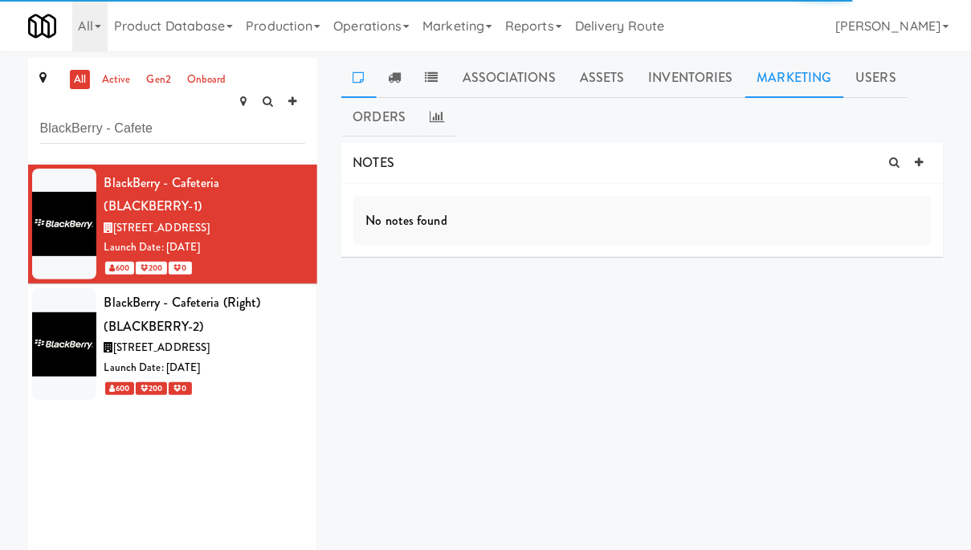
click at [792, 74] on link "Marketing" at bounding box center [794, 78] width 99 height 40
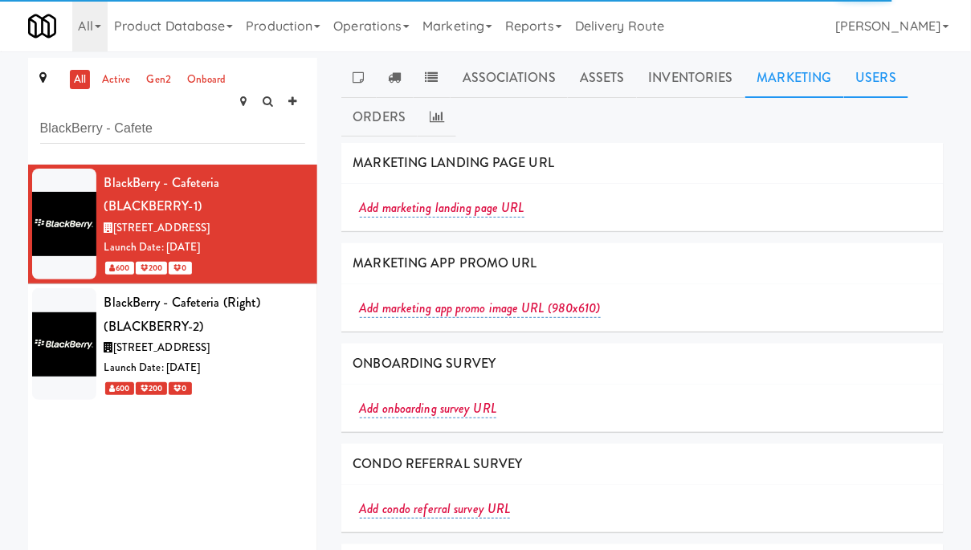
click at [867, 79] on link "Users" at bounding box center [876, 78] width 65 height 40
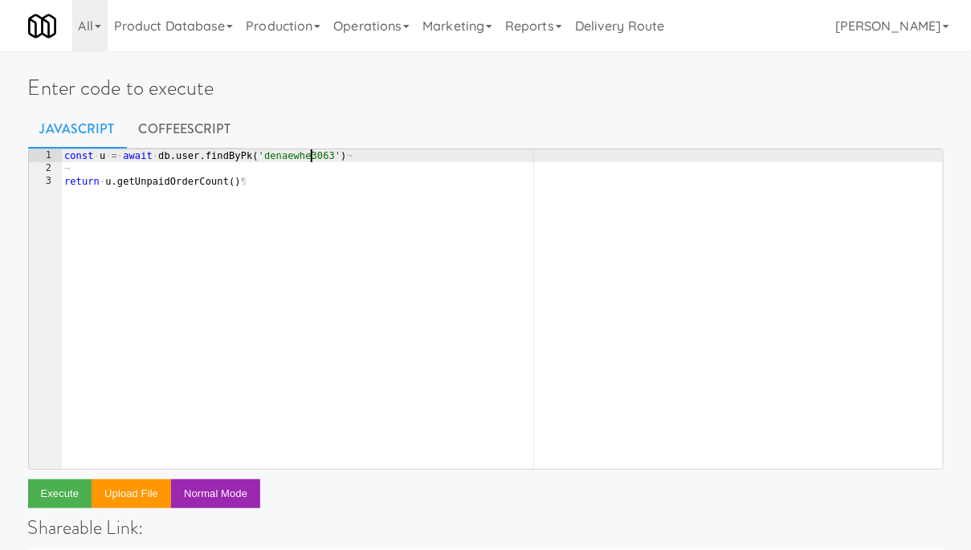
click at [312, 153] on div "const · u · = · await · db . user . findByPk ( 'denaewhe3063' ) ¬ ¬ return · u …" at bounding box center [502, 321] width 882 height 345
paste textarea "/unpaid/count"
click at [287, 153] on div "const · u · = · await · db . user . findByPk ( 'denaewhe3063' ) ¬ ¬ return · u …" at bounding box center [502, 321] width 882 height 345
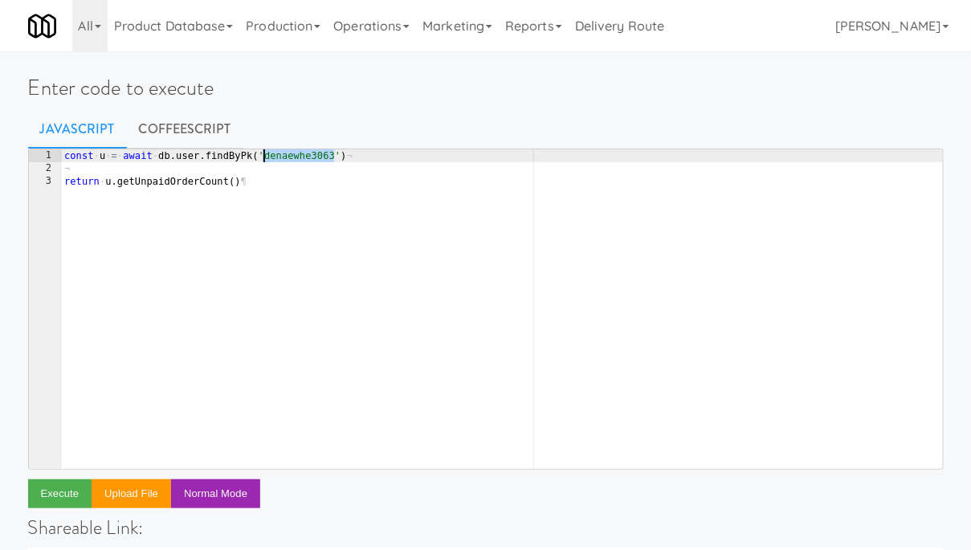
paste textarea "annys7815"
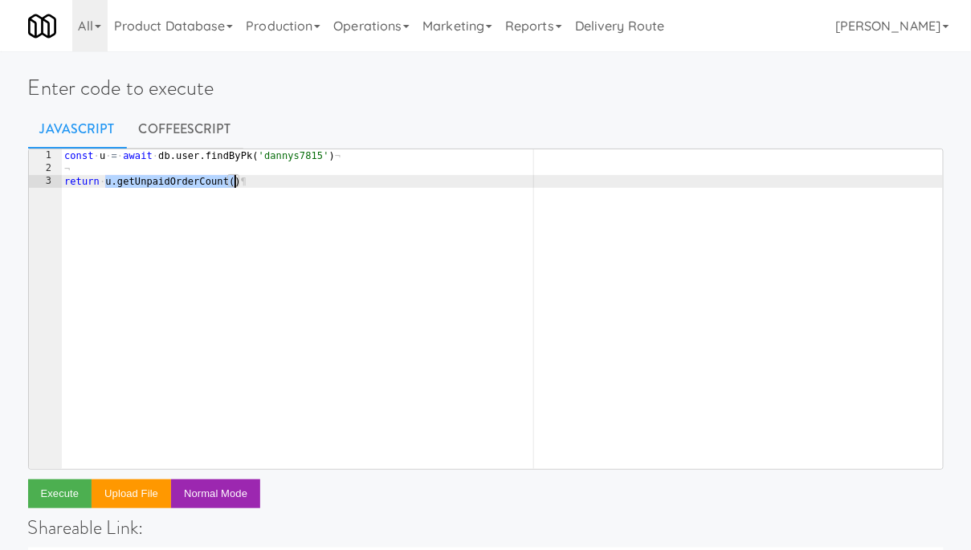
drag, startPoint x: 104, startPoint y: 180, endPoint x: 360, endPoint y: 186, distance: 255.4
click at [360, 186] on div "const · u · = · await · db . user . findByPk ( 'dannys7815' ) ¬ ¬ return · u . …" at bounding box center [502, 321] width 882 height 345
click at [68, 499] on button "Execute" at bounding box center [60, 493] width 64 height 29
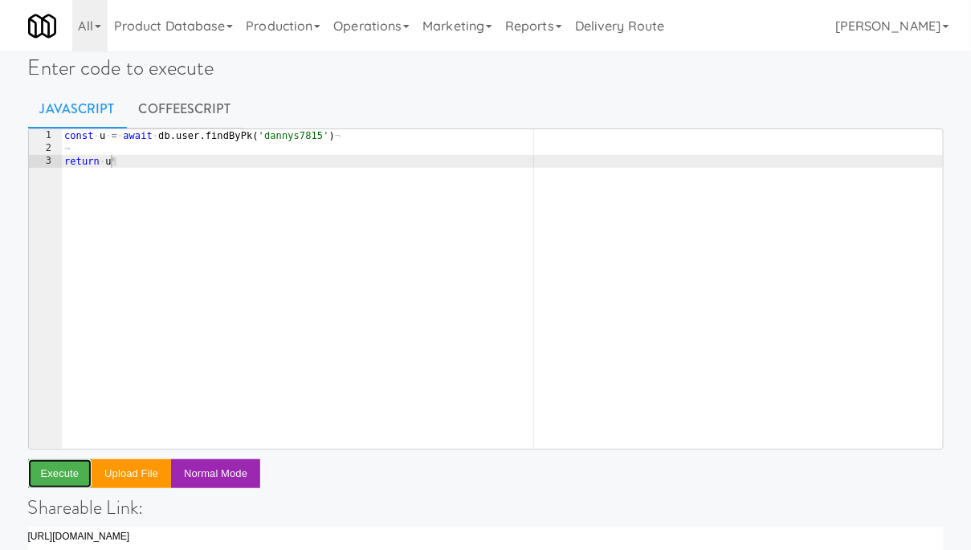
scroll to position [0, 0]
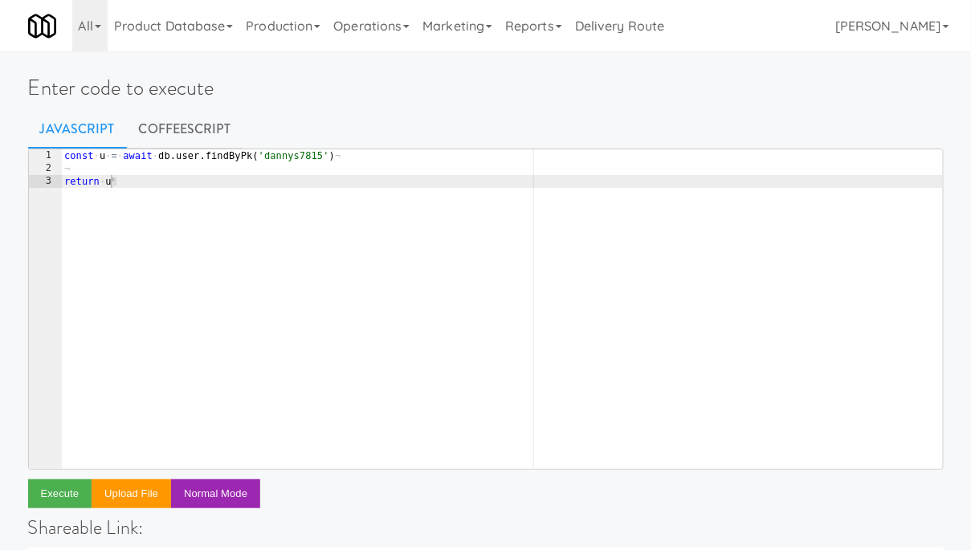
click at [136, 182] on div "const · u · = · await · db . user . findByPk ( 'dannys7815' ) ¬ ¬ return · u ¶" at bounding box center [502, 321] width 882 height 345
type textarea "return u.account_id"
click at [52, 487] on button "Execute" at bounding box center [60, 493] width 64 height 29
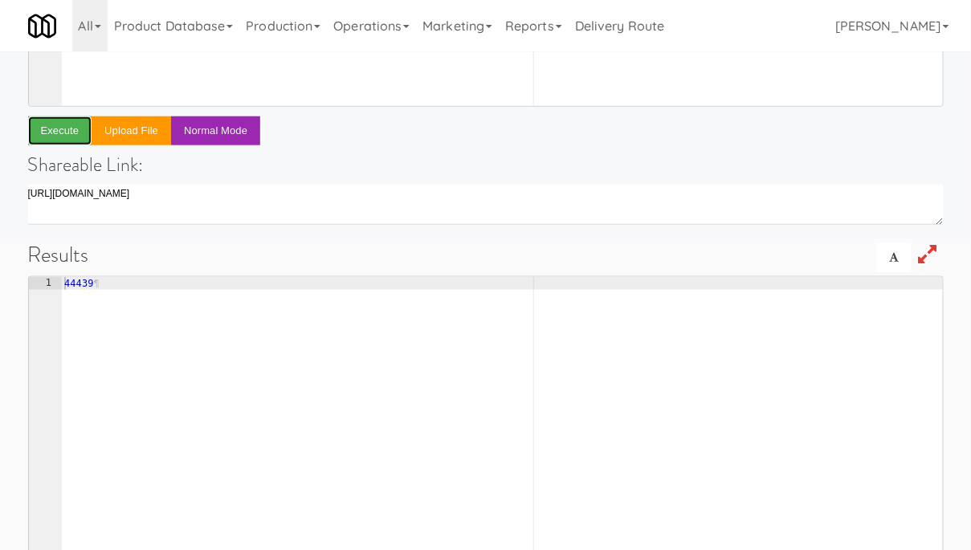
scroll to position [364, 0]
type textarea "44439"
click at [80, 286] on div "44439 ¶" at bounding box center [502, 448] width 882 height 345
